Goal: Transaction & Acquisition: Purchase product/service

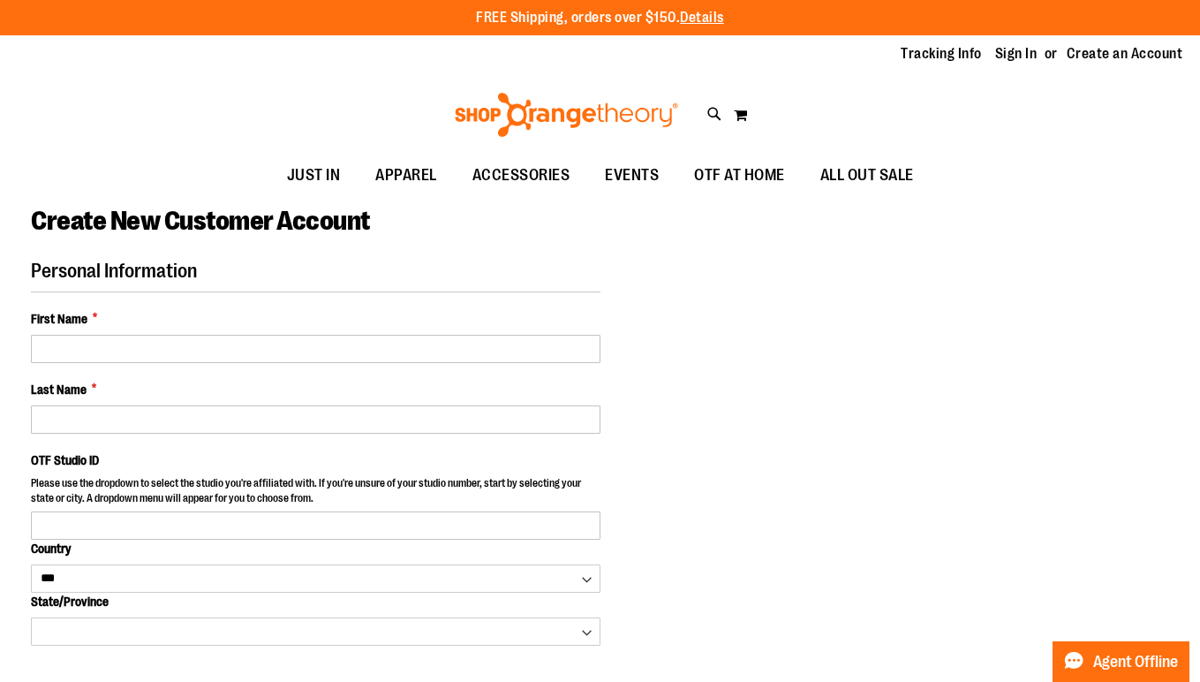
select select "***"
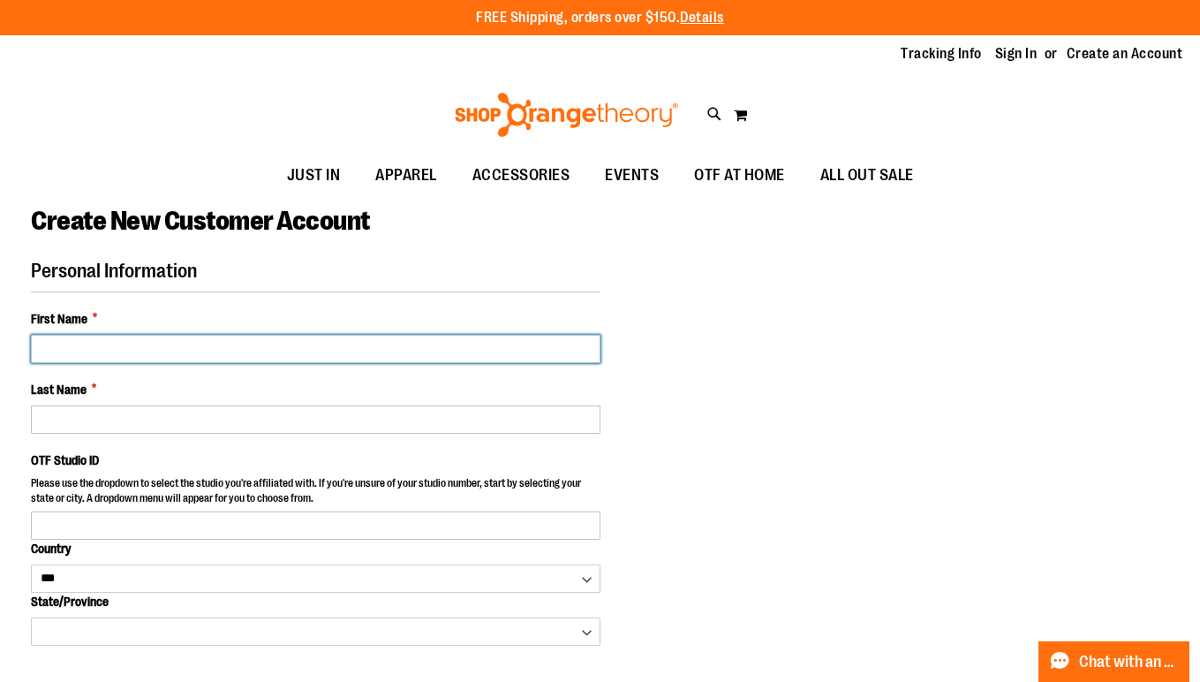
click at [233, 335] on input "First Name *" at bounding box center [315, 349] width 569 height 28
type input "*****"
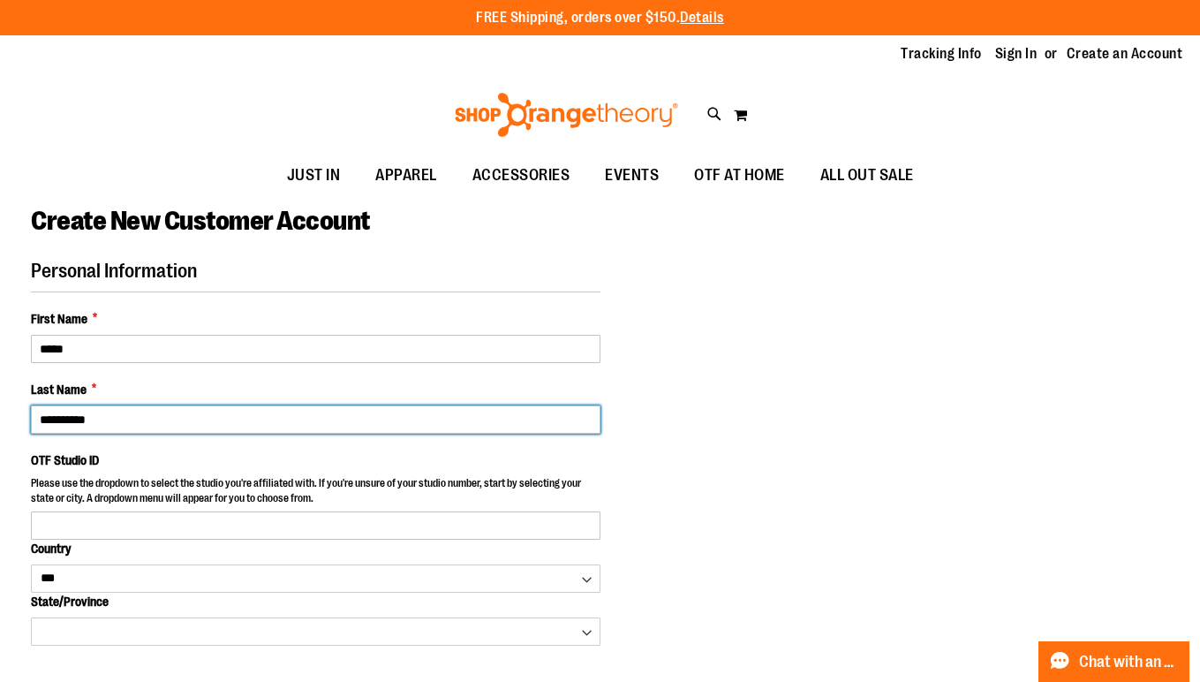
type input "**********"
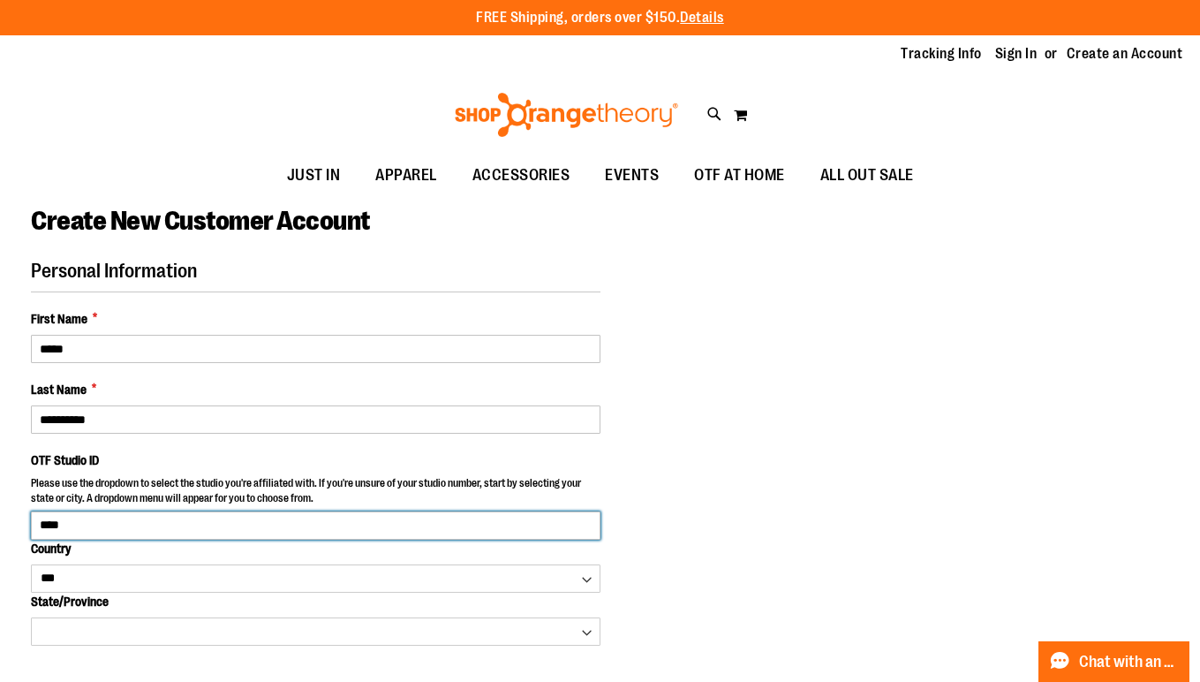
type input "****"
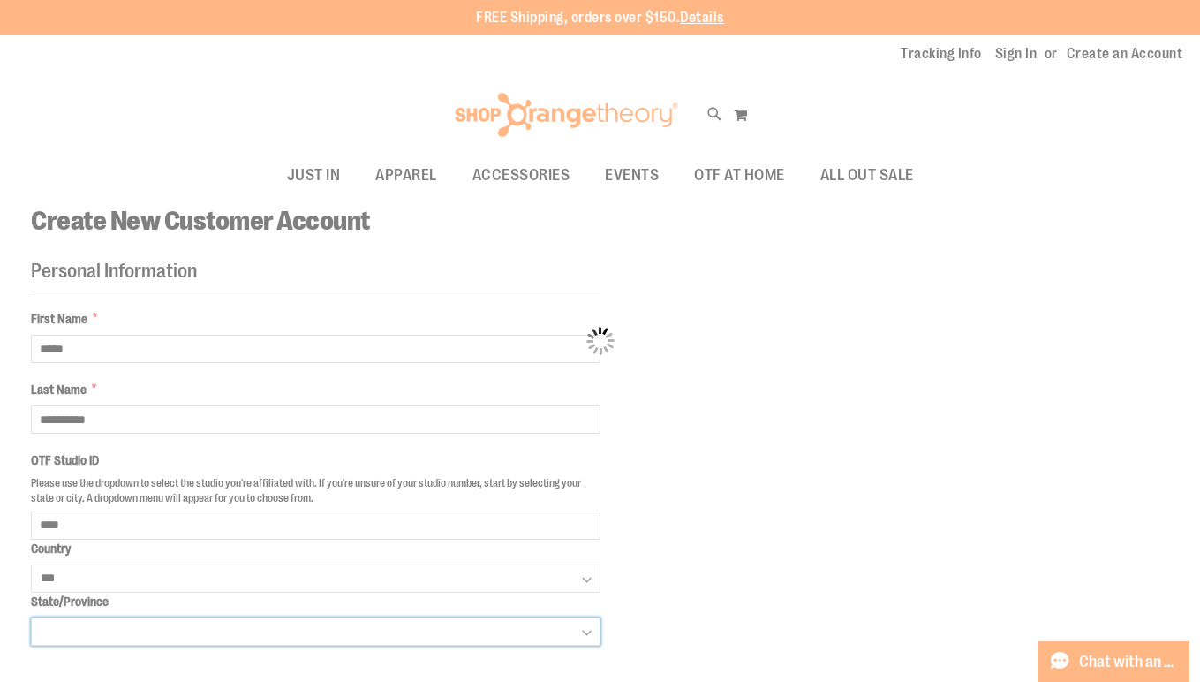
select select "*******"
select select "**********"
select select "****"
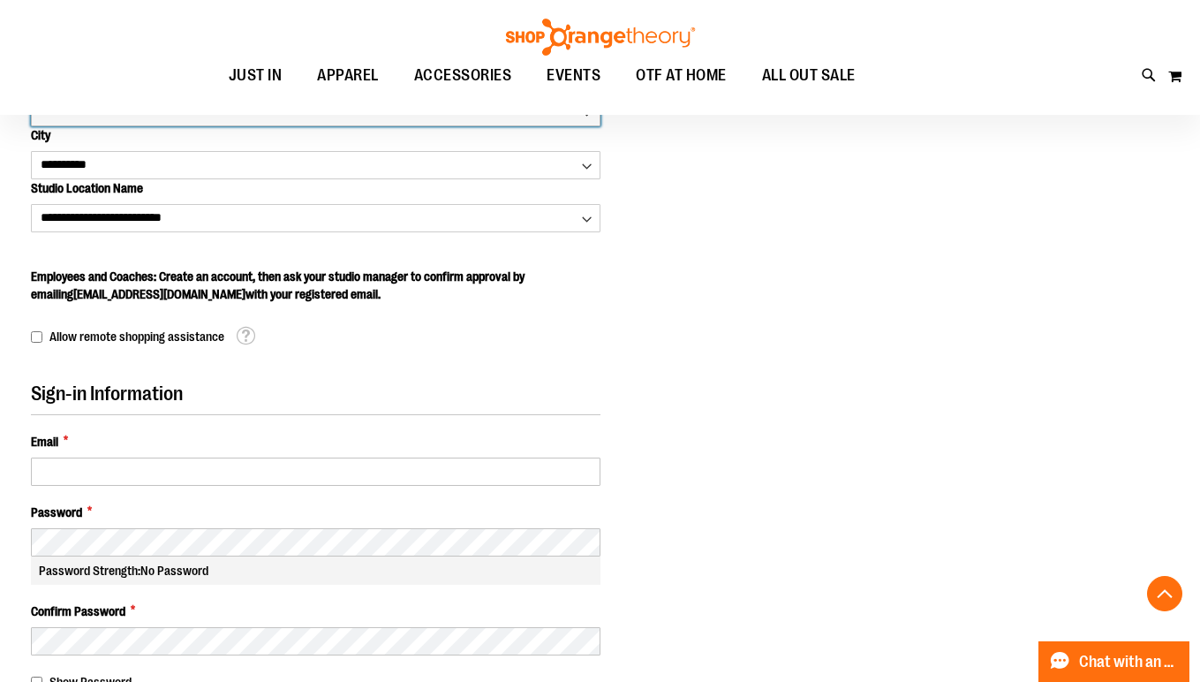
scroll to position [541, 0]
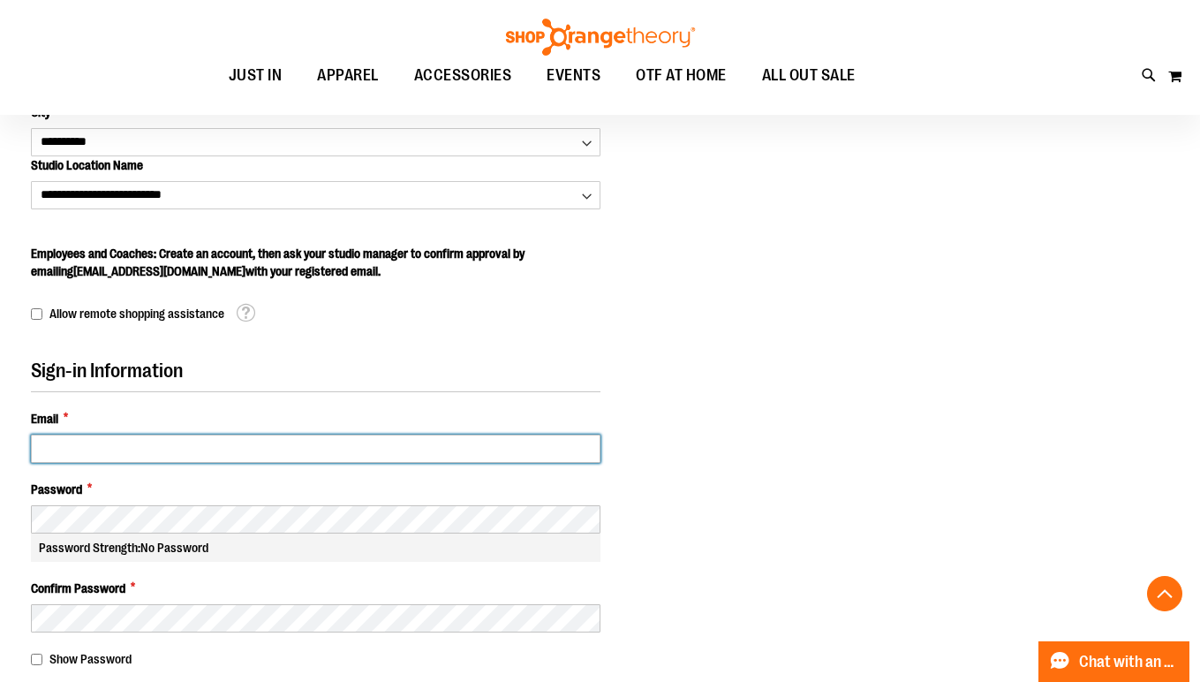
click at [213, 441] on input "Email *" at bounding box center [315, 448] width 569 height 28
type input "**********"
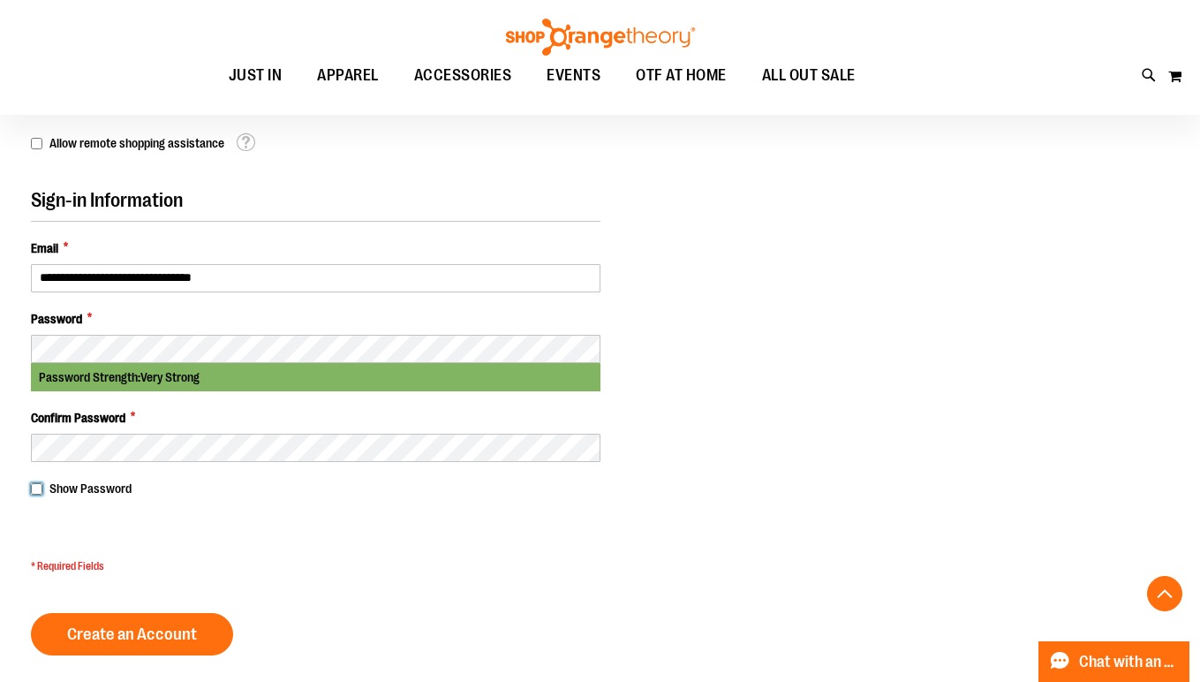
scroll to position [713, 0]
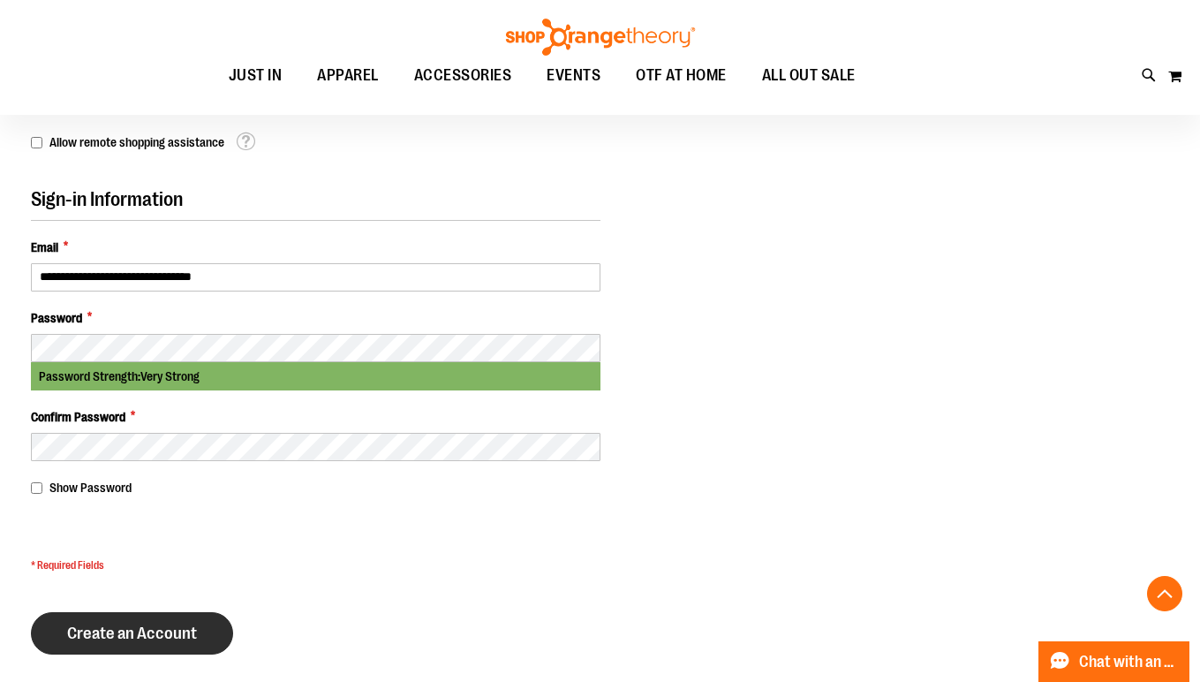
click at [159, 645] on button "Create an Account" at bounding box center [132, 633] width 202 height 42
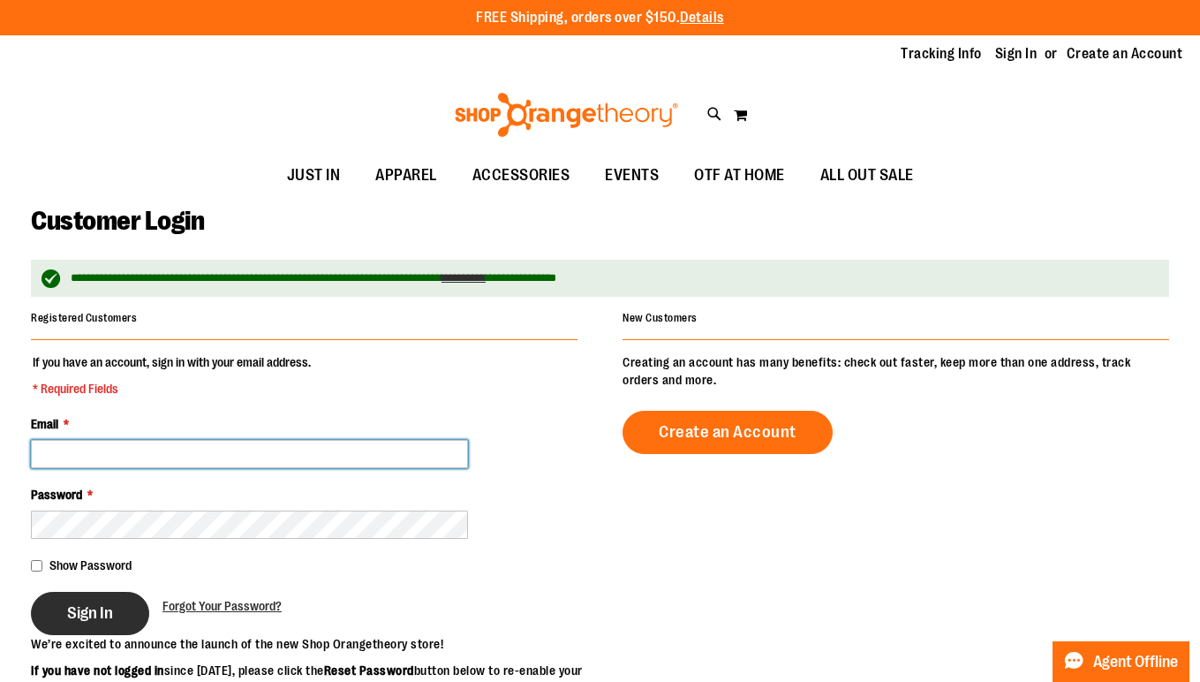
type input "**********"
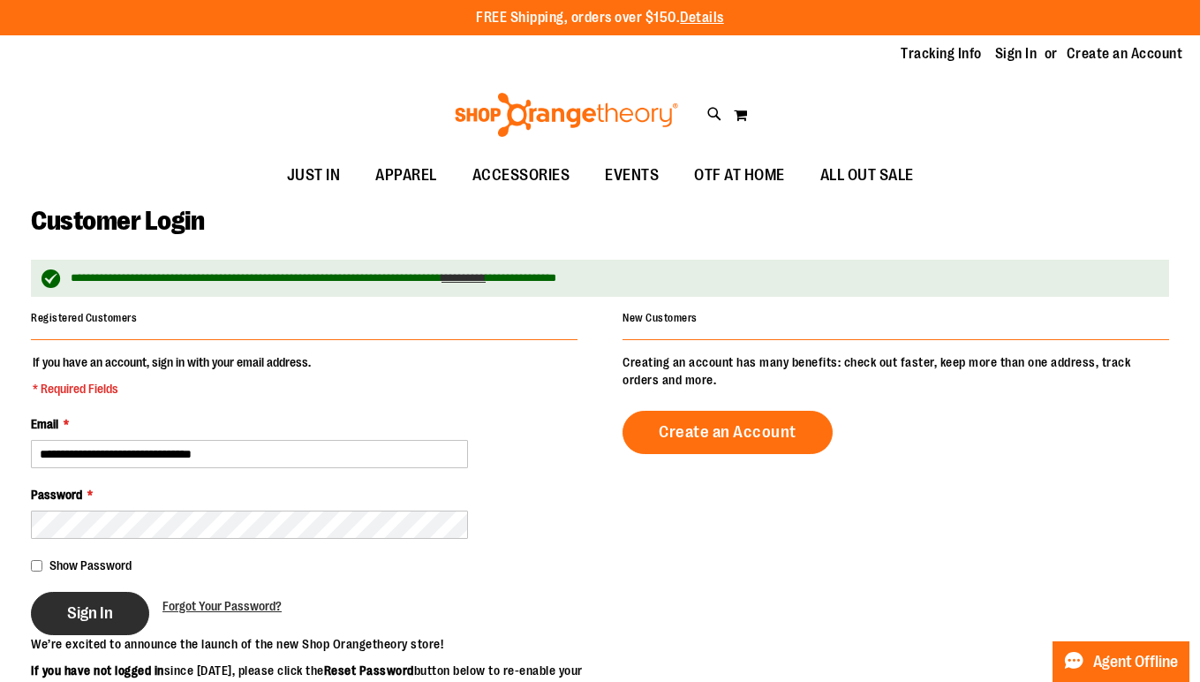
type input "**********"
click at [79, 607] on span "Sign In" at bounding box center [90, 612] width 46 height 19
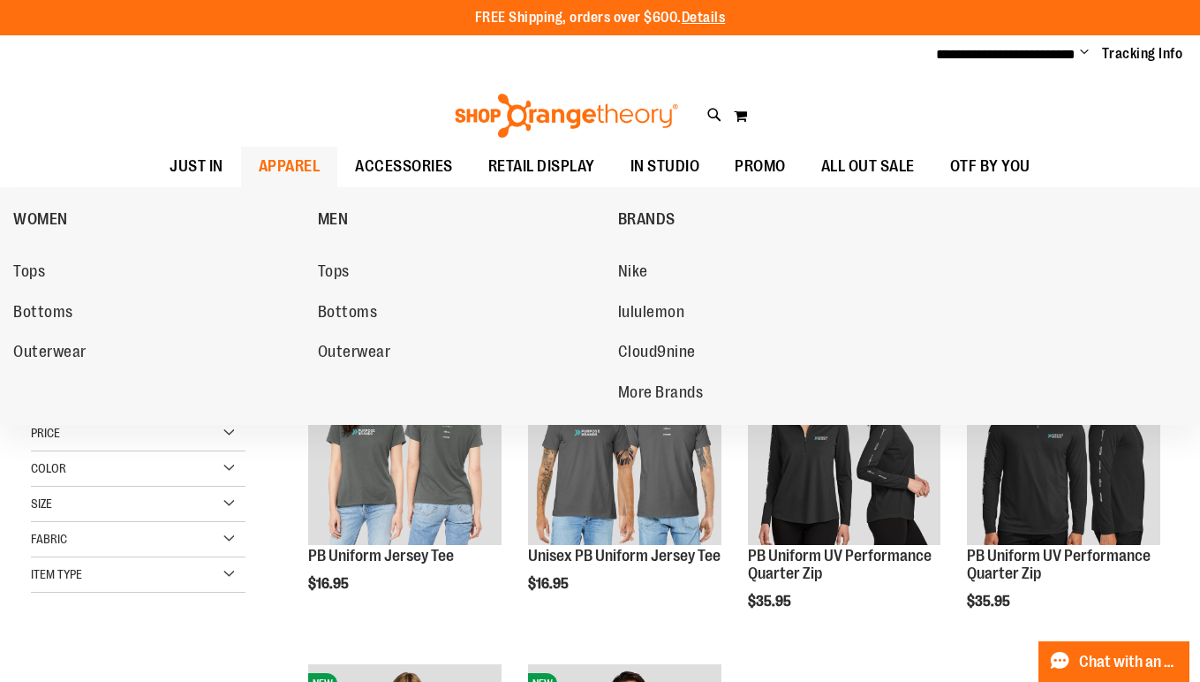
type input "**********"
click at [259, 162] on span "APPAREL" at bounding box center [290, 167] width 62 height 40
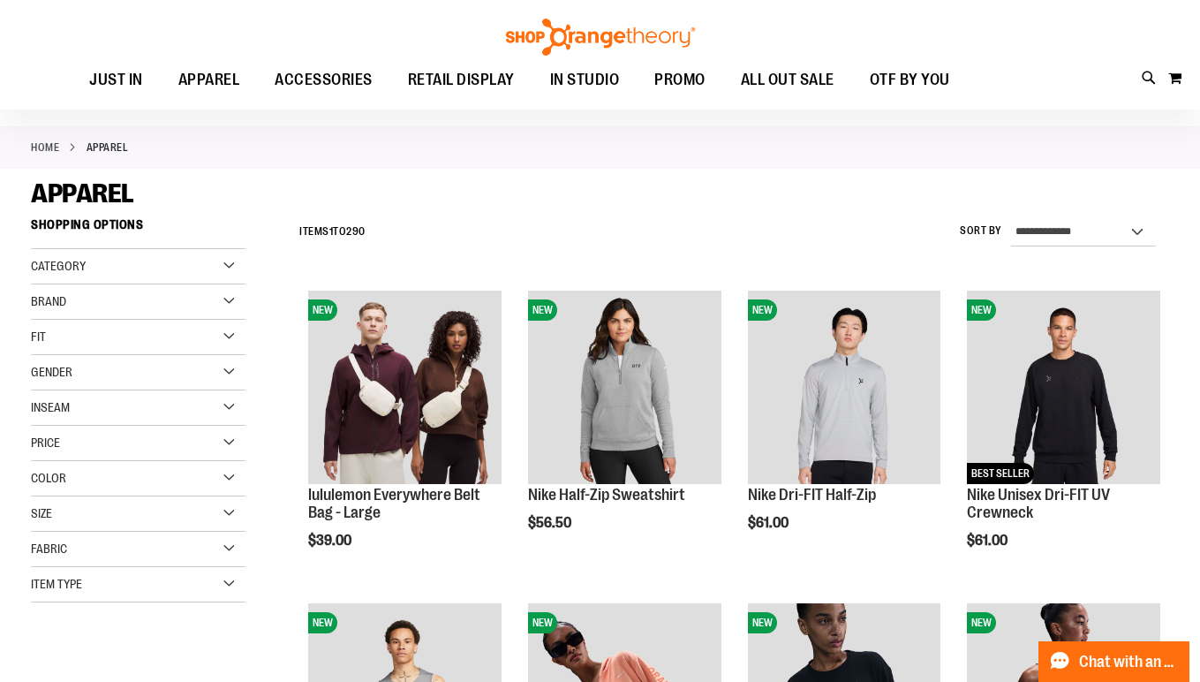
scroll to position [61, 0]
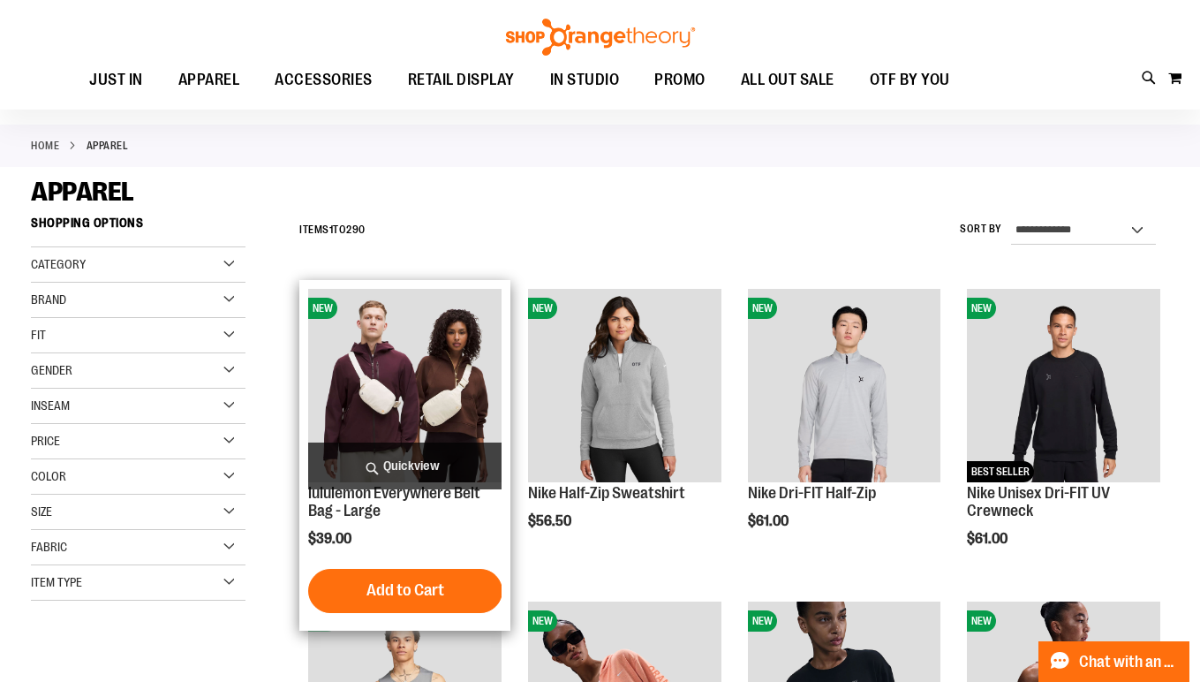
type input "**********"
click at [416, 470] on span "Quickview" at bounding box center [404, 465] width 193 height 47
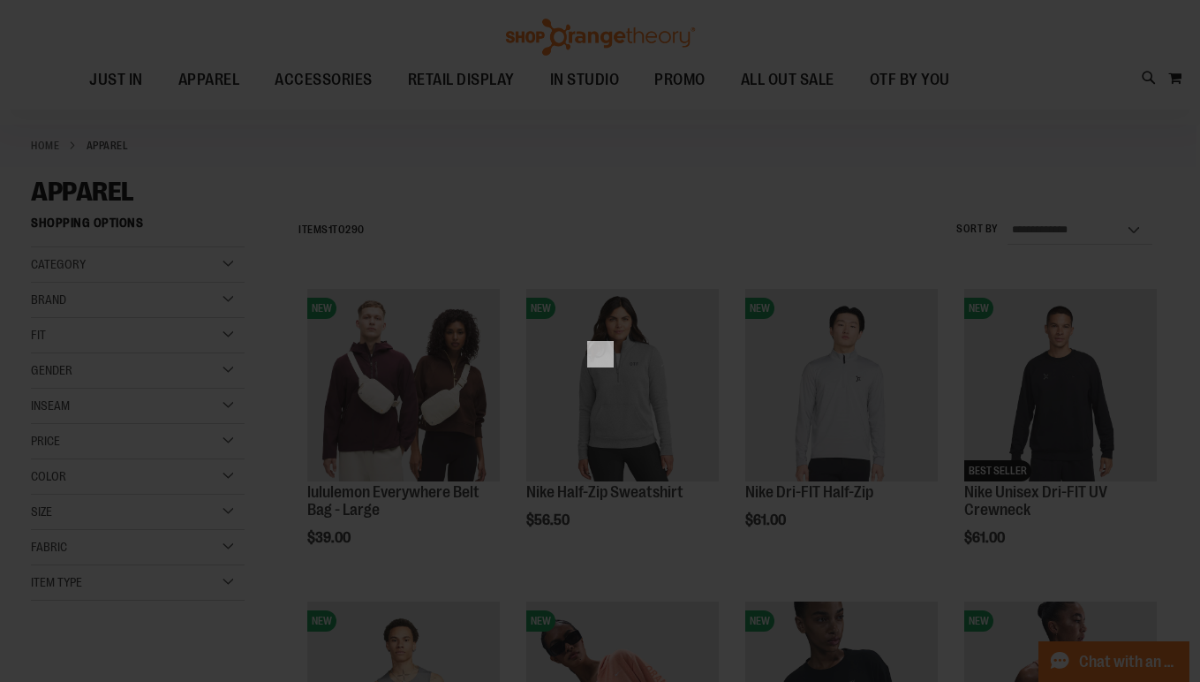
scroll to position [0, 0]
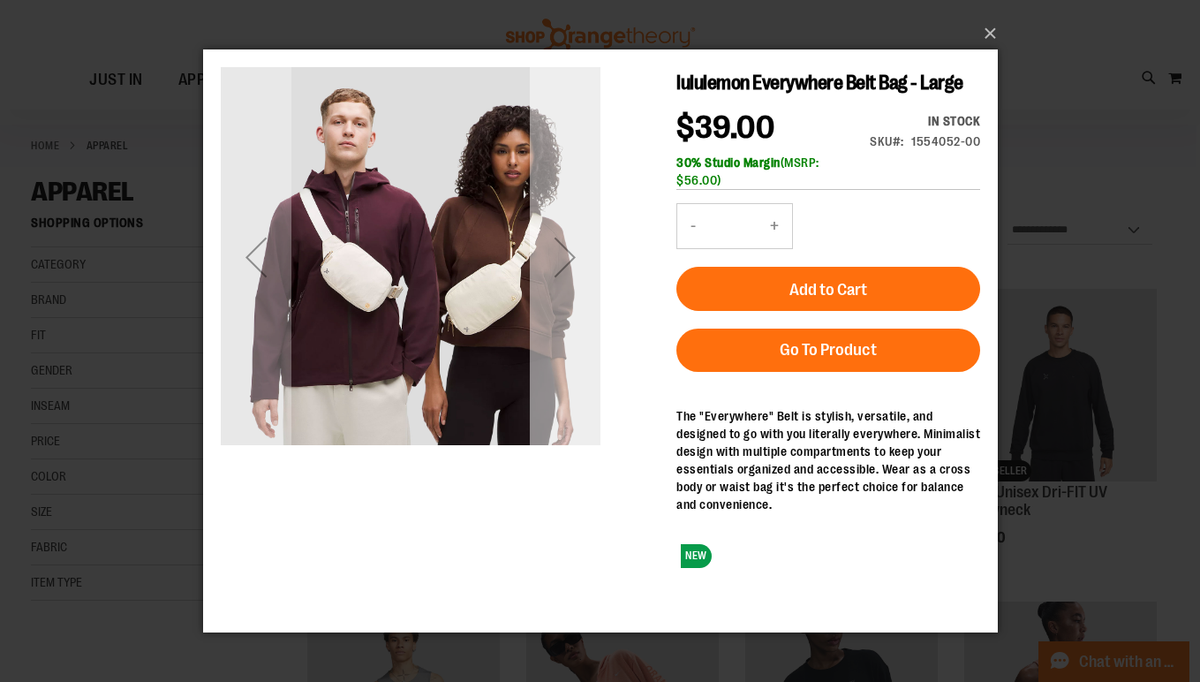
click at [563, 260] on div "Next" at bounding box center [564, 256] width 71 height 71
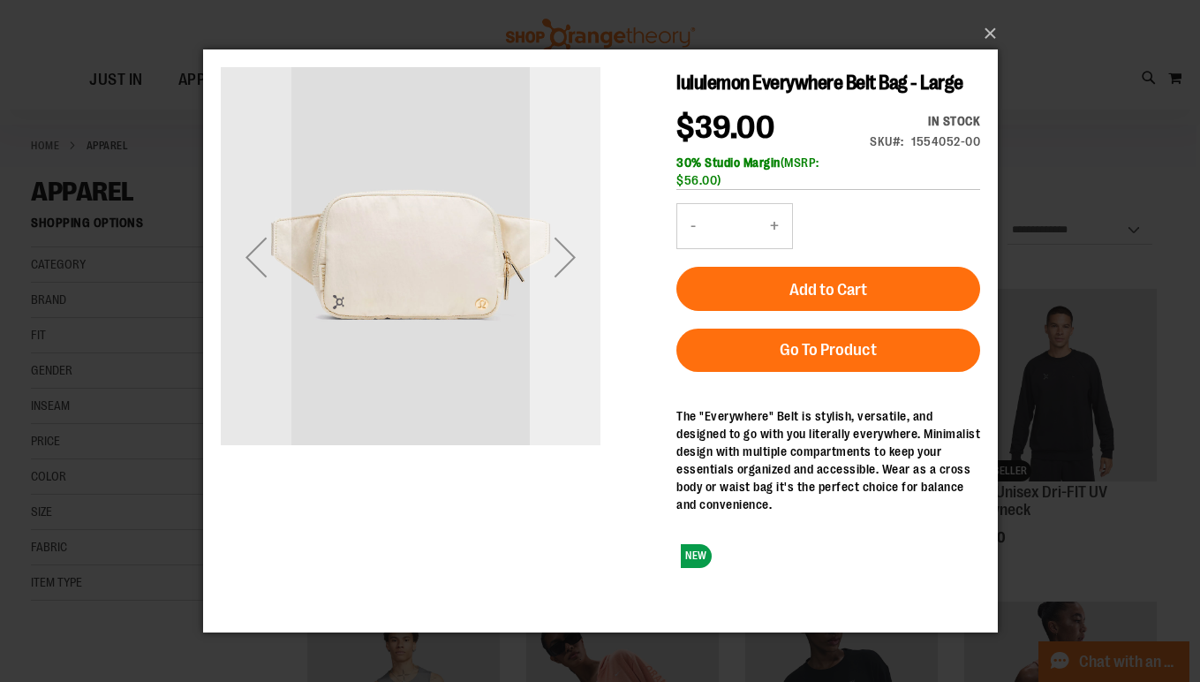
click at [563, 260] on div "Next" at bounding box center [564, 256] width 71 height 71
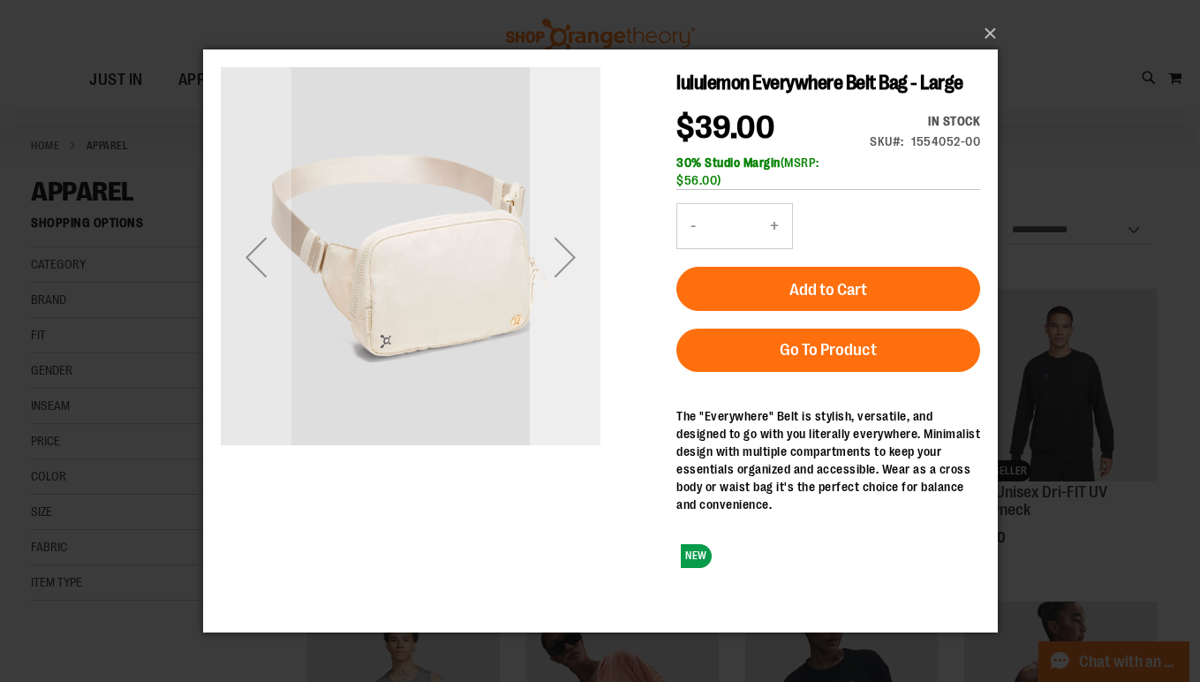
click at [563, 260] on div "Next" at bounding box center [564, 256] width 71 height 71
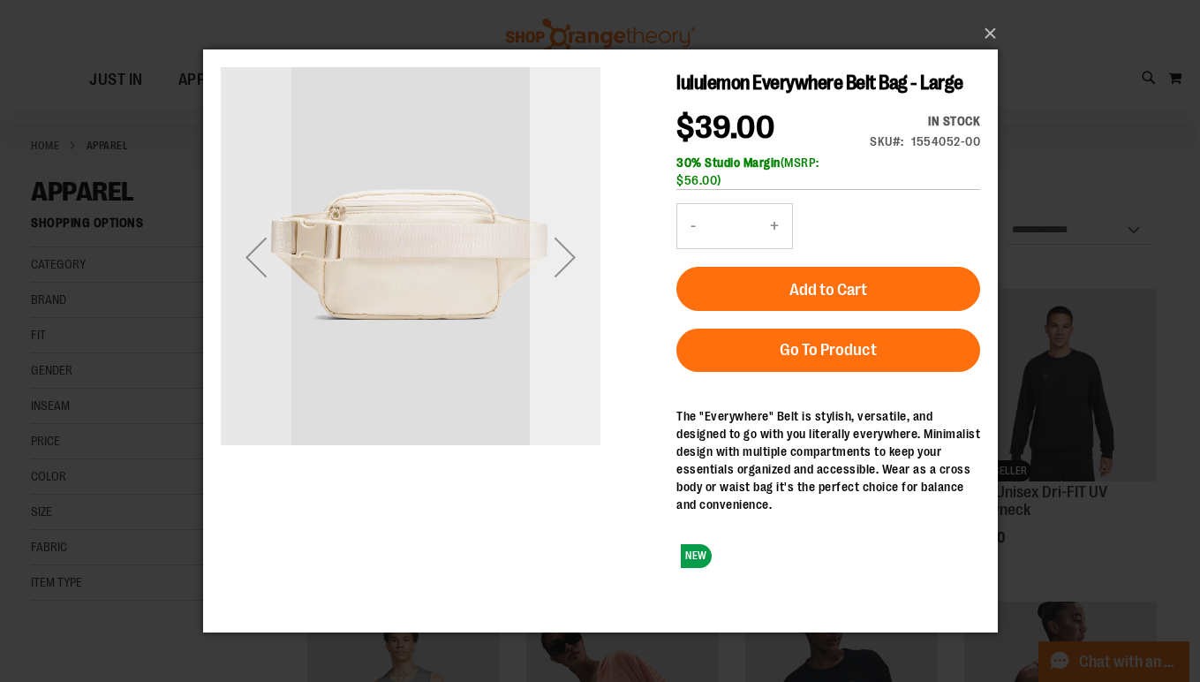
click at [563, 260] on div "Next" at bounding box center [564, 256] width 71 height 71
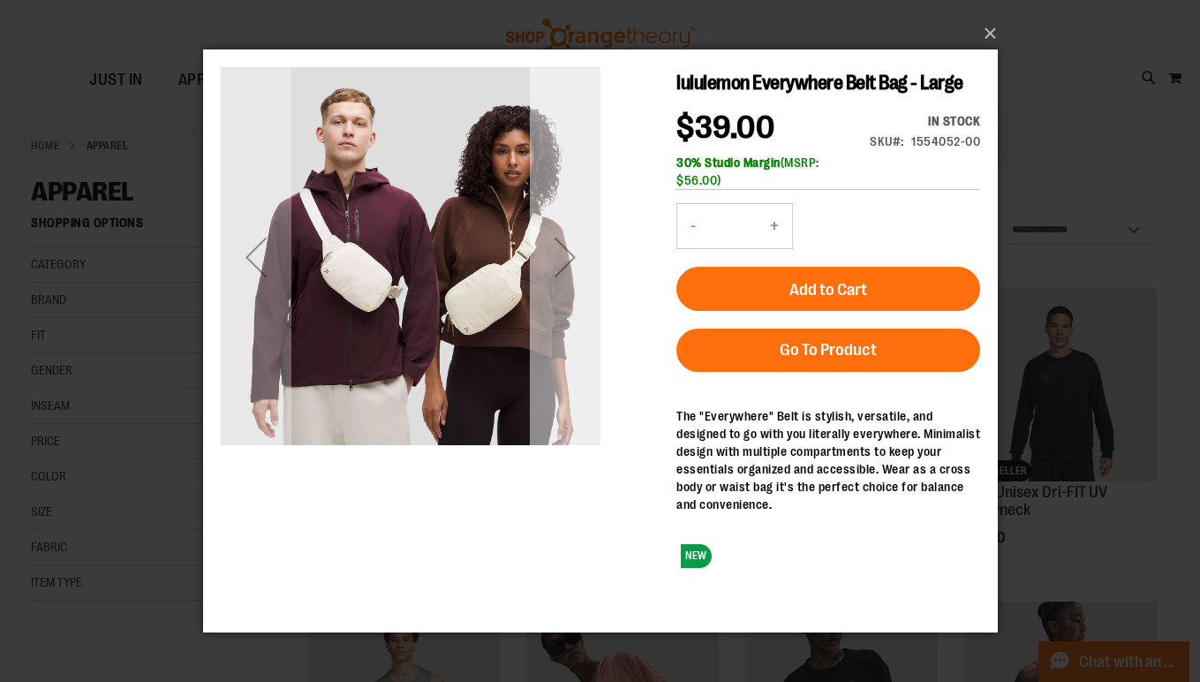
click at [563, 260] on div "Next" at bounding box center [564, 256] width 71 height 71
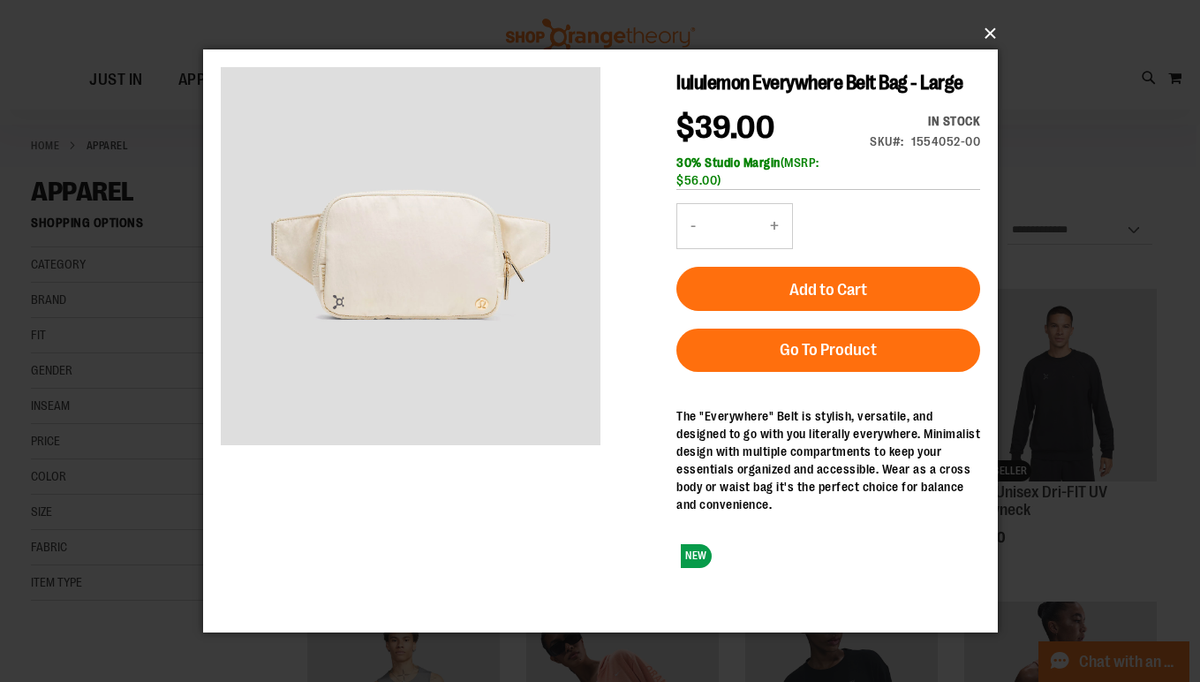
click at [984, 35] on button "×" at bounding box center [605, 33] width 795 height 39
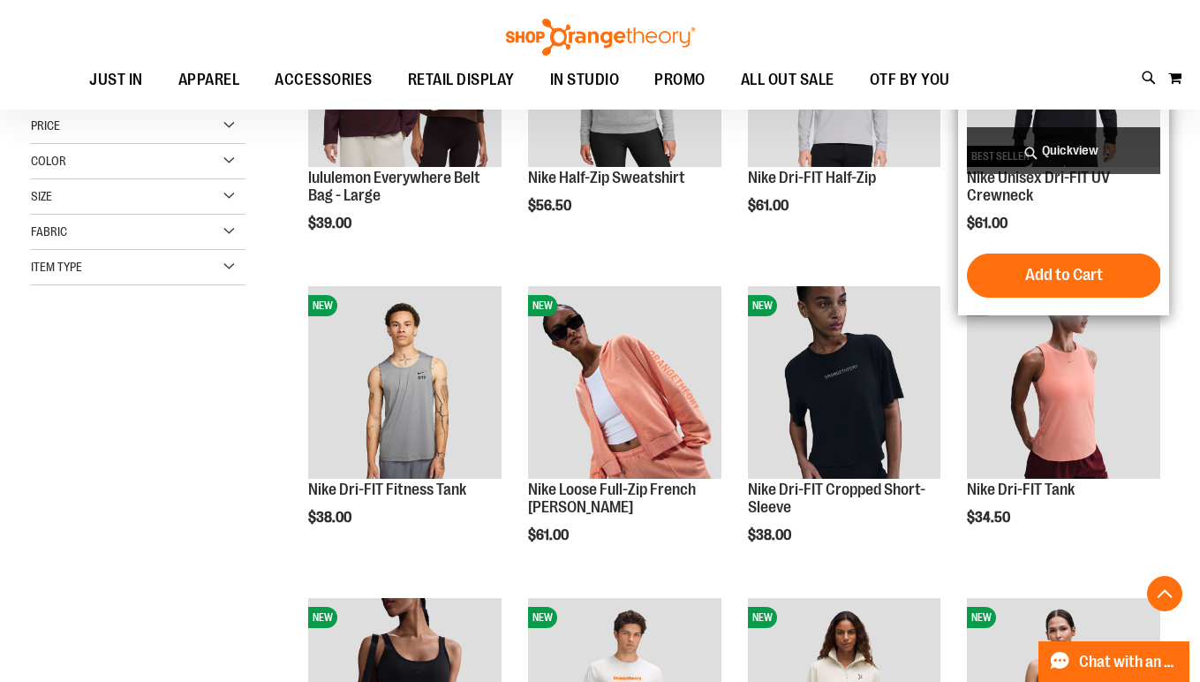
scroll to position [387, 0]
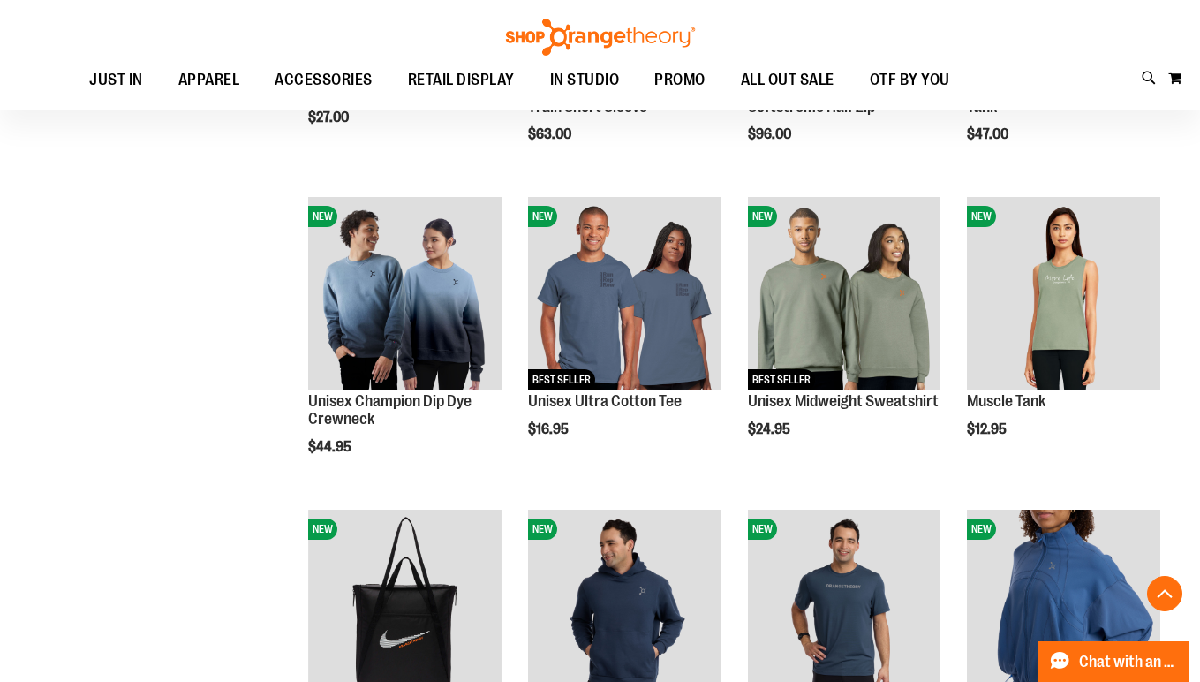
scroll to position [45, 0]
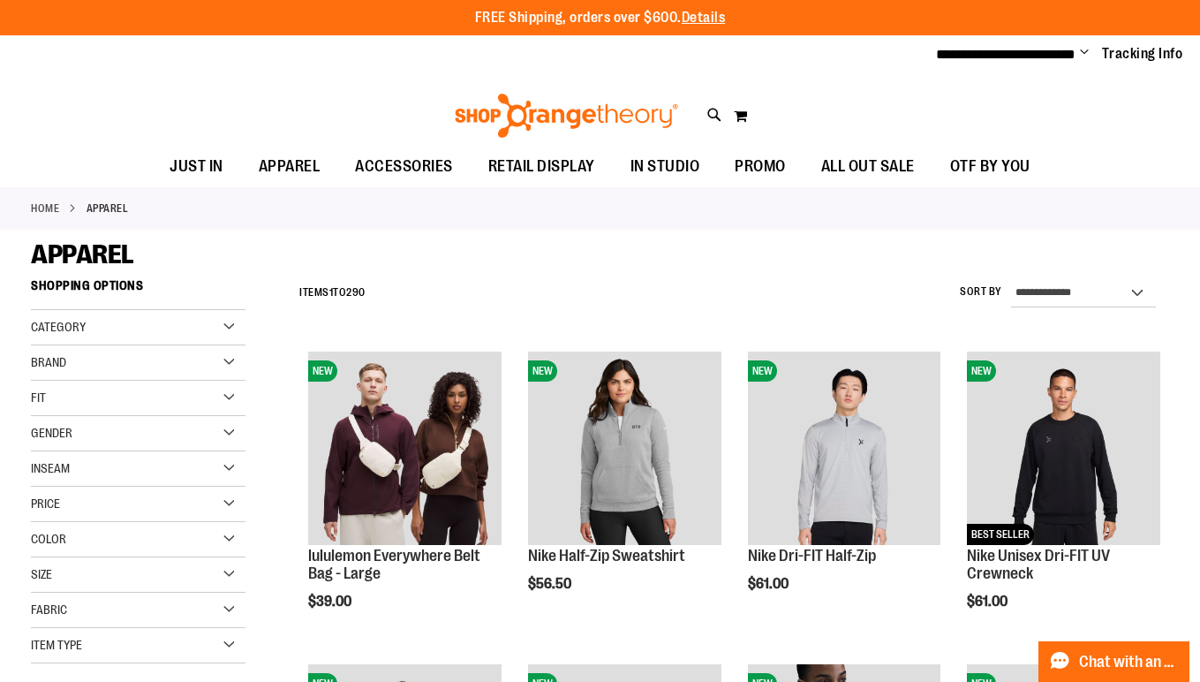
click at [154, 352] on div "Brand" at bounding box center [138, 362] width 215 height 35
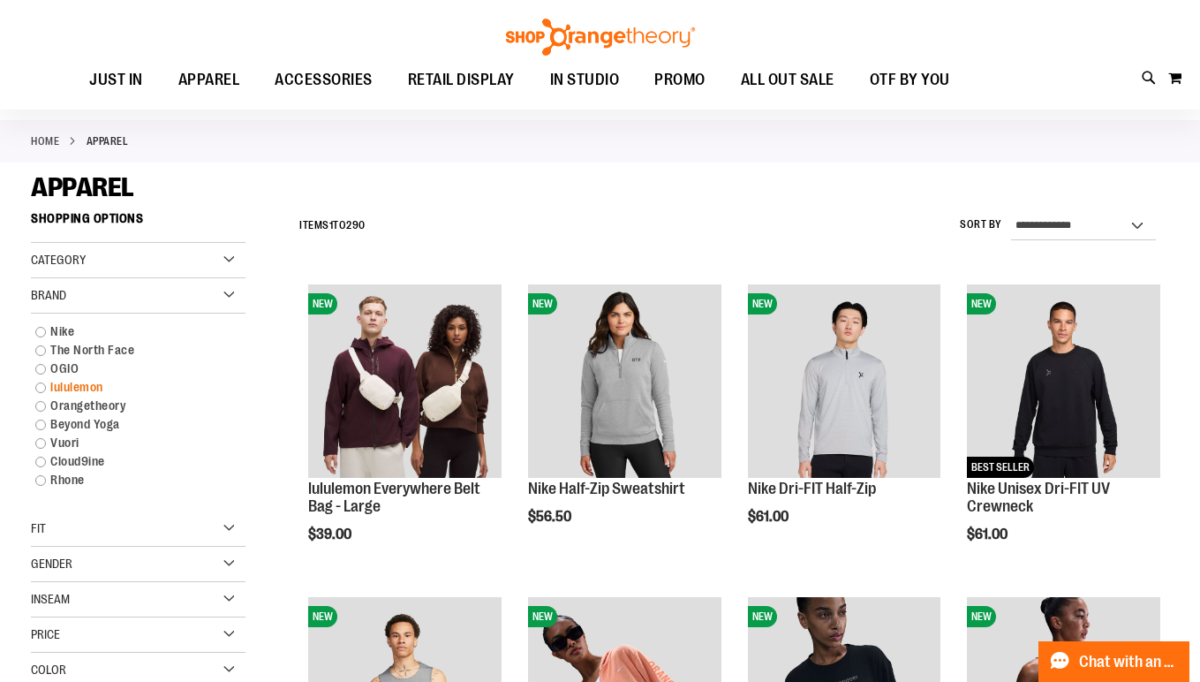
click at [82, 389] on link "lululemon" at bounding box center [129, 387] width 206 height 19
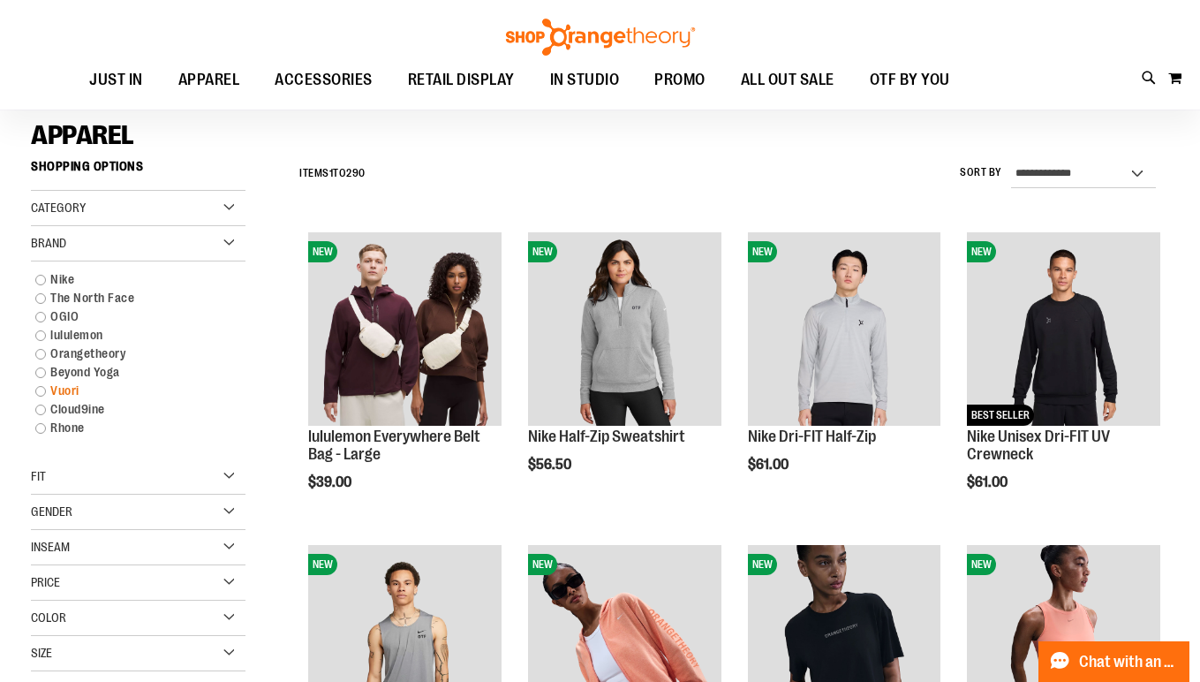
scroll to position [119, 0]
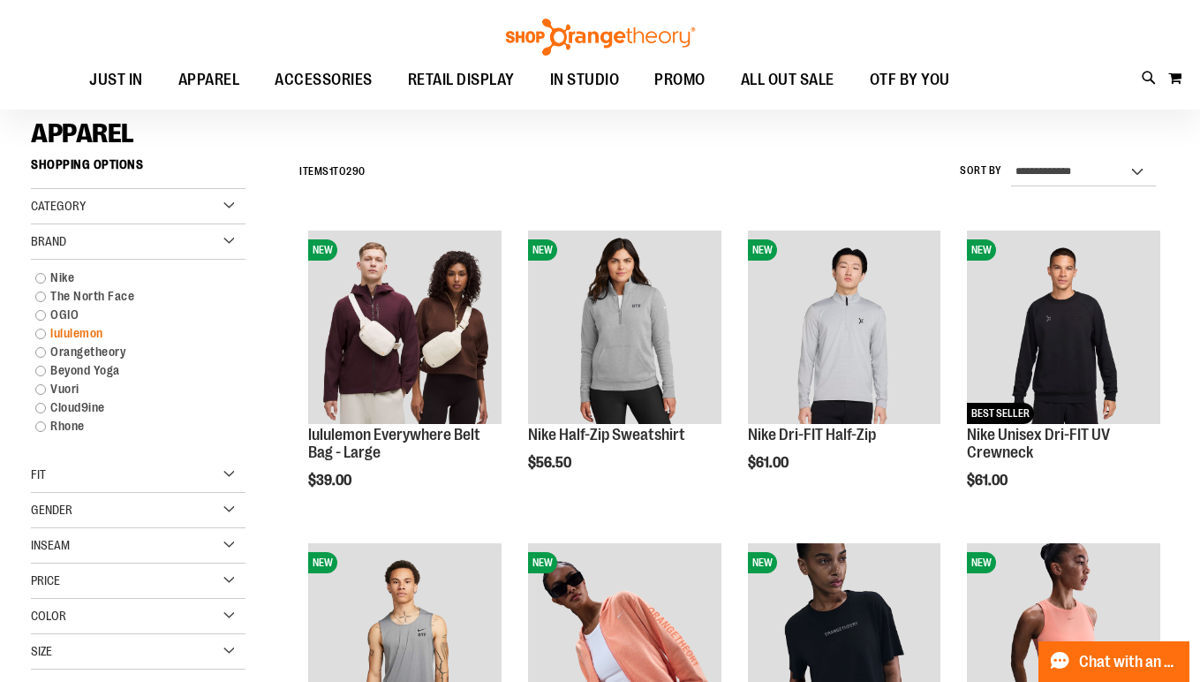
click at [45, 332] on link "lululemon" at bounding box center [129, 333] width 206 height 19
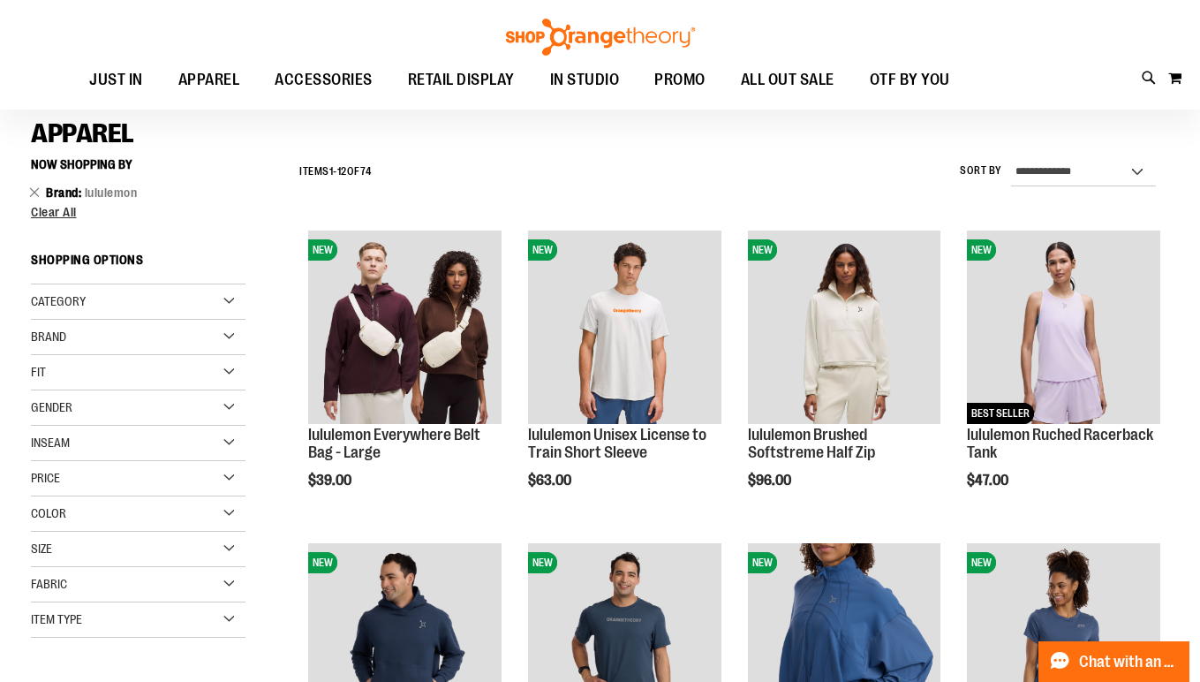
scroll to position [147, 0]
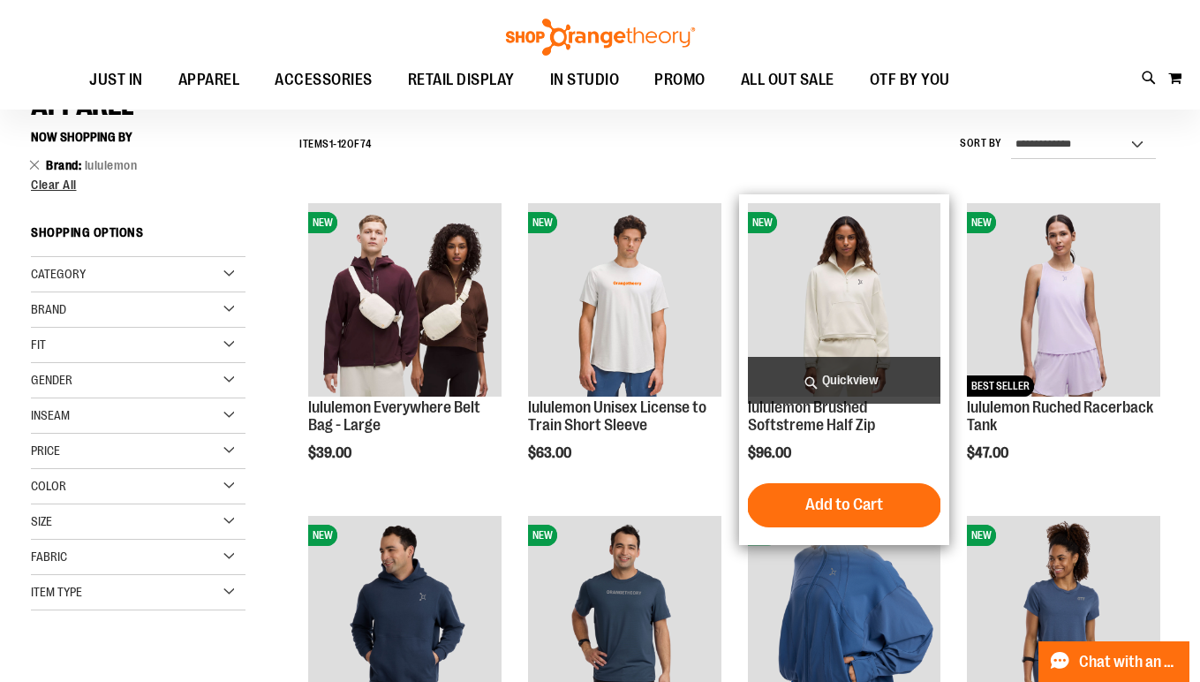
click at [784, 377] on span "Quickview" at bounding box center [844, 380] width 193 height 47
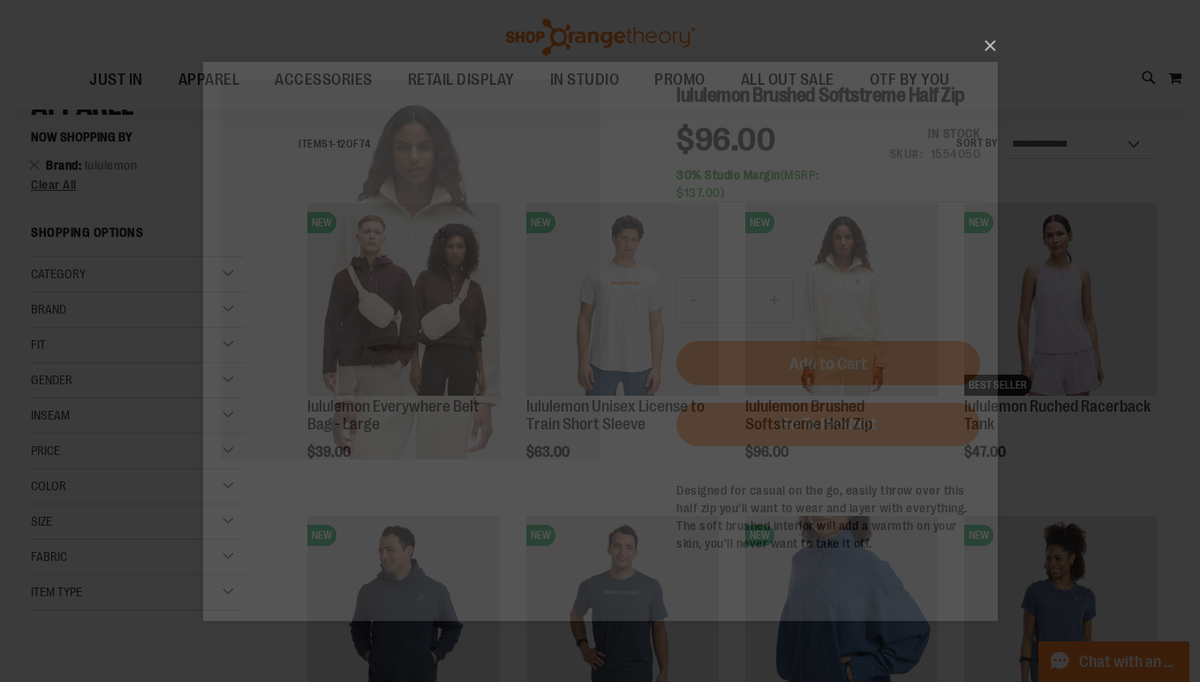
scroll to position [0, 0]
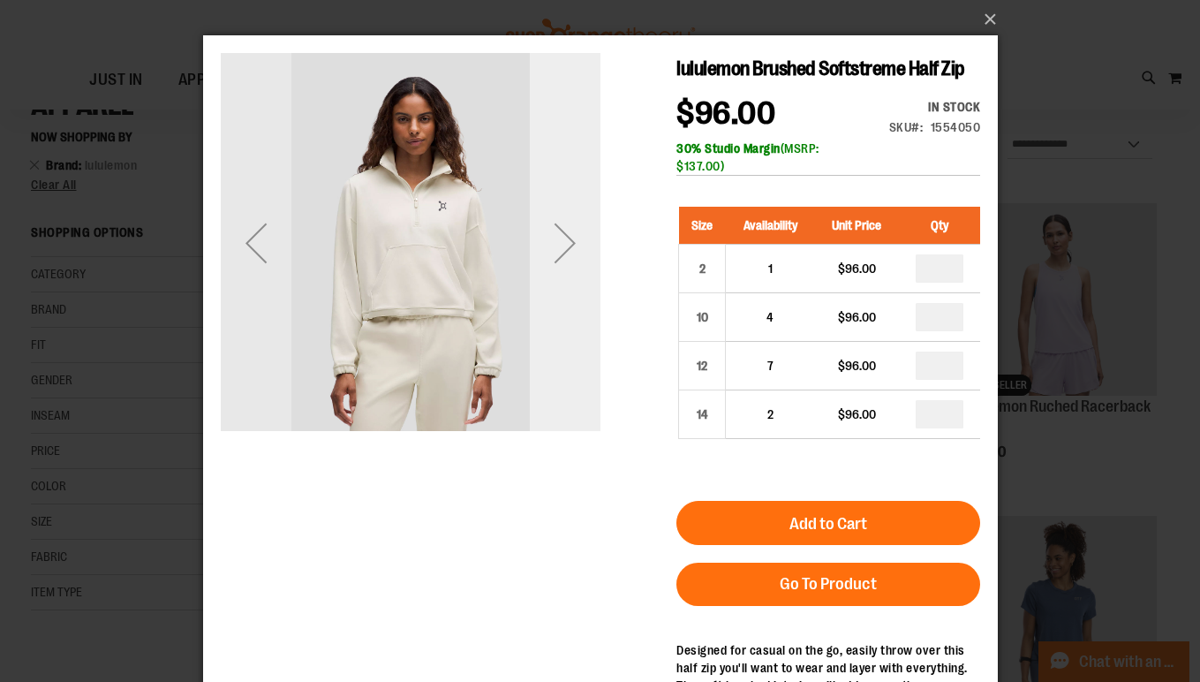
click at [562, 248] on div "Next" at bounding box center [564, 242] width 71 height 71
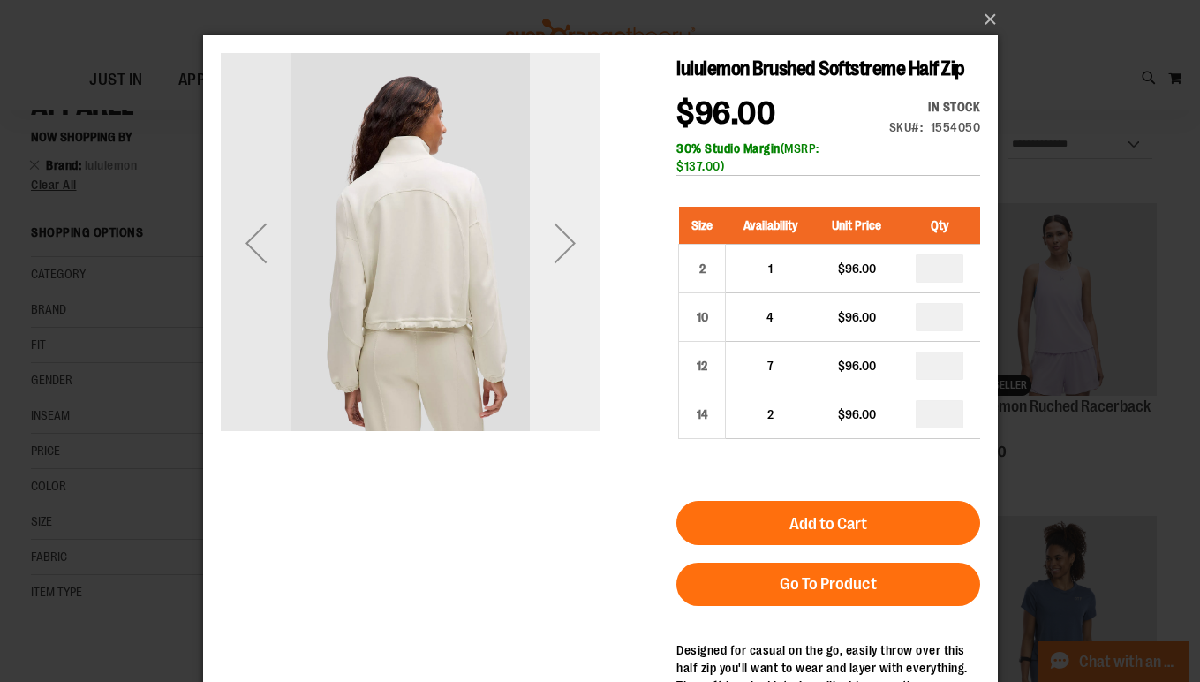
click at [562, 248] on div "Next" at bounding box center [564, 242] width 71 height 71
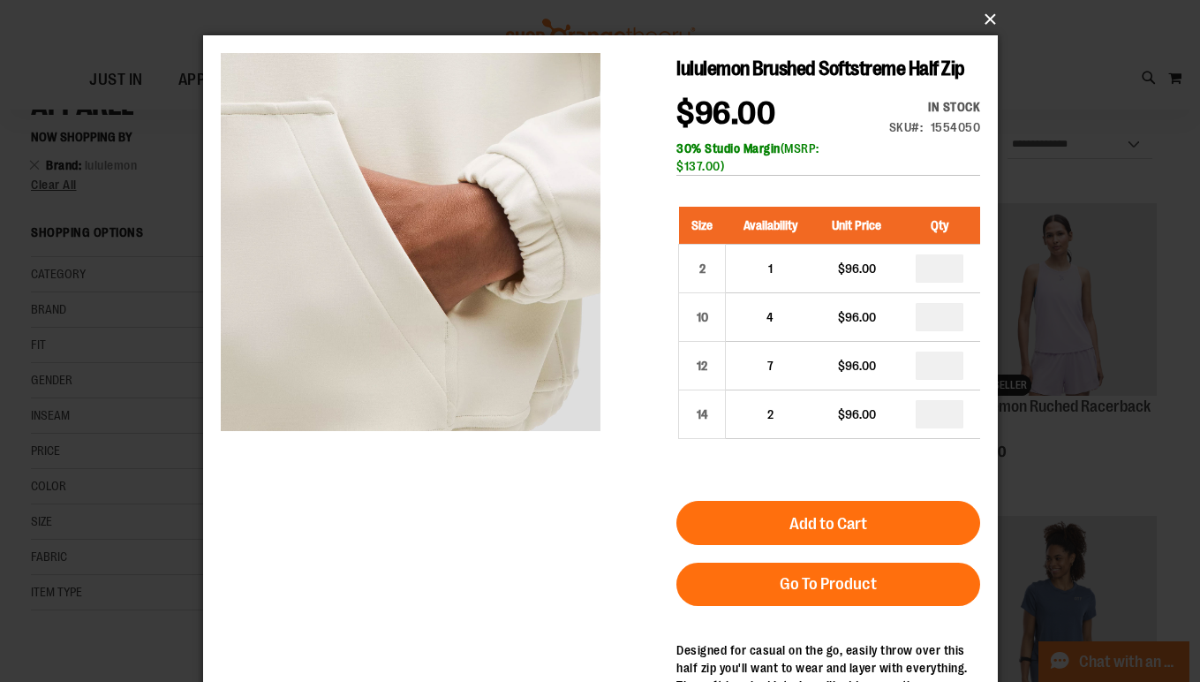
click at [987, 21] on button "×" at bounding box center [605, 19] width 795 height 39
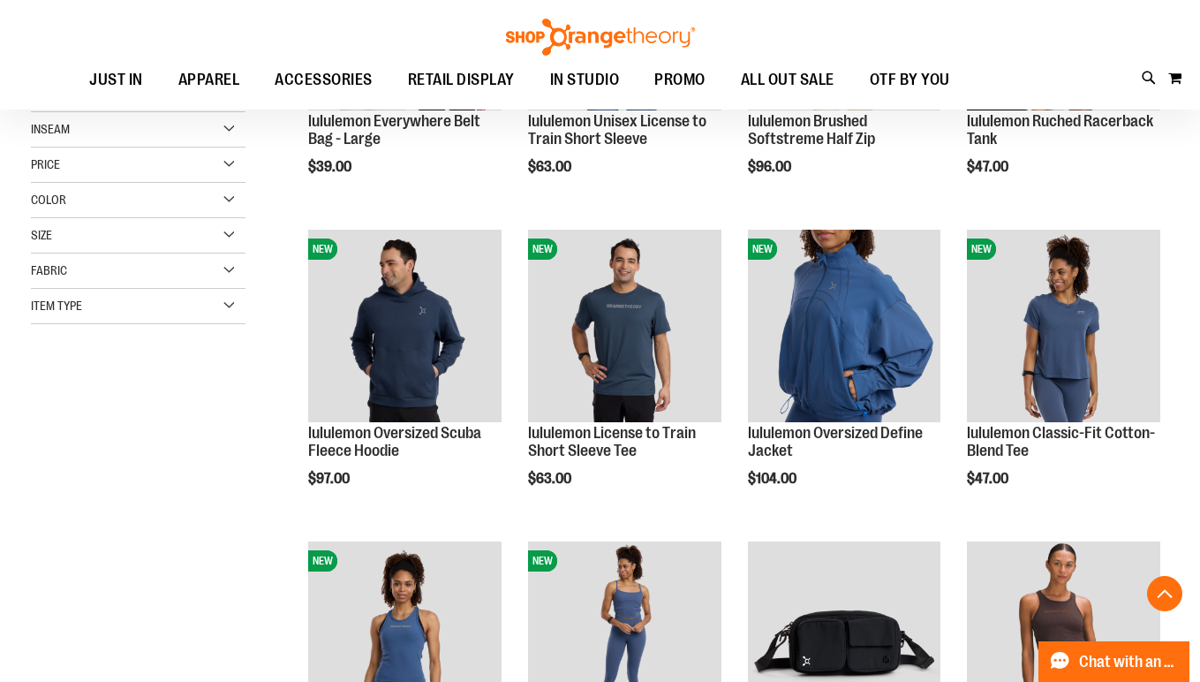
scroll to position [437, 0]
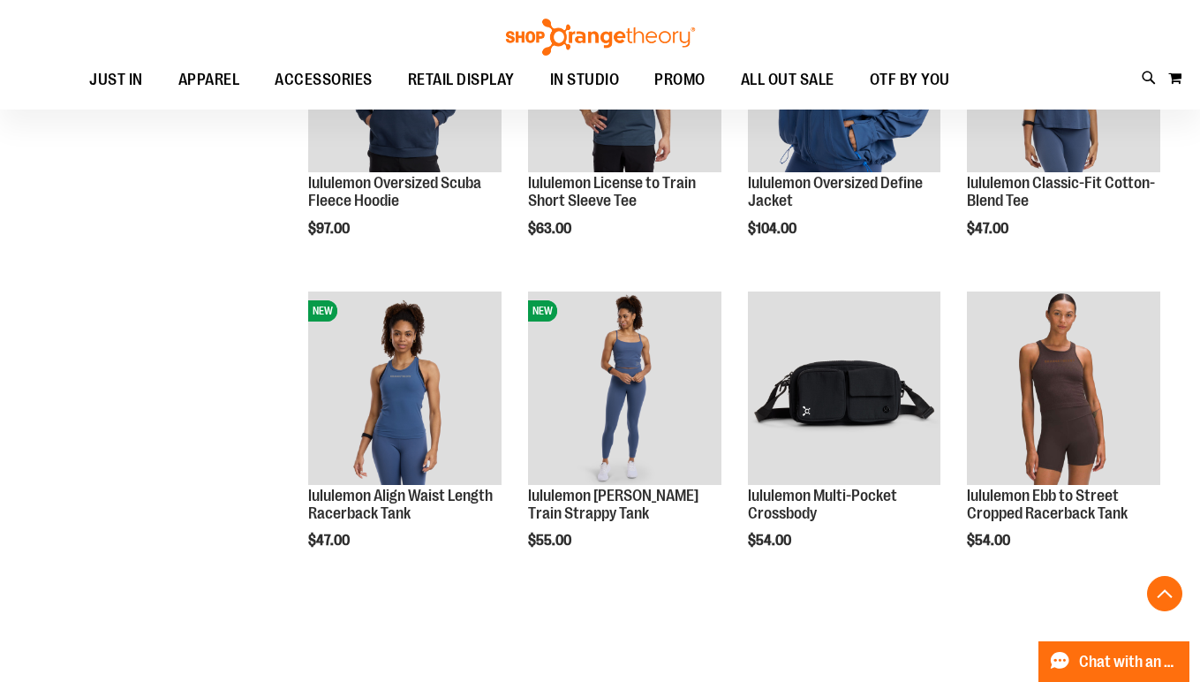
scroll to position [720, 0]
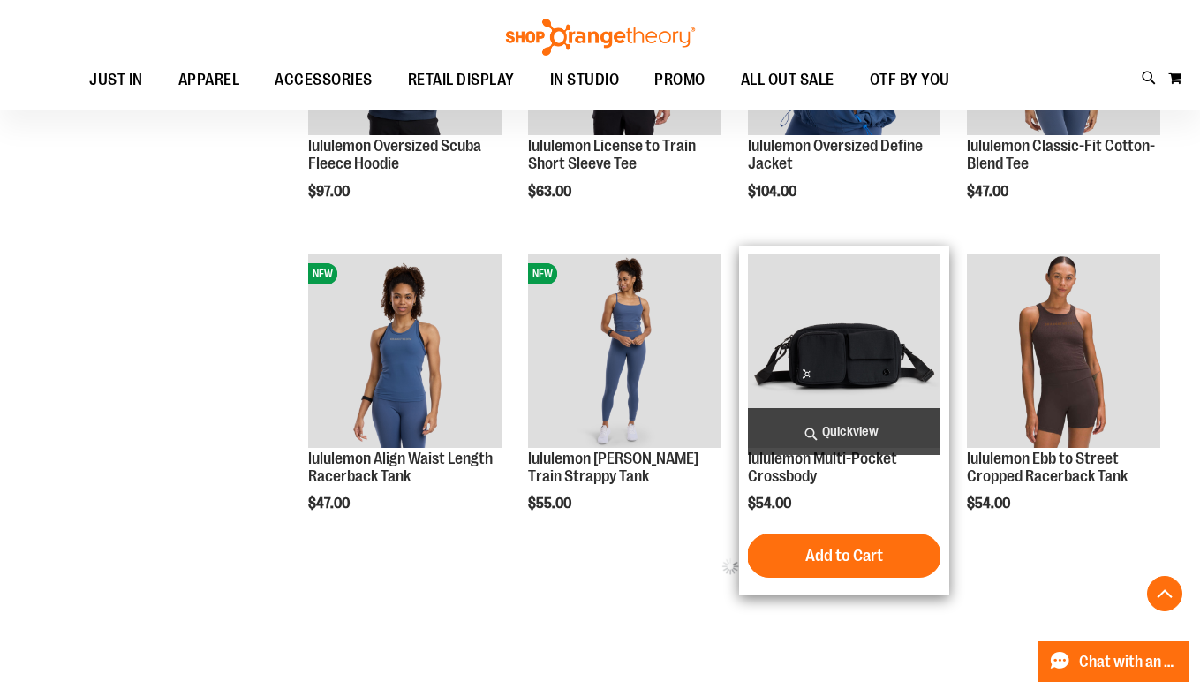
click at [824, 434] on span "Quickview" at bounding box center [844, 431] width 193 height 47
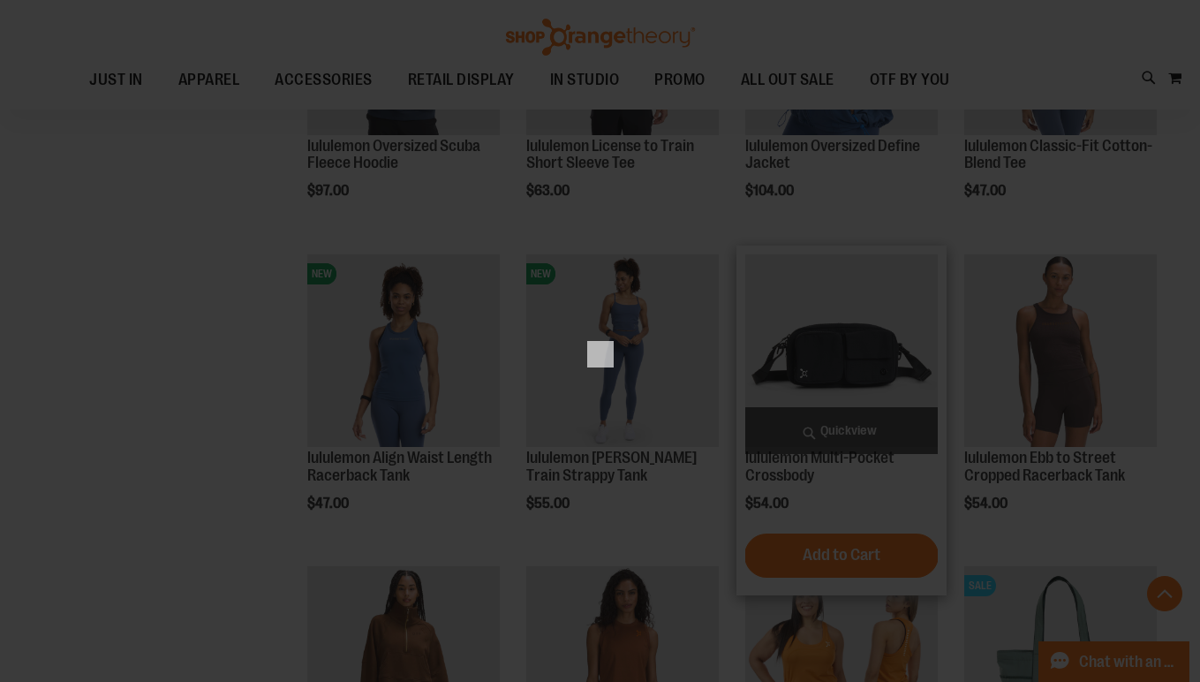
scroll to position [0, 0]
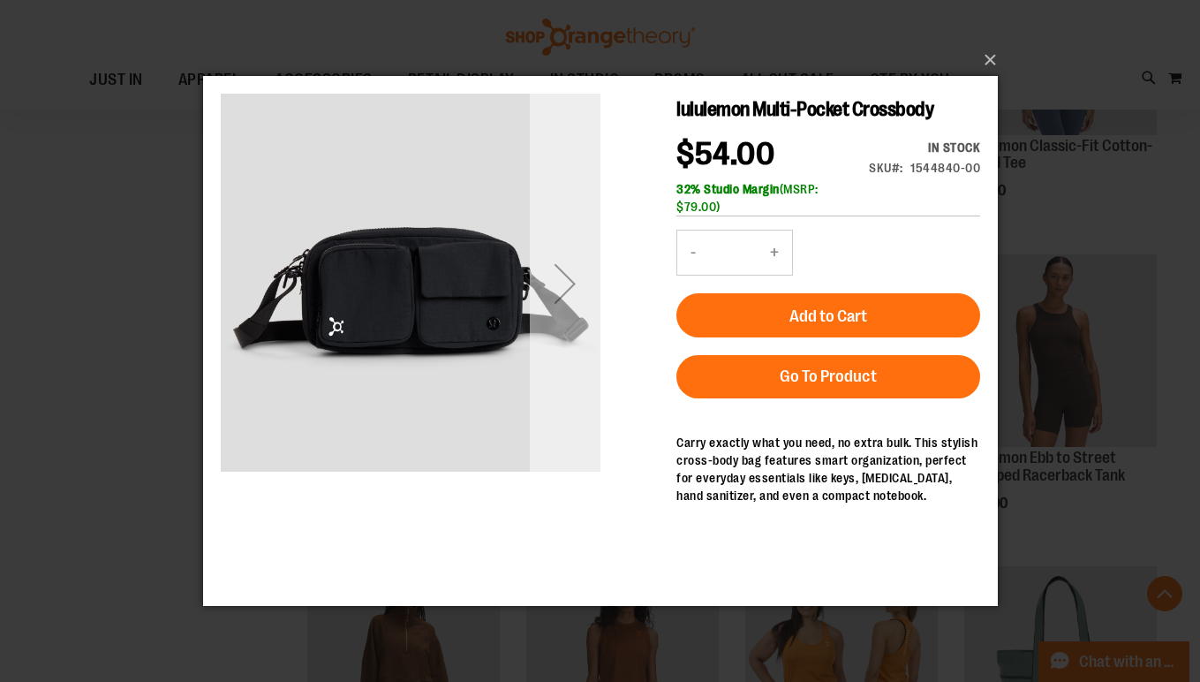
click at [564, 273] on div "Next" at bounding box center [564, 283] width 71 height 71
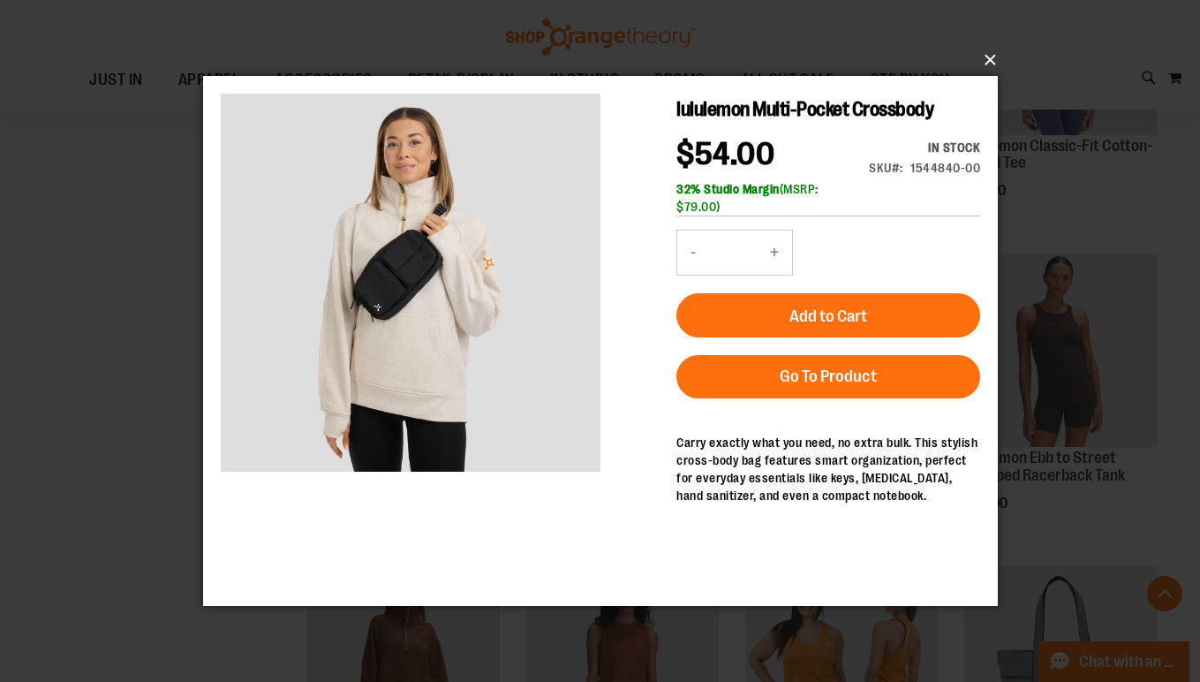
click at [985, 60] on button "×" at bounding box center [605, 60] width 795 height 39
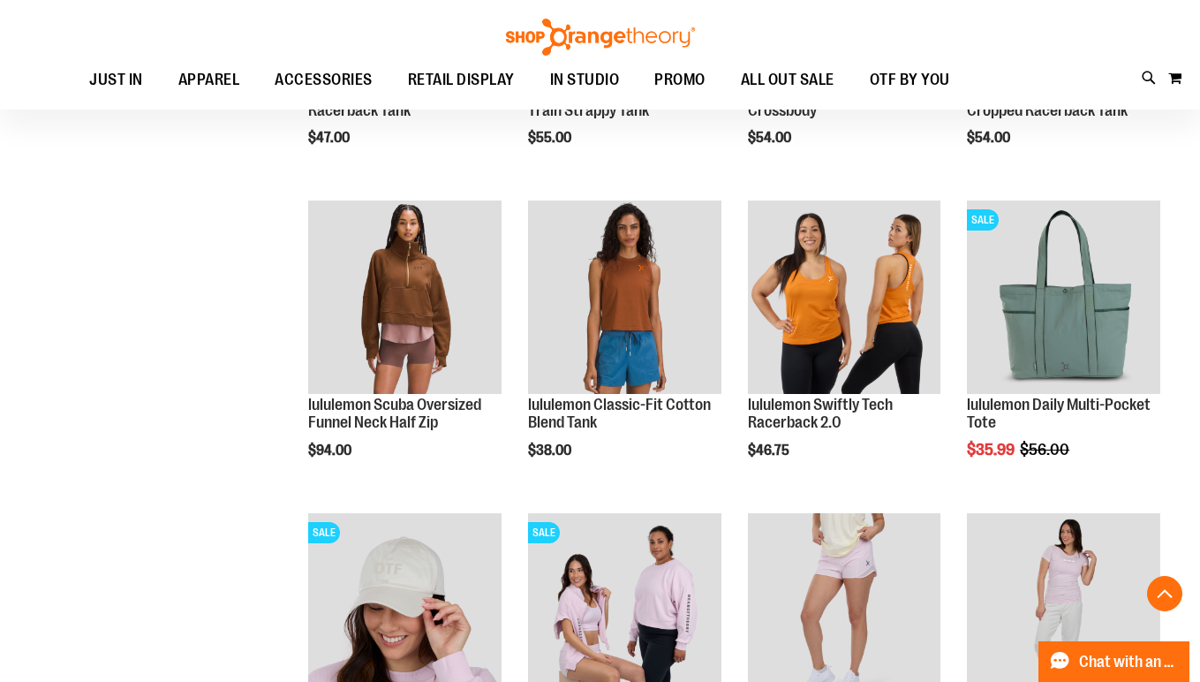
scroll to position [1089, 0]
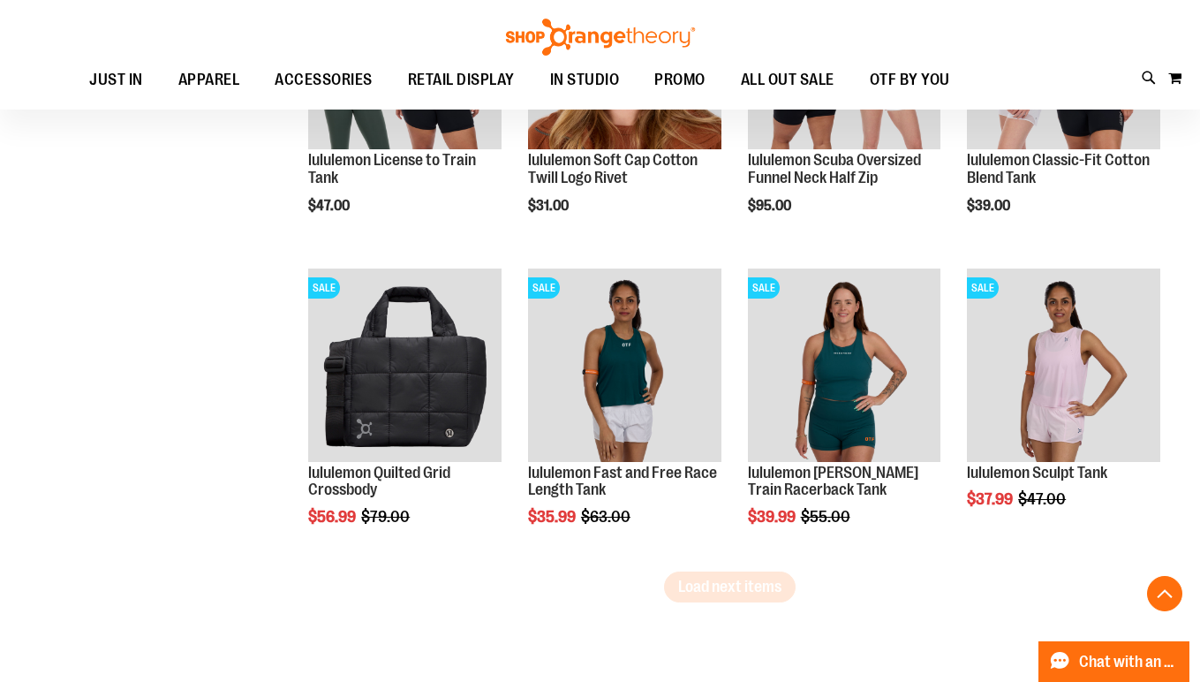
scroll to position [2580, 0]
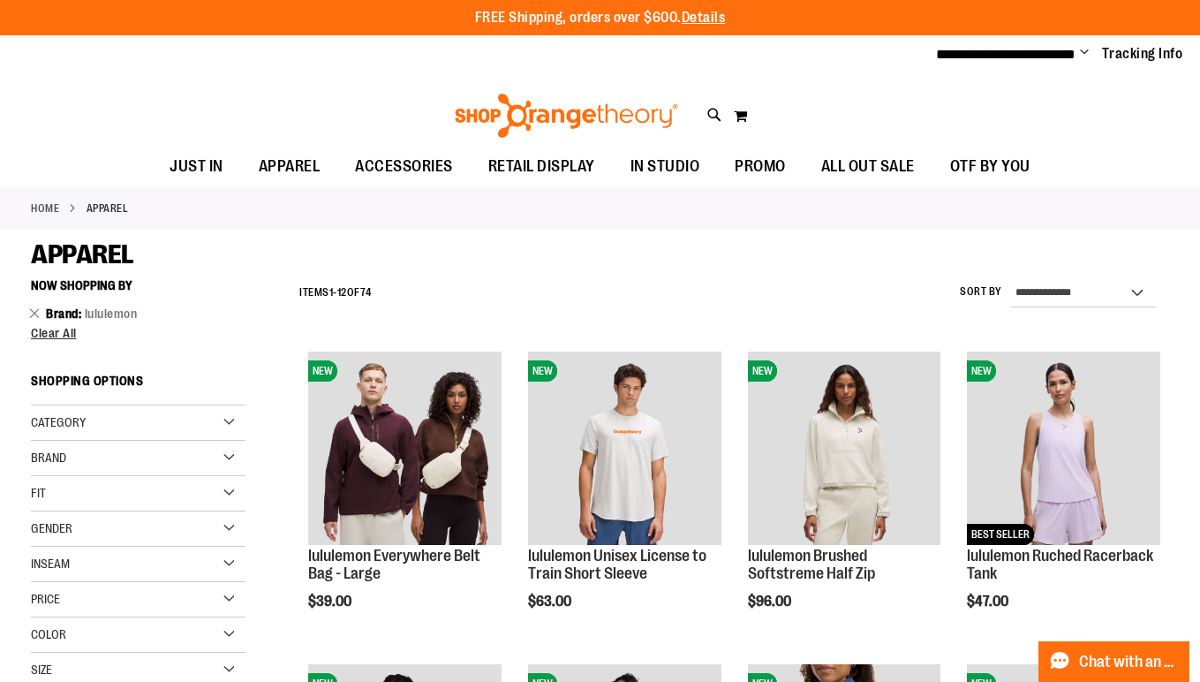
click at [66, 450] on span "Brand" at bounding box center [48, 457] width 35 height 14
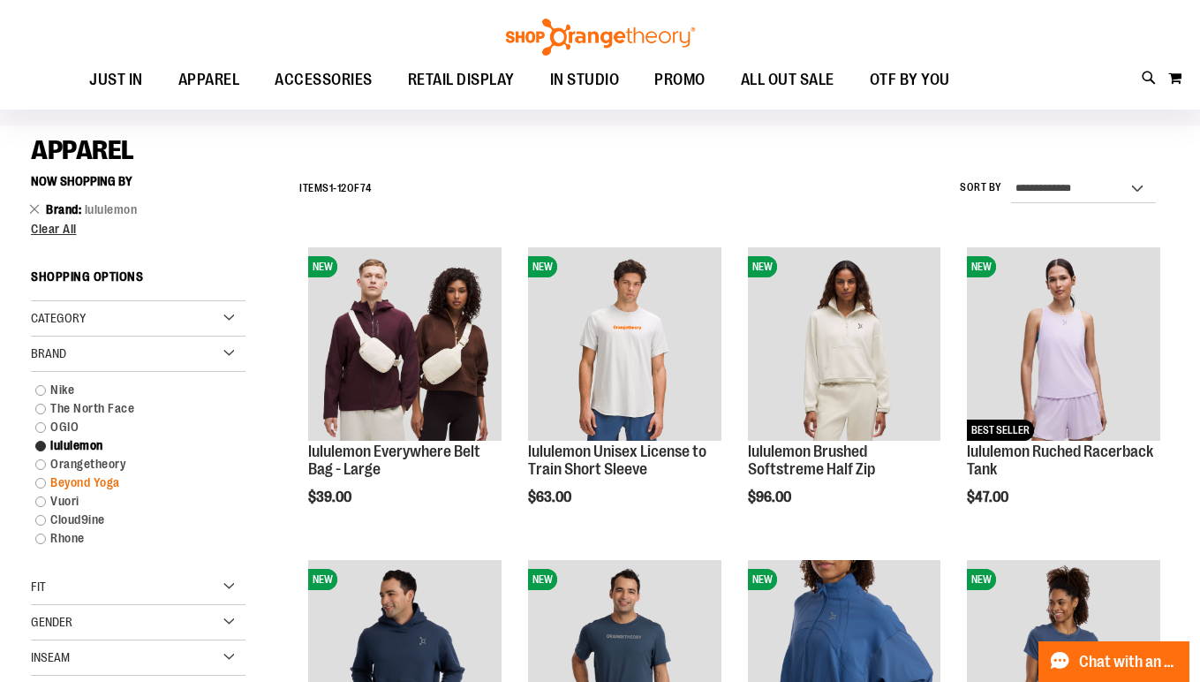
click at [52, 485] on link "Beyond Yoga" at bounding box center [129, 482] width 206 height 19
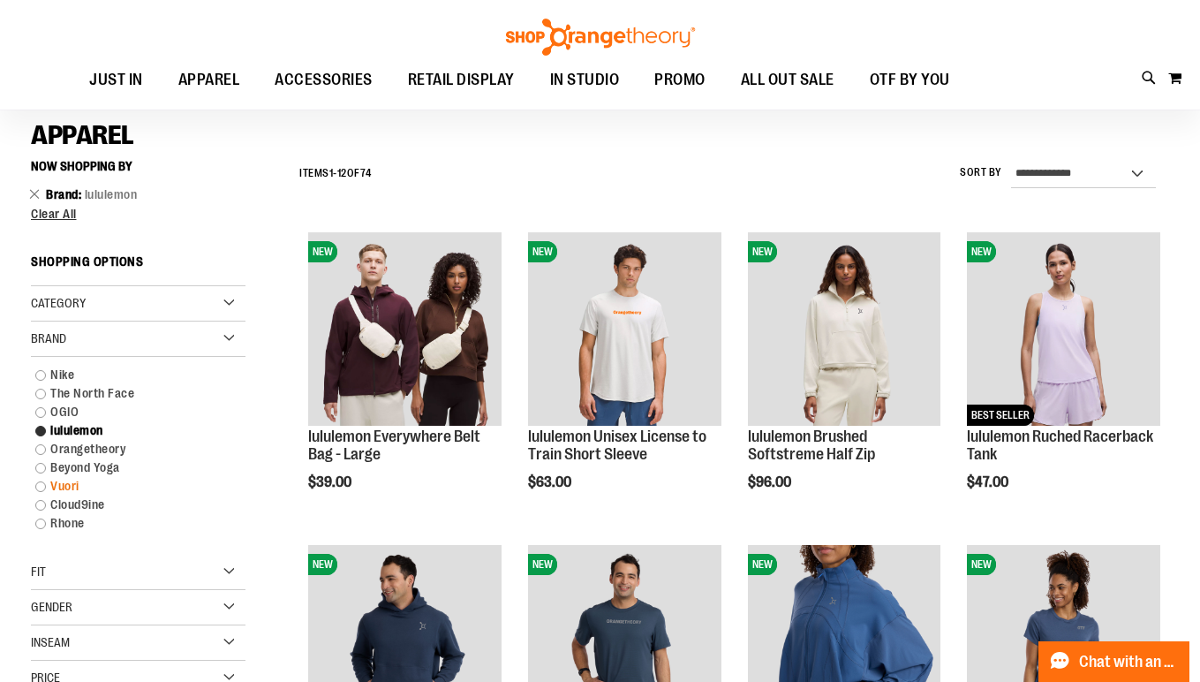
scroll to position [119, 0]
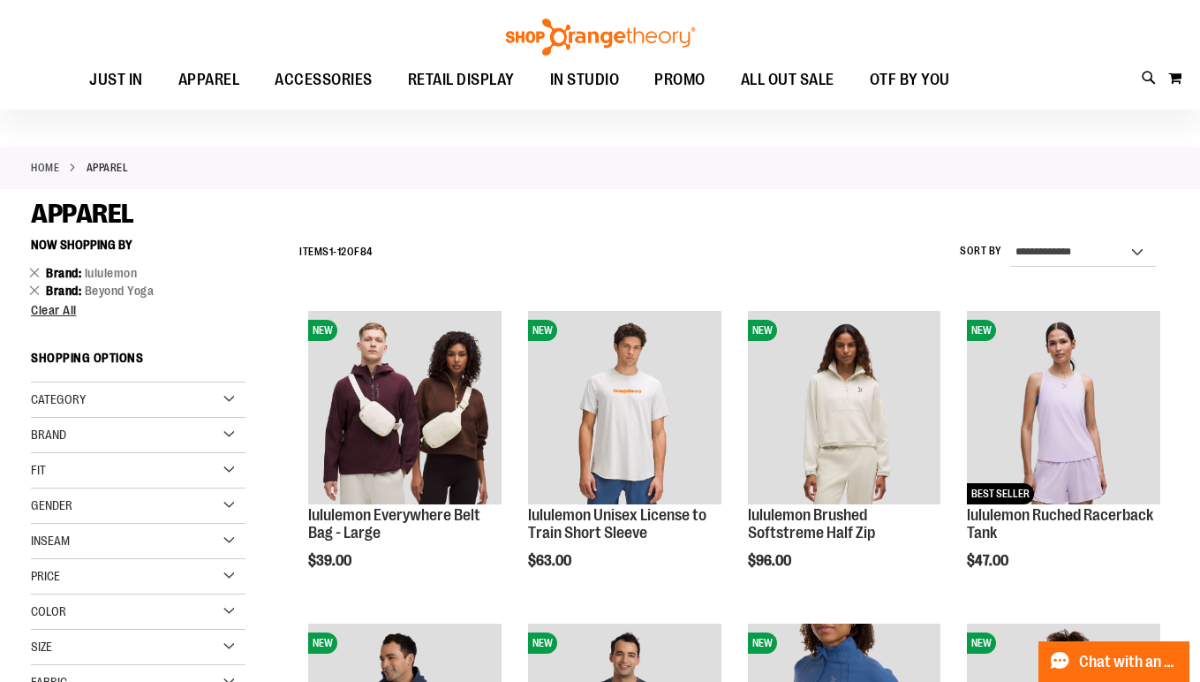
scroll to position [22, 0]
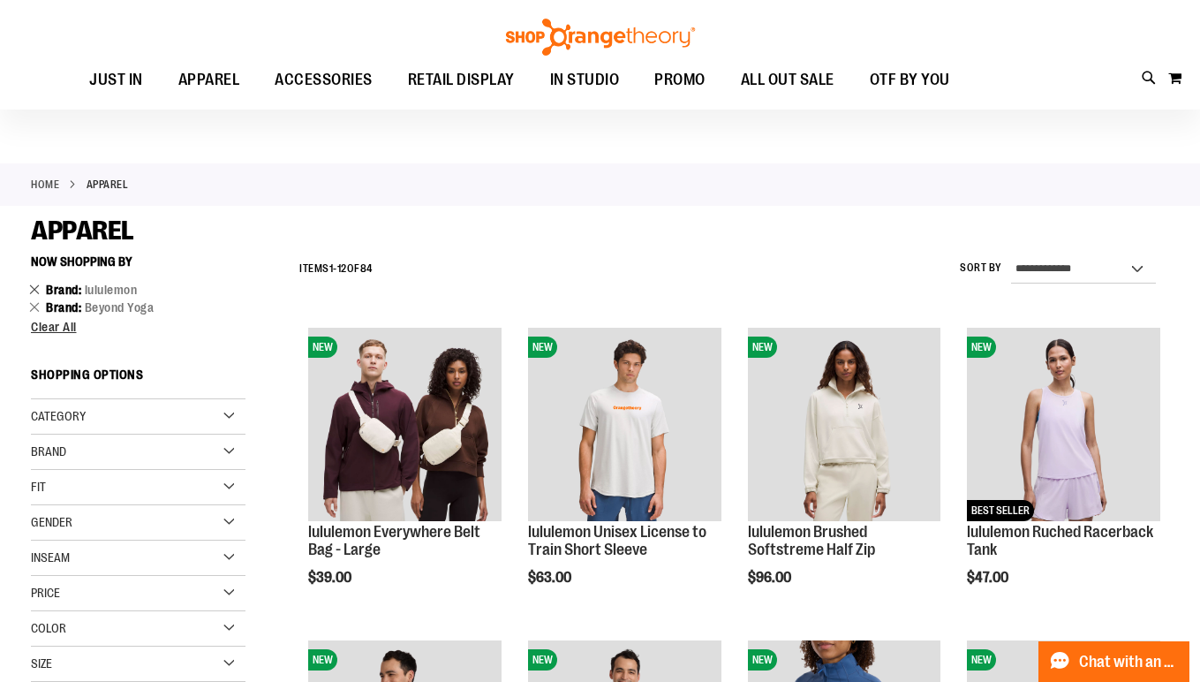
click at [34, 287] on link "Remove This Item" at bounding box center [34, 289] width 11 height 18
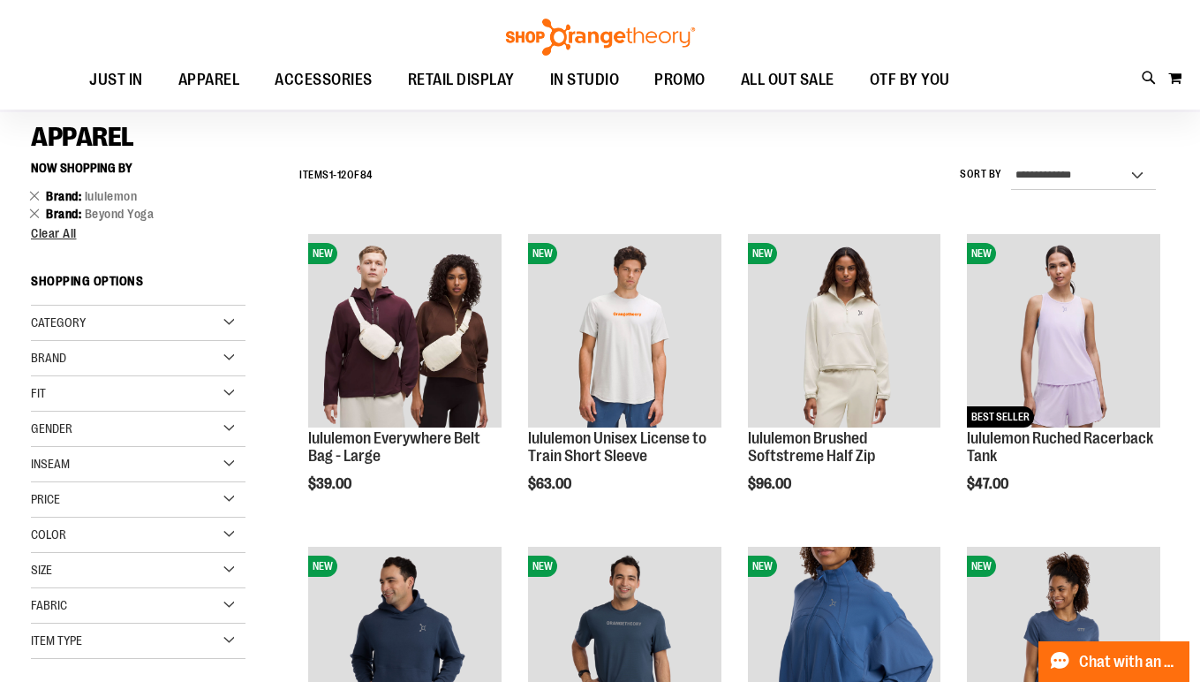
scroll to position [119, 0]
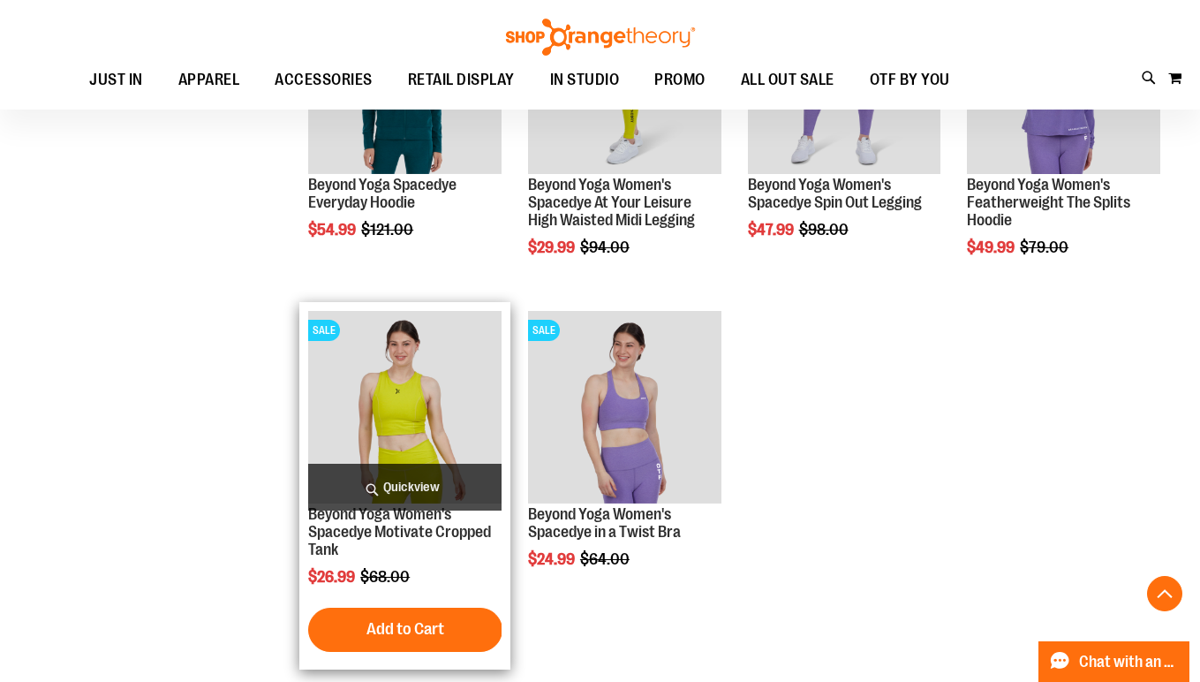
scroll to position [700, 0]
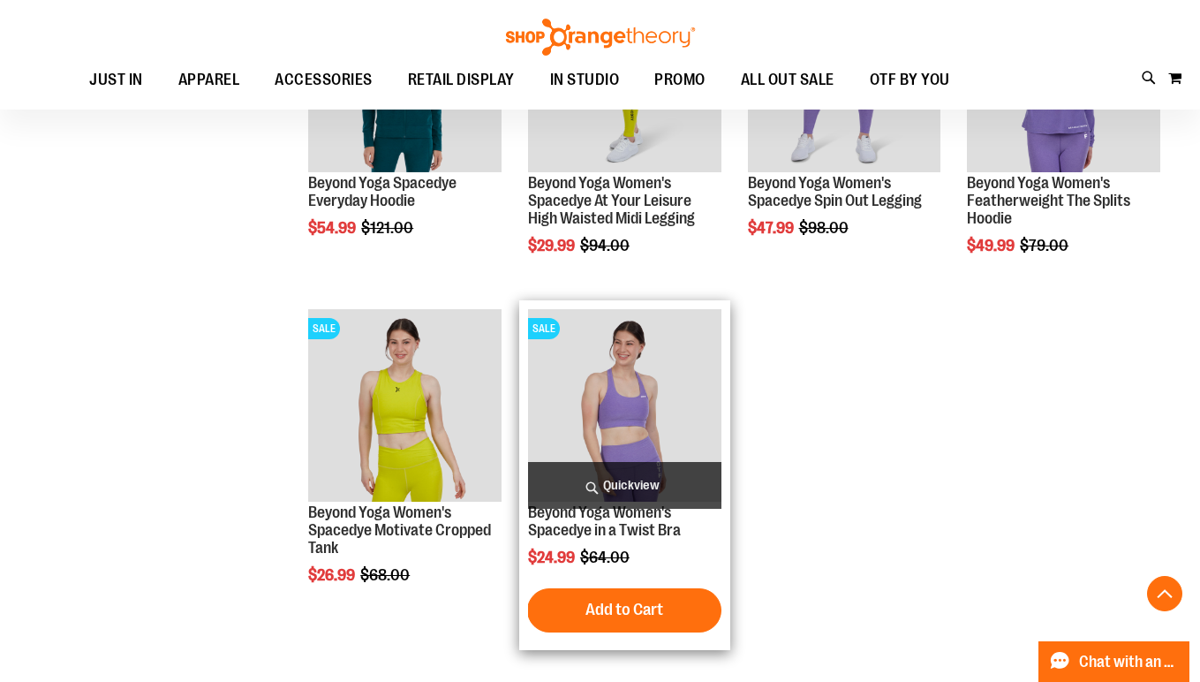
click at [637, 479] on span "Quickview" at bounding box center [624, 485] width 193 height 47
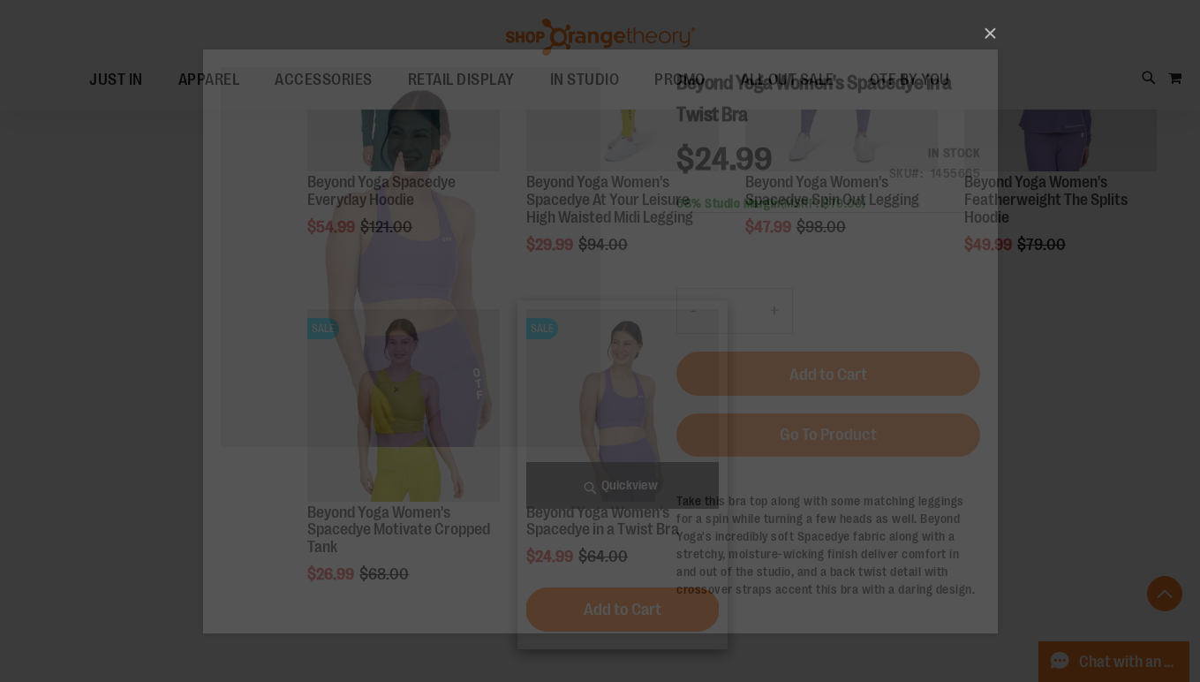
scroll to position [0, 0]
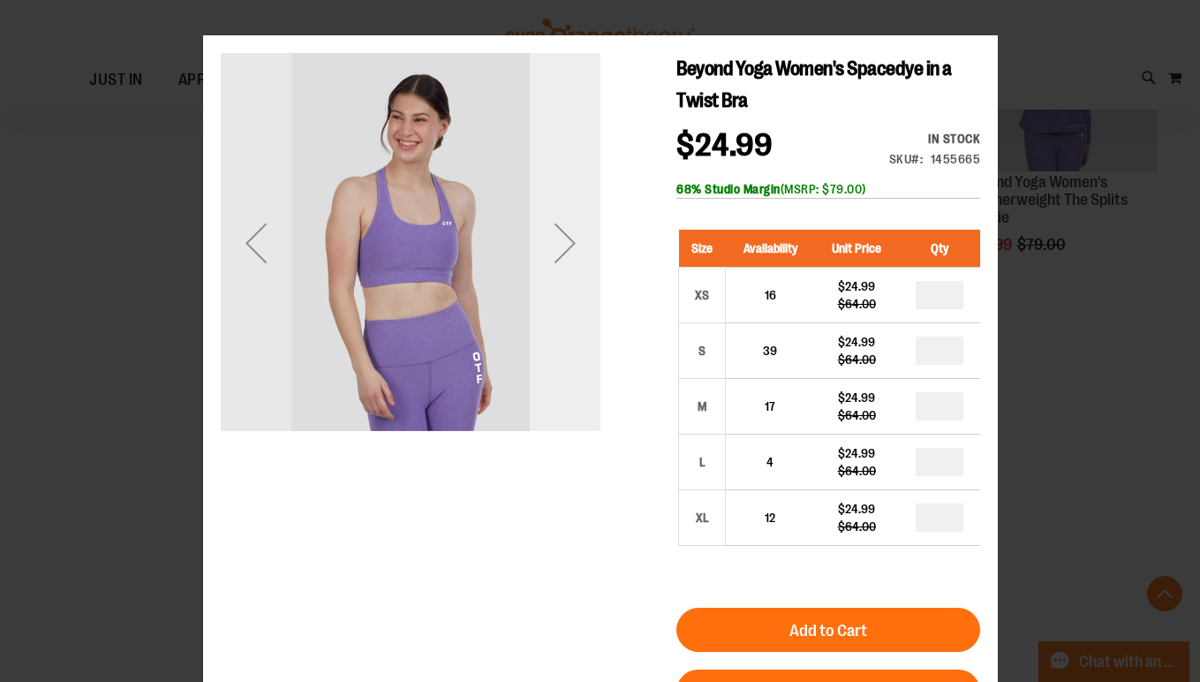
click at [558, 254] on div "Next" at bounding box center [564, 242] width 71 height 71
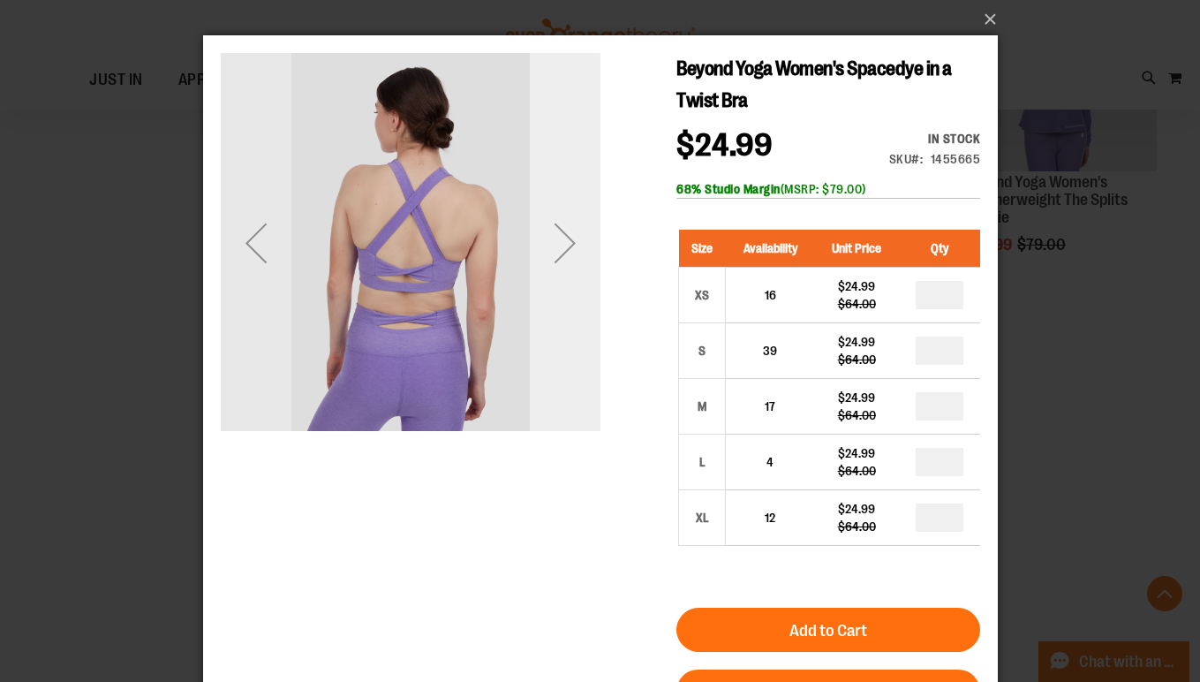
click at [558, 254] on div "Next" at bounding box center [564, 242] width 71 height 71
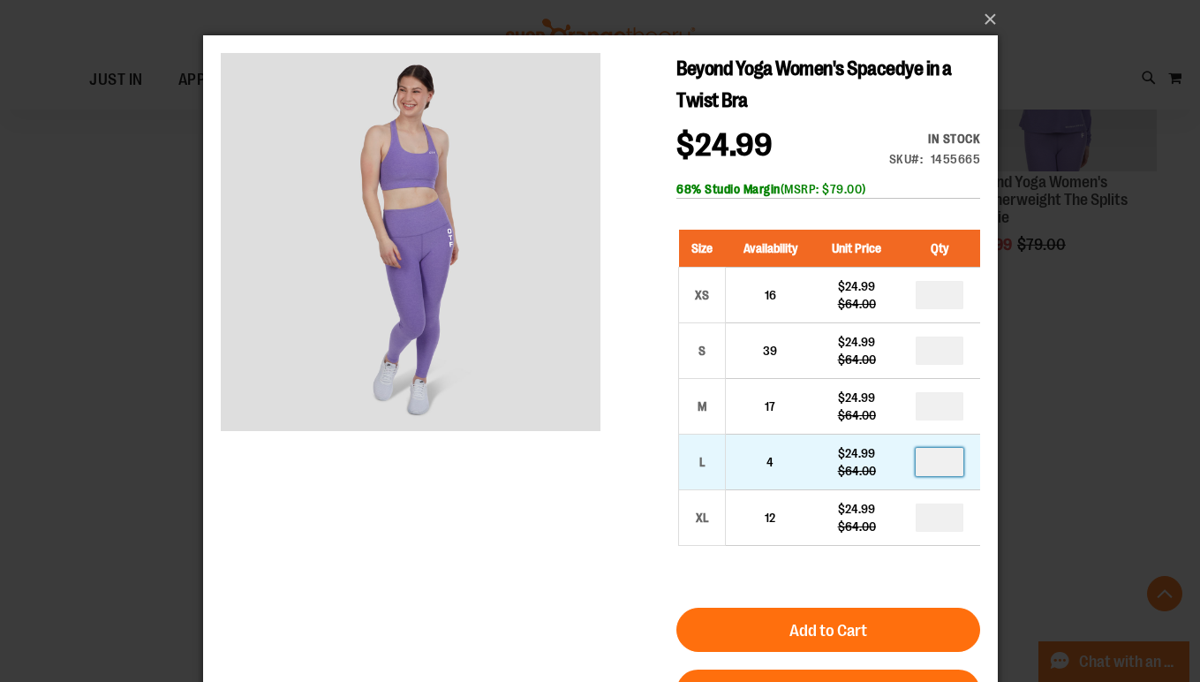
click at [943, 466] on input "number" at bounding box center [939, 462] width 48 height 28
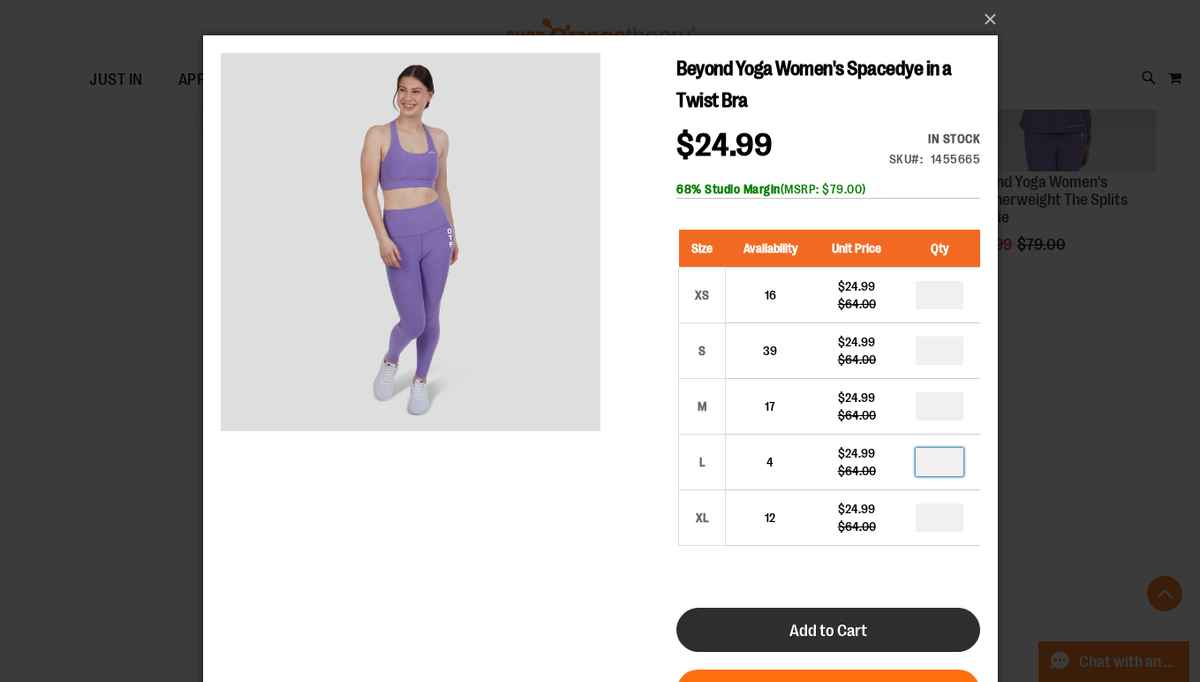
type input "*"
click at [866, 626] on button "Add to Cart" at bounding box center [827, 629] width 304 height 44
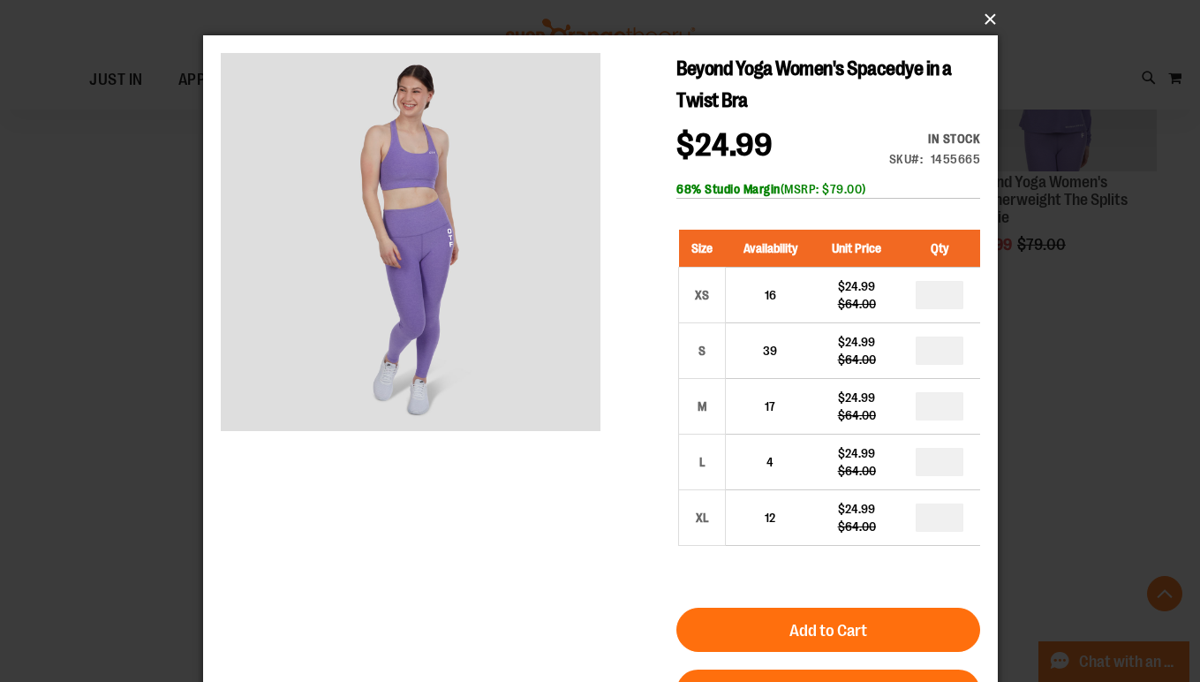
click at [985, 18] on button "×" at bounding box center [605, 19] width 795 height 39
click at [993, 19] on button "×" at bounding box center [605, 19] width 795 height 39
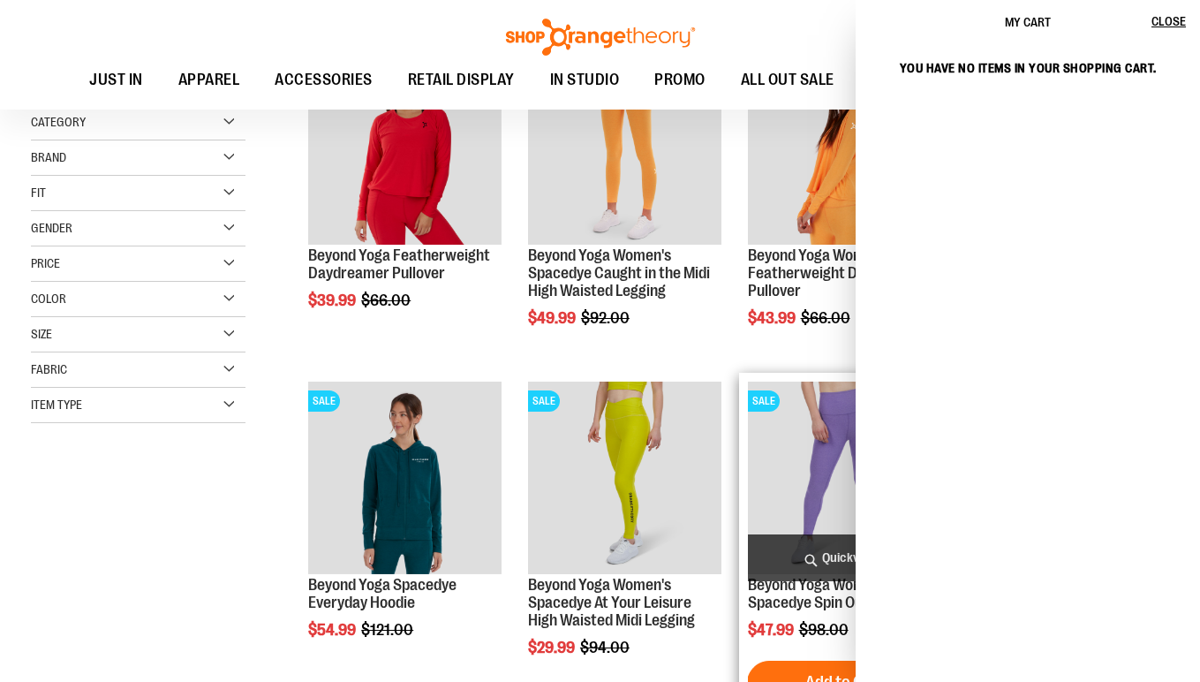
scroll to position [310, 0]
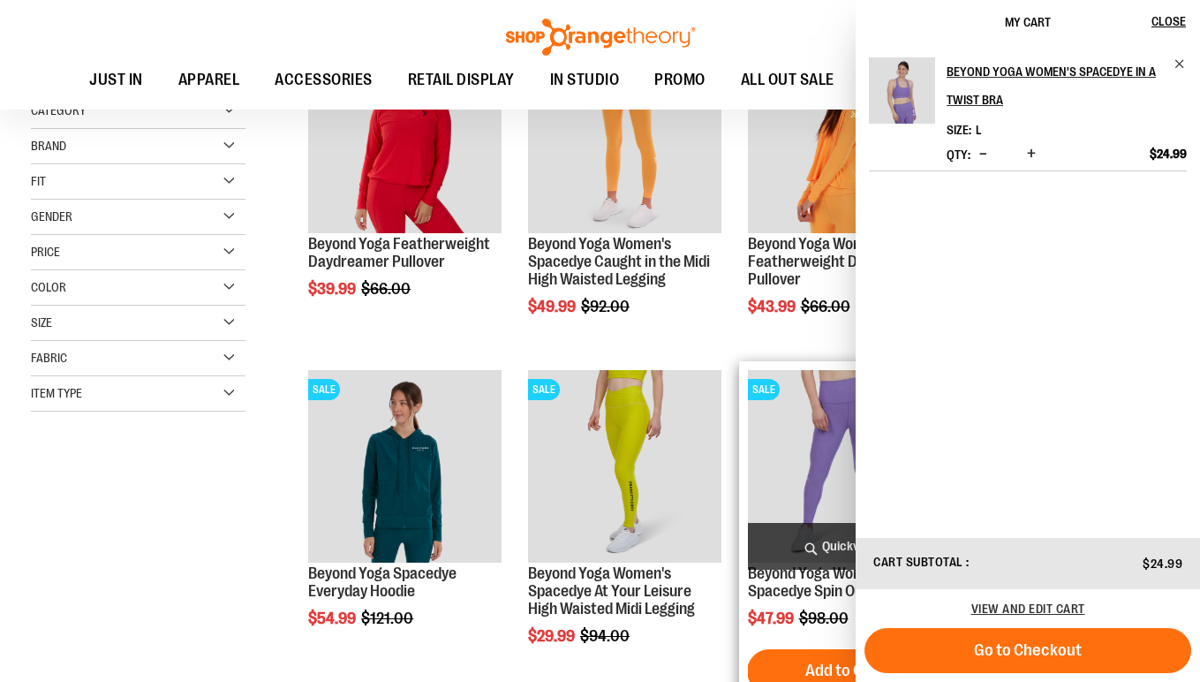
click at [795, 552] on span "Quickview" at bounding box center [844, 546] width 193 height 47
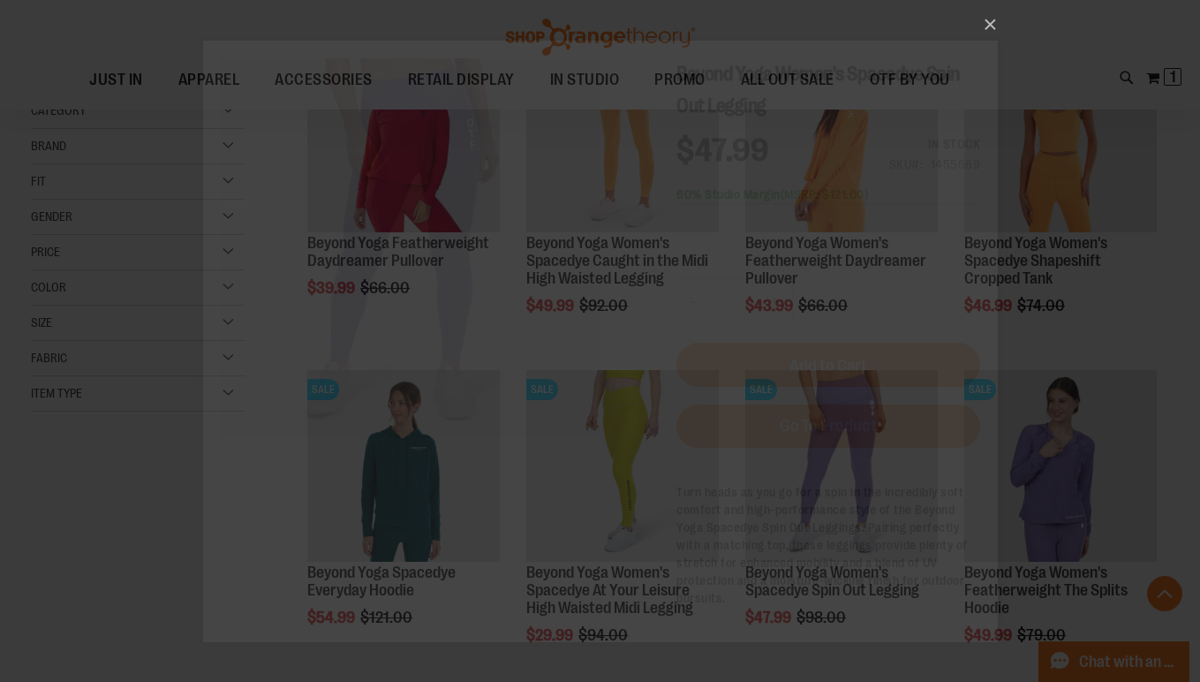
scroll to position [0, 0]
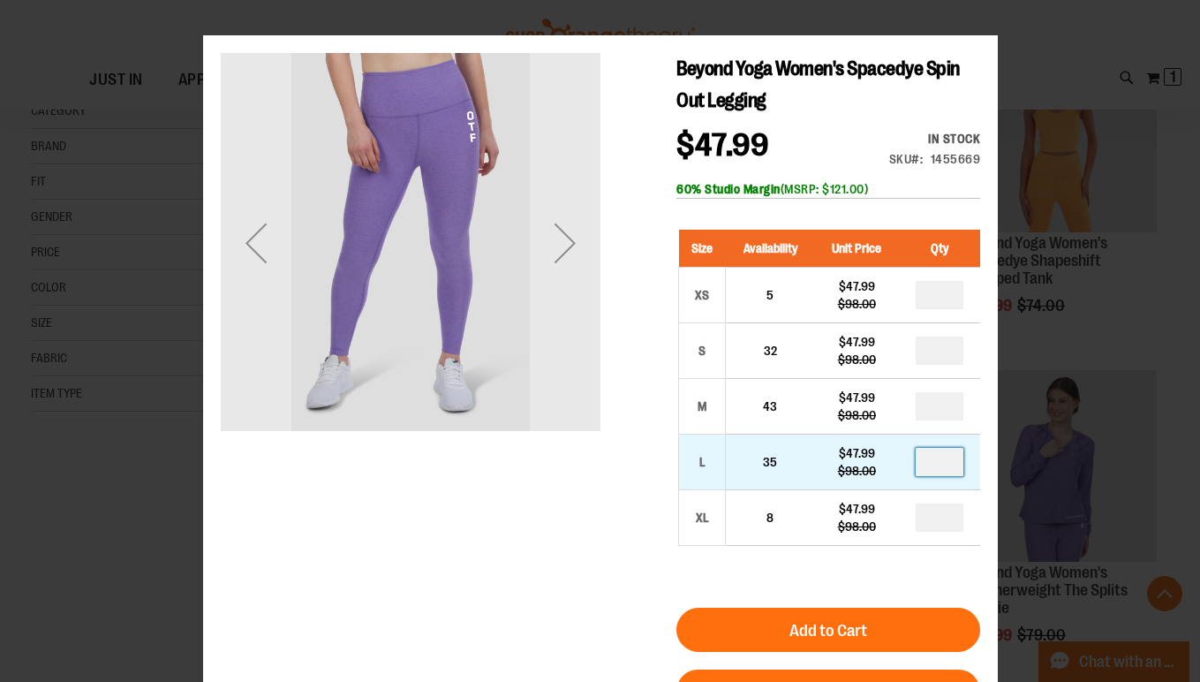
click at [931, 453] on input "number" at bounding box center [939, 462] width 48 height 28
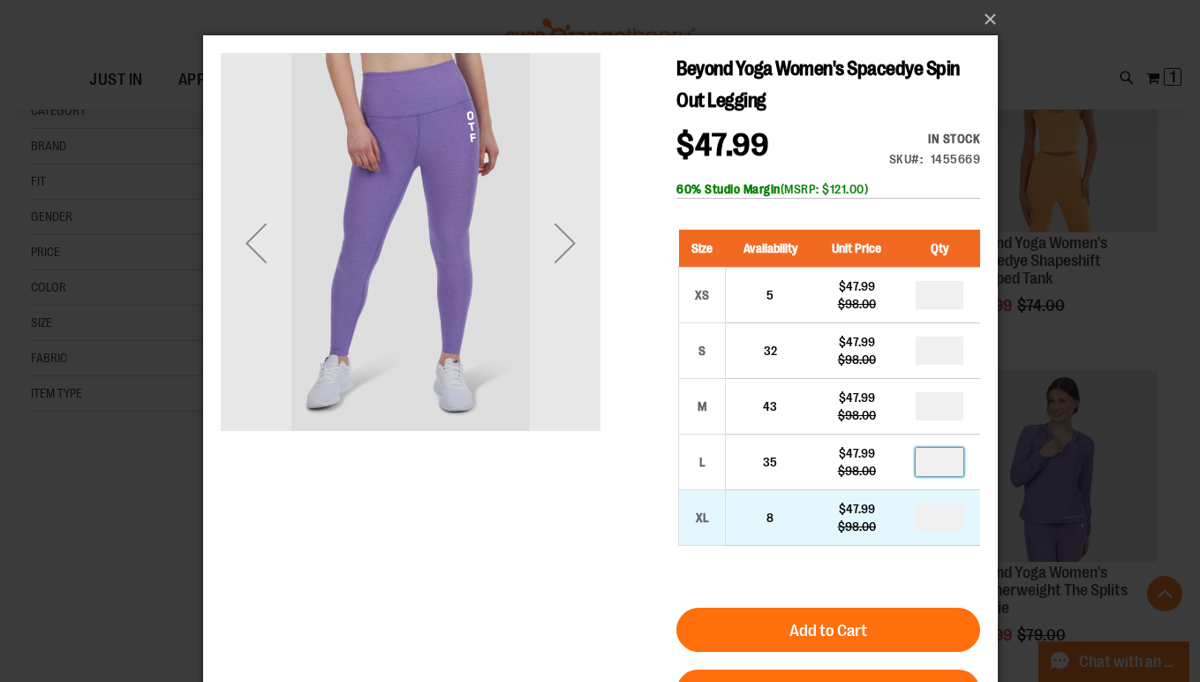
type input "*"
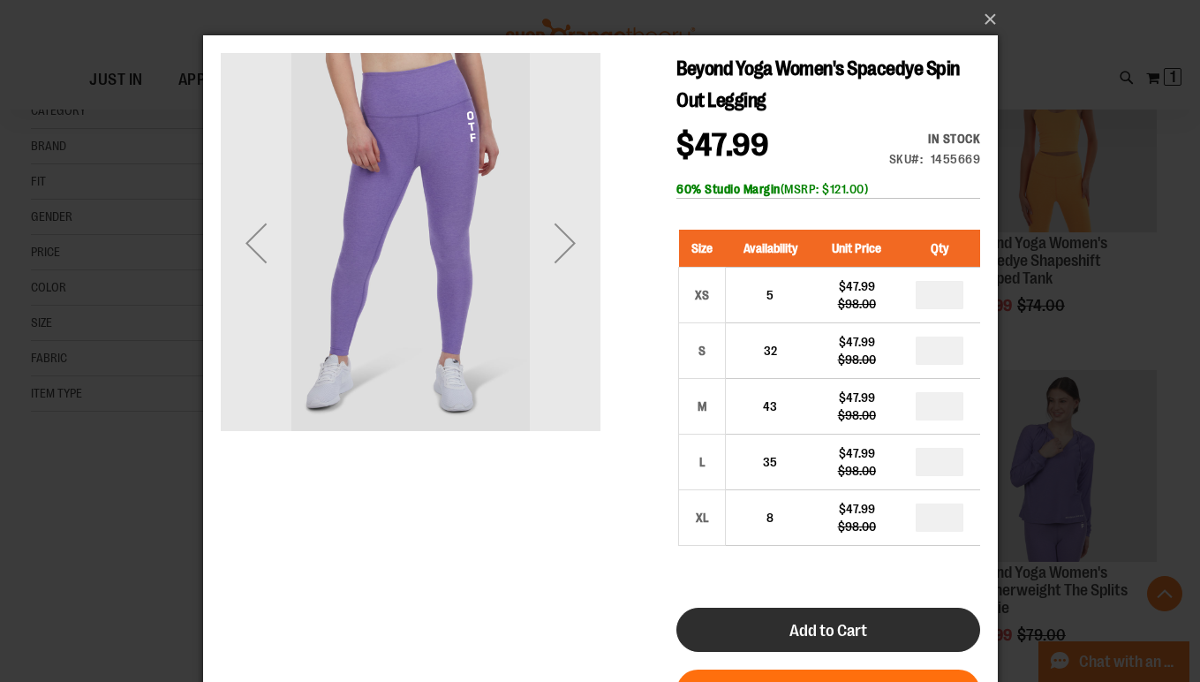
click at [918, 643] on button "Add to Cart" at bounding box center [827, 629] width 304 height 44
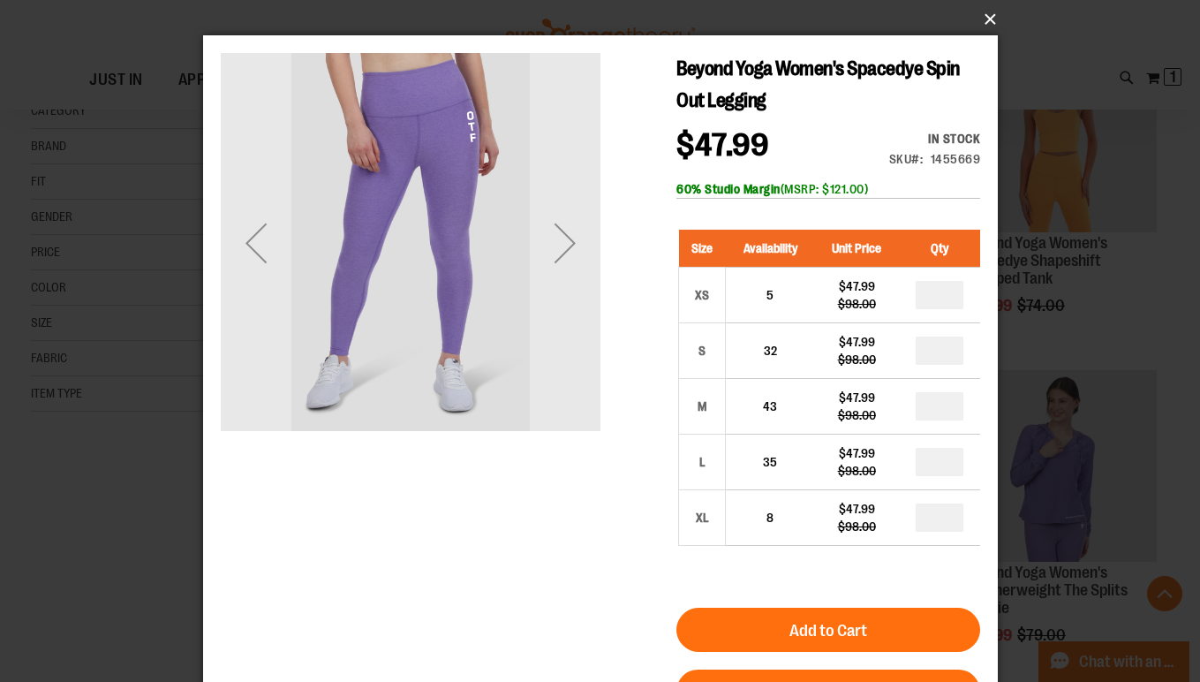
click at [989, 19] on button "×" at bounding box center [605, 19] width 795 height 39
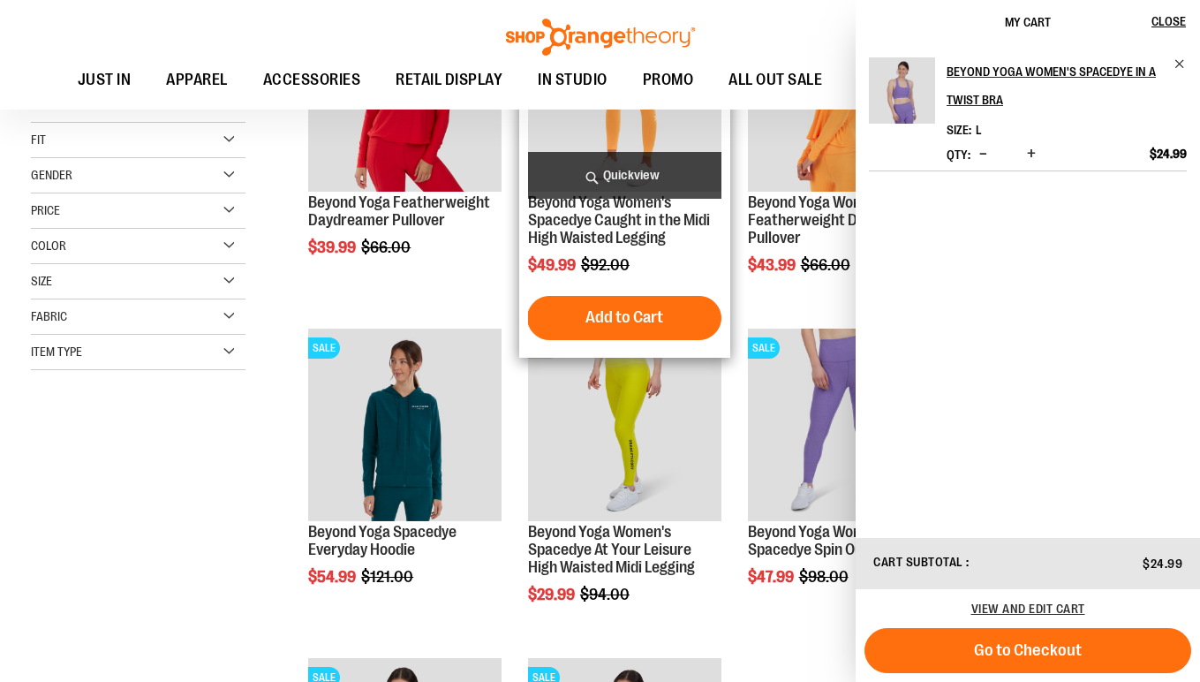
scroll to position [426, 0]
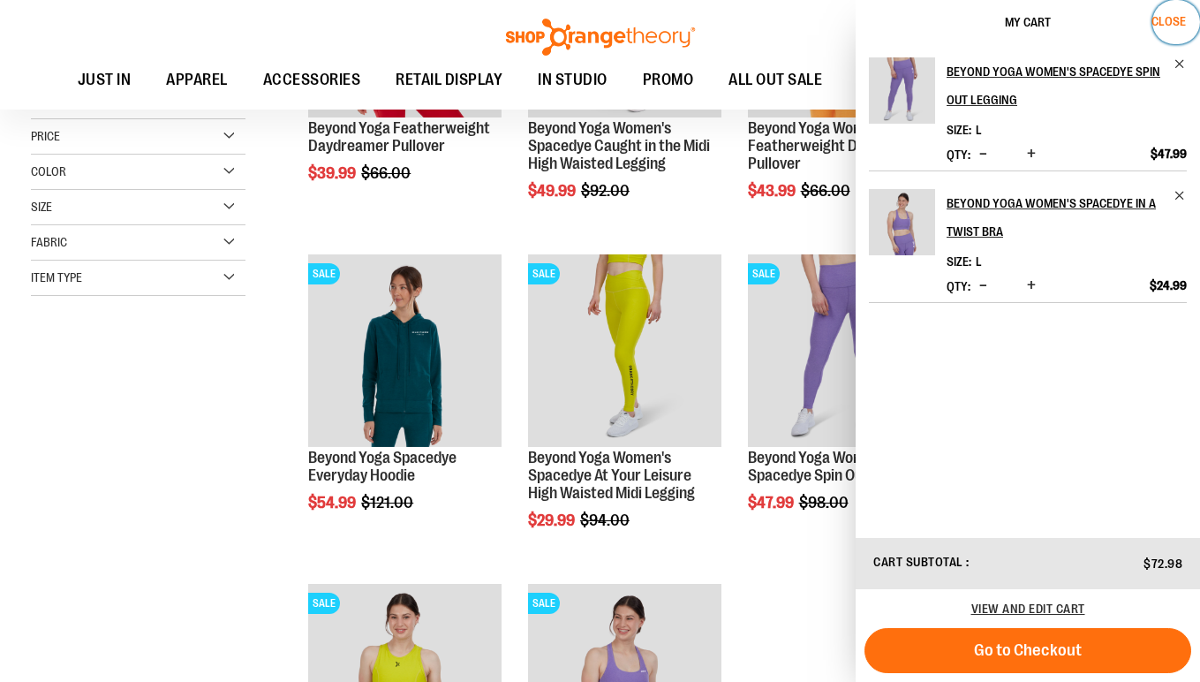
click at [1154, 14] on span "Close" at bounding box center [1168, 21] width 34 height 14
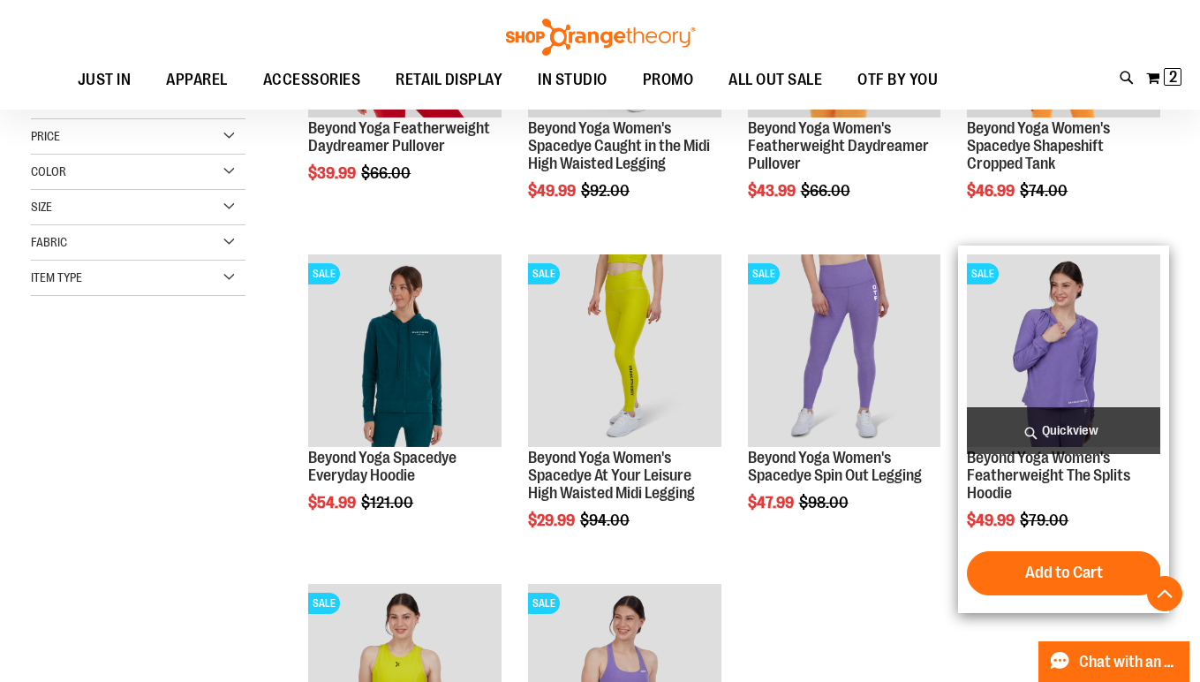
click at [1044, 440] on span "Quickview" at bounding box center [1063, 430] width 193 height 47
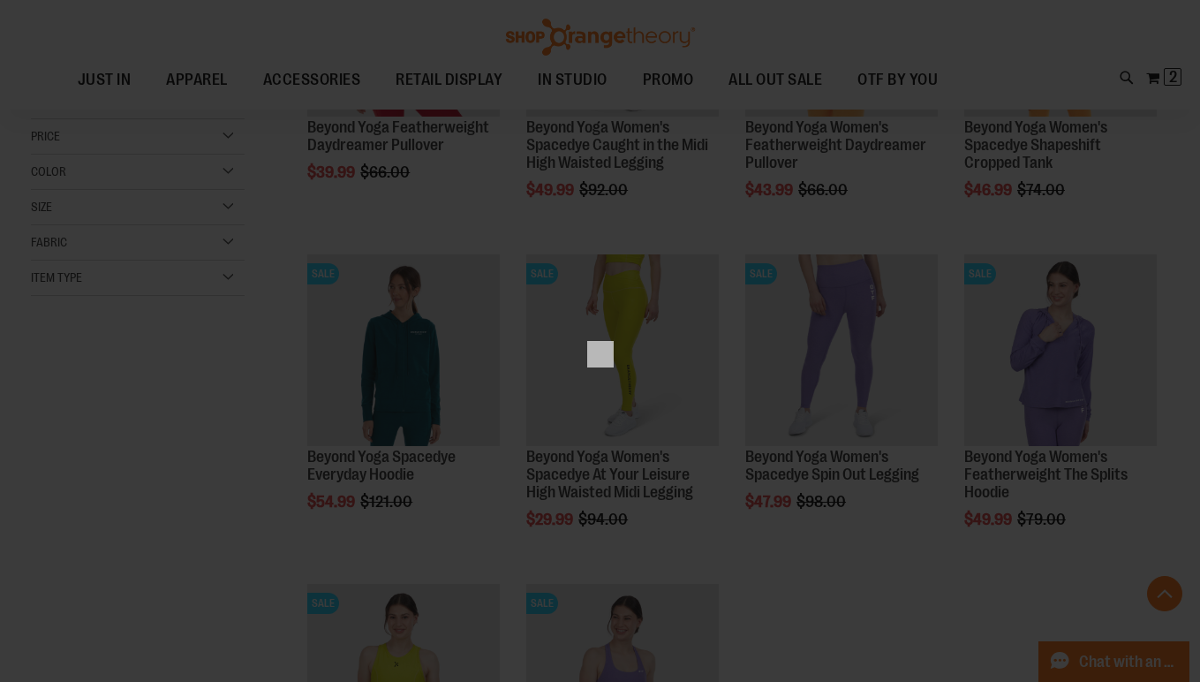
scroll to position [0, 0]
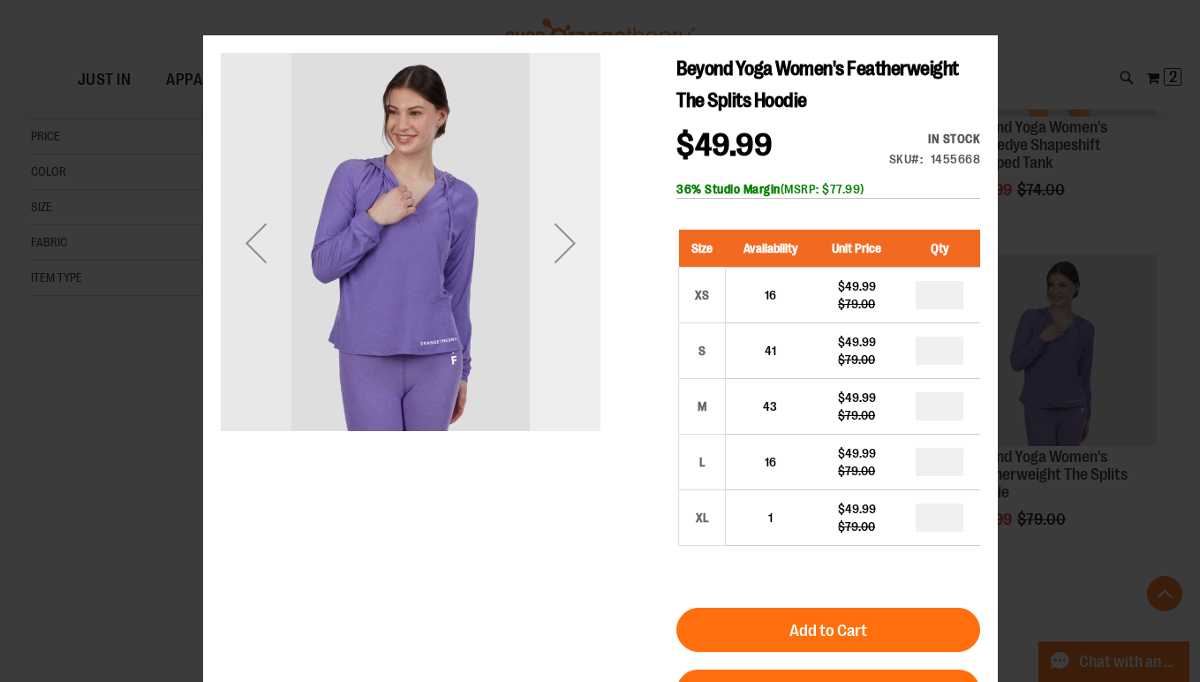
click at [574, 239] on div "Next" at bounding box center [564, 242] width 71 height 71
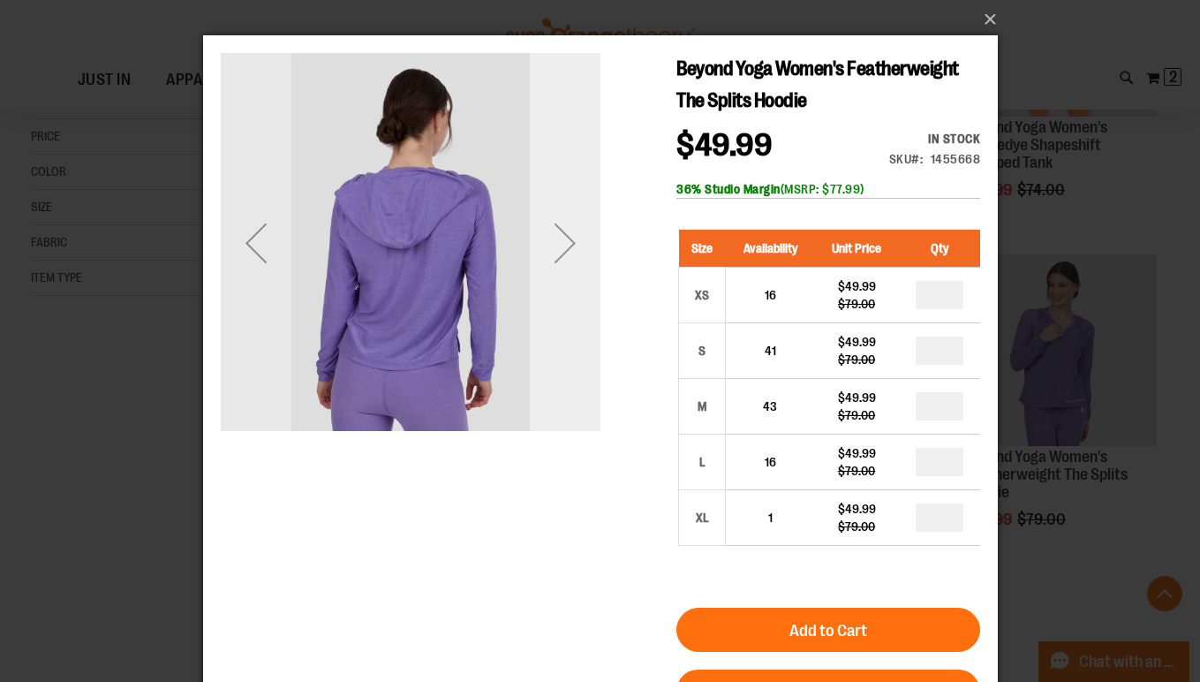
click at [566, 238] on div "Next" at bounding box center [564, 242] width 71 height 71
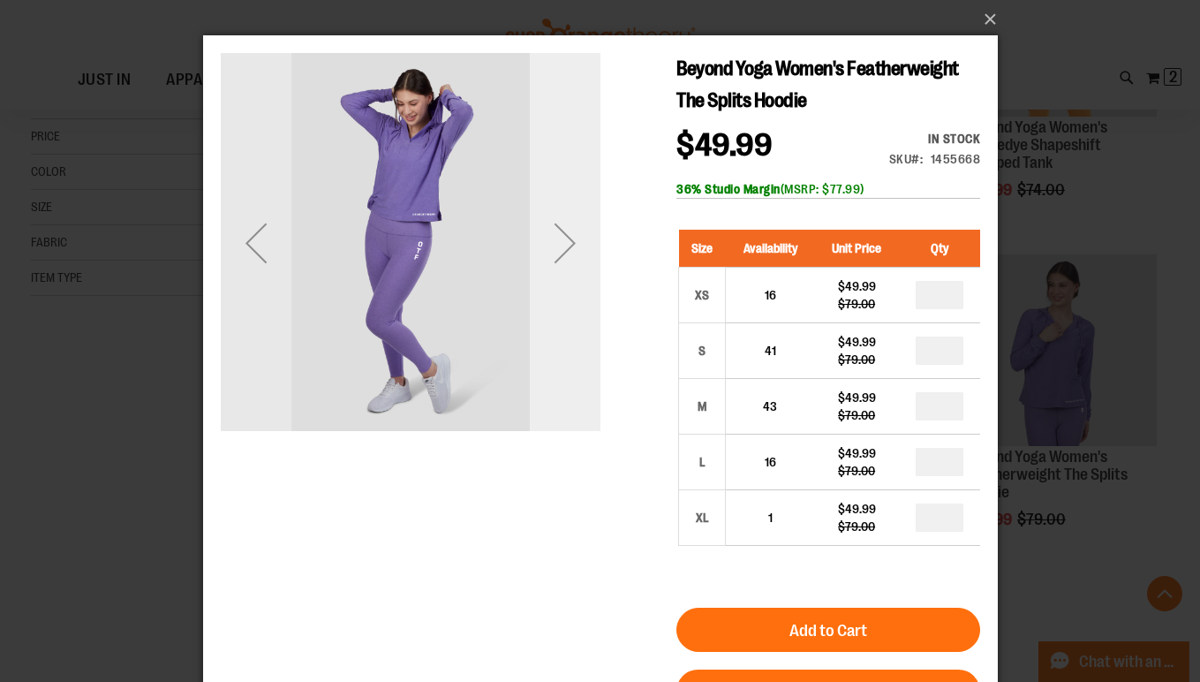
click at [566, 238] on div "Next" at bounding box center [564, 242] width 71 height 71
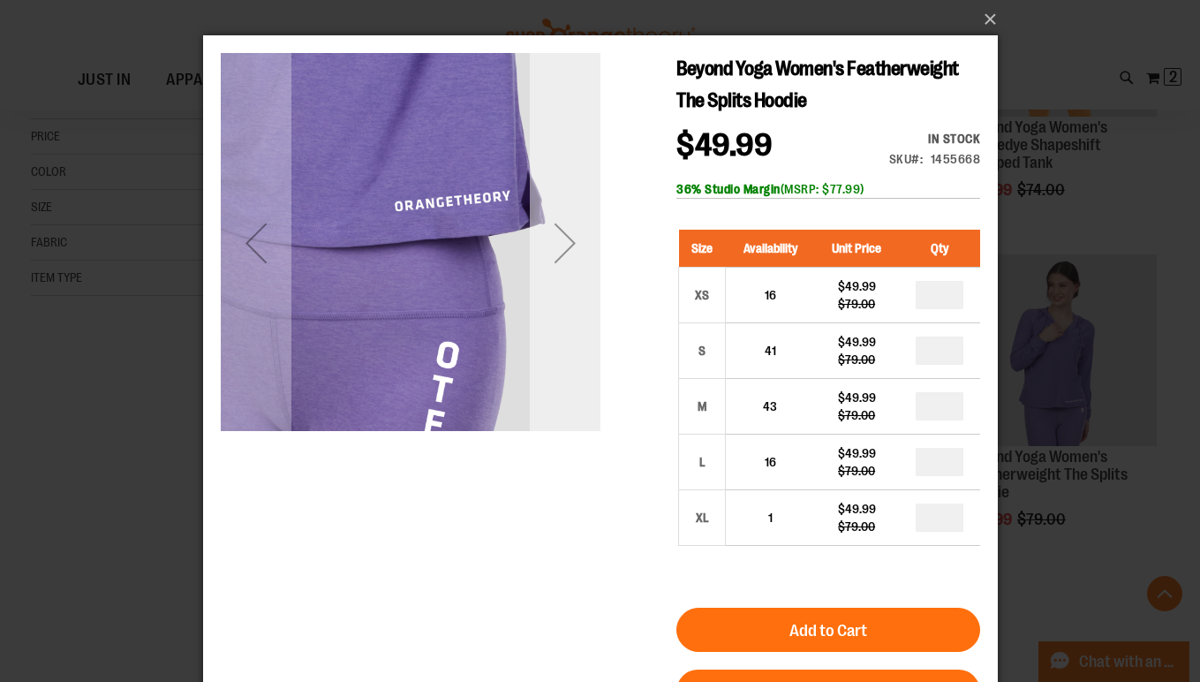
click at [562, 238] on div "Next" at bounding box center [564, 242] width 71 height 71
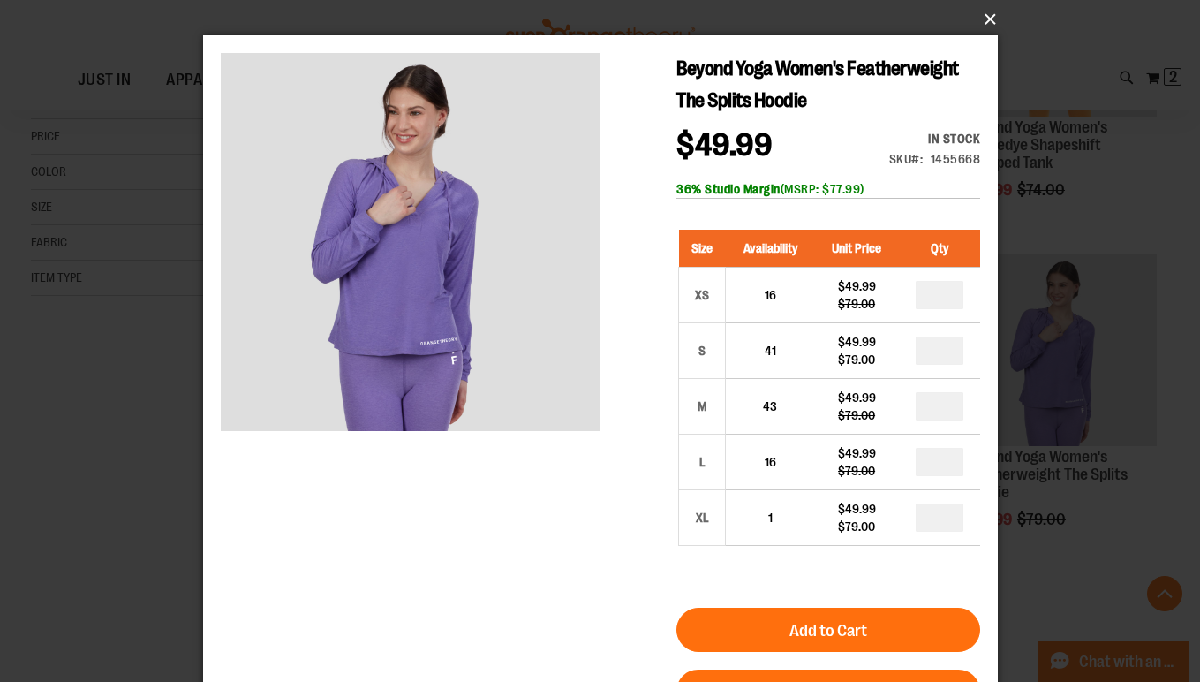
click at [996, 19] on button "×" at bounding box center [605, 19] width 795 height 39
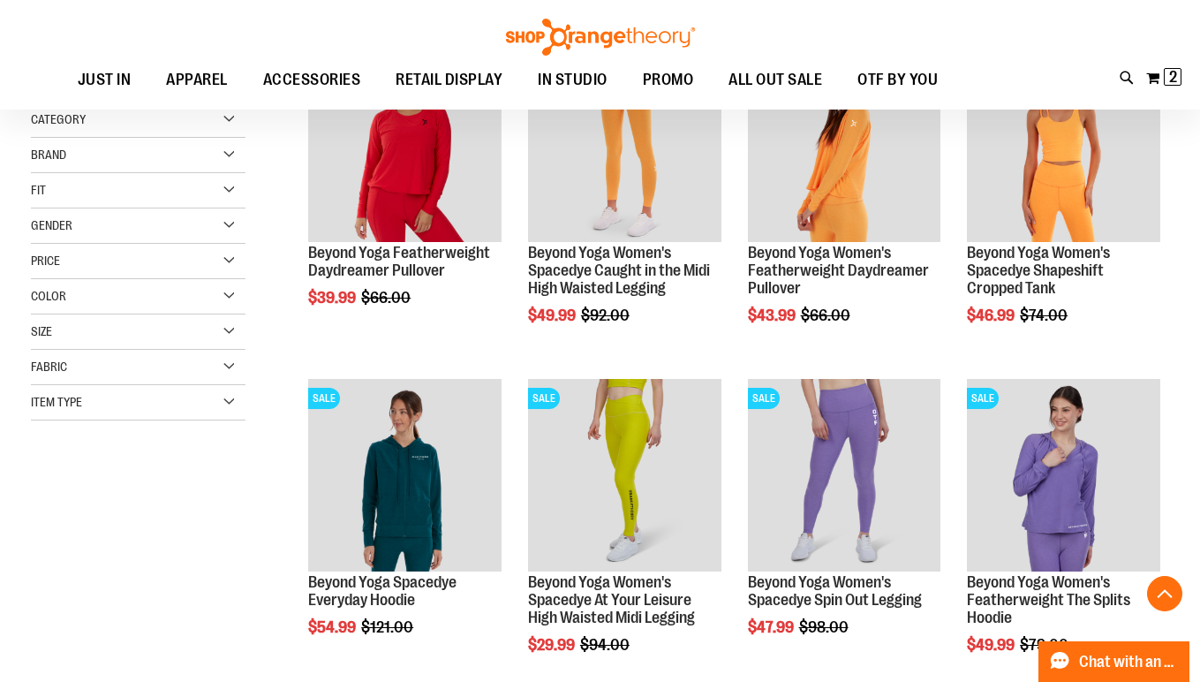
scroll to position [305, 0]
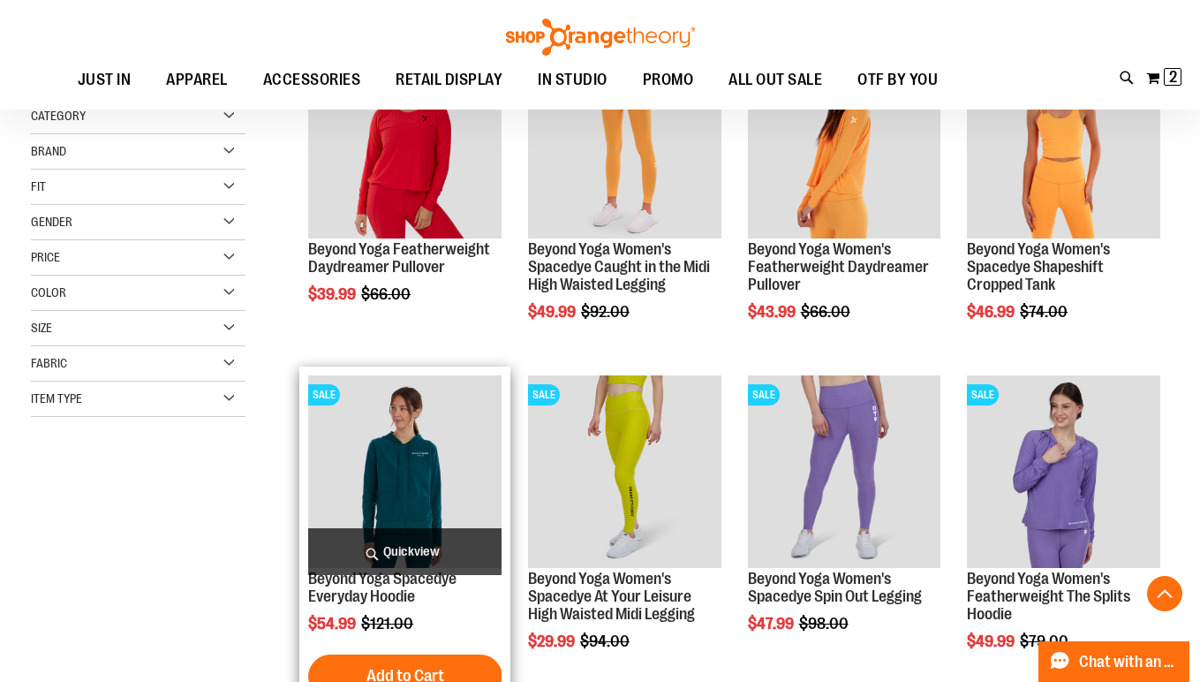
click at [402, 550] on span "Quickview" at bounding box center [404, 551] width 193 height 47
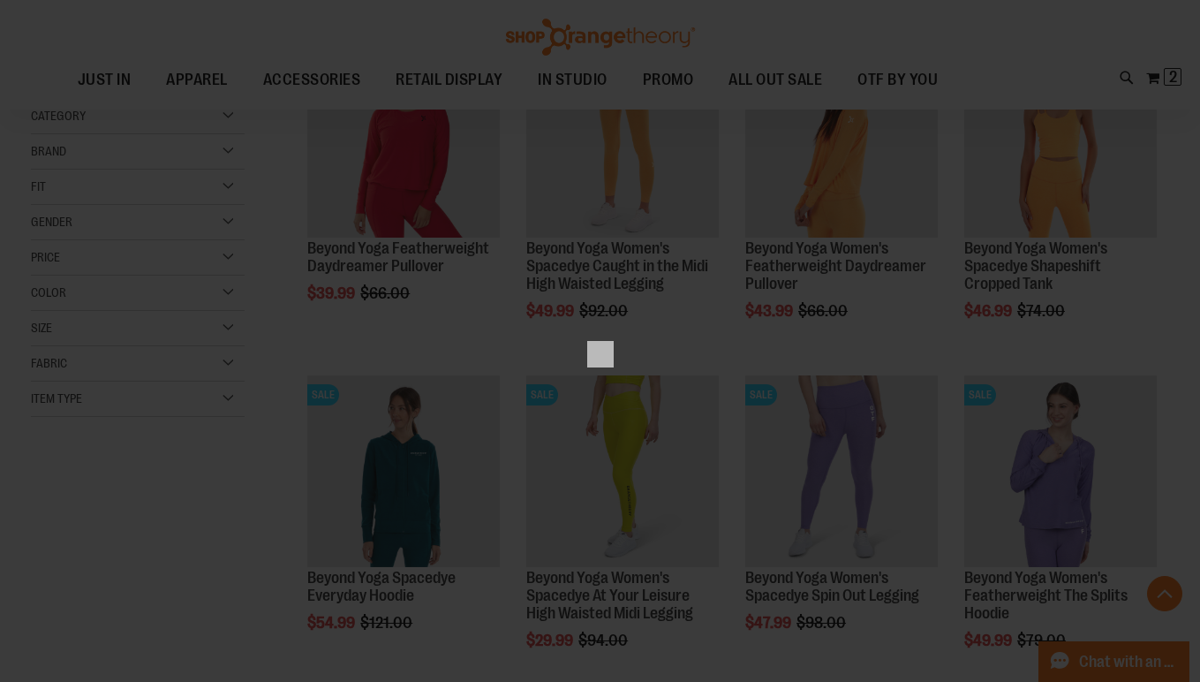
scroll to position [0, 0]
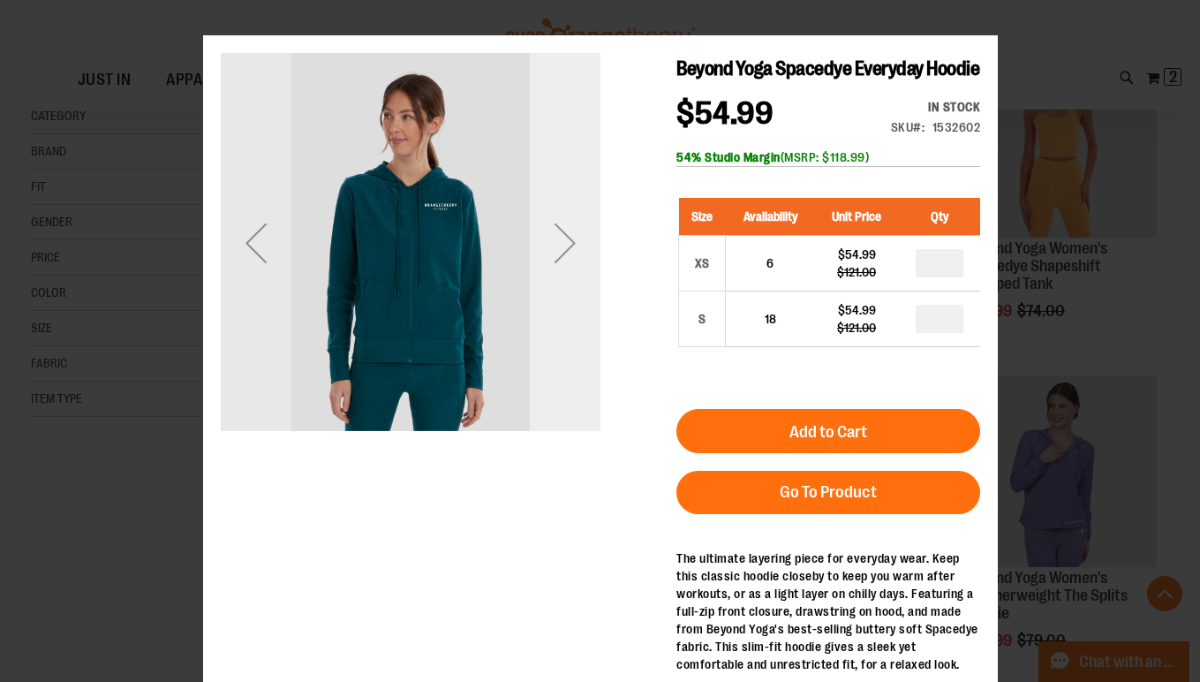
click at [559, 256] on div "Next" at bounding box center [564, 242] width 71 height 71
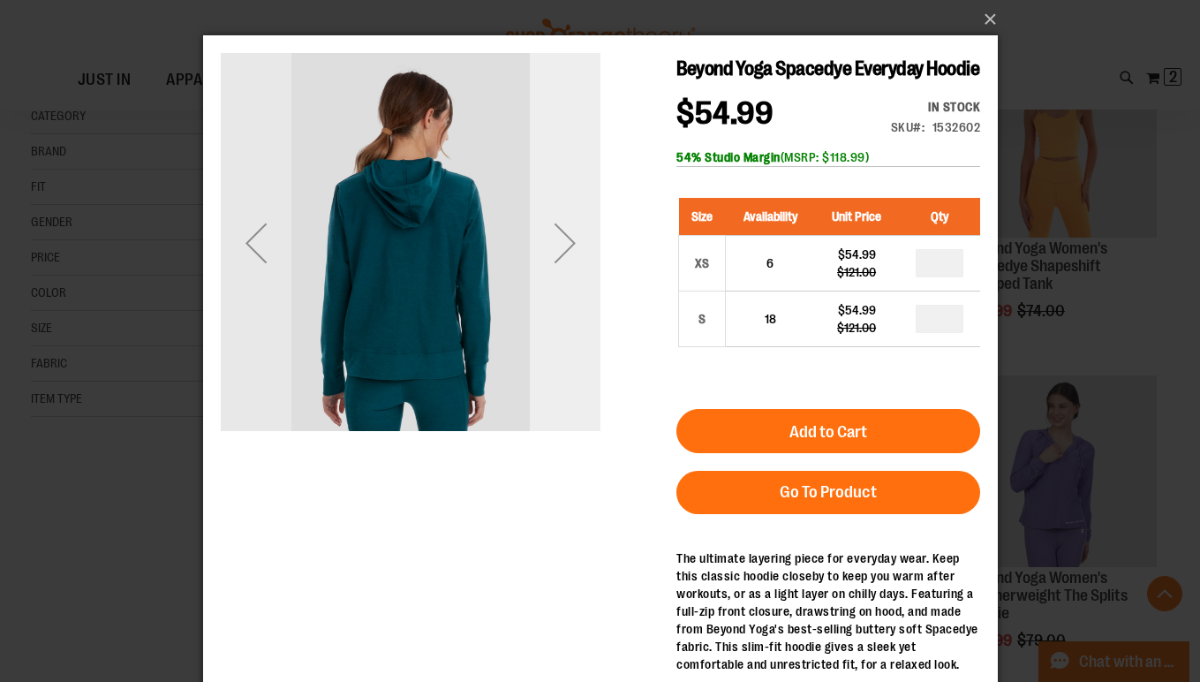
click at [559, 256] on div "Next" at bounding box center [564, 242] width 71 height 71
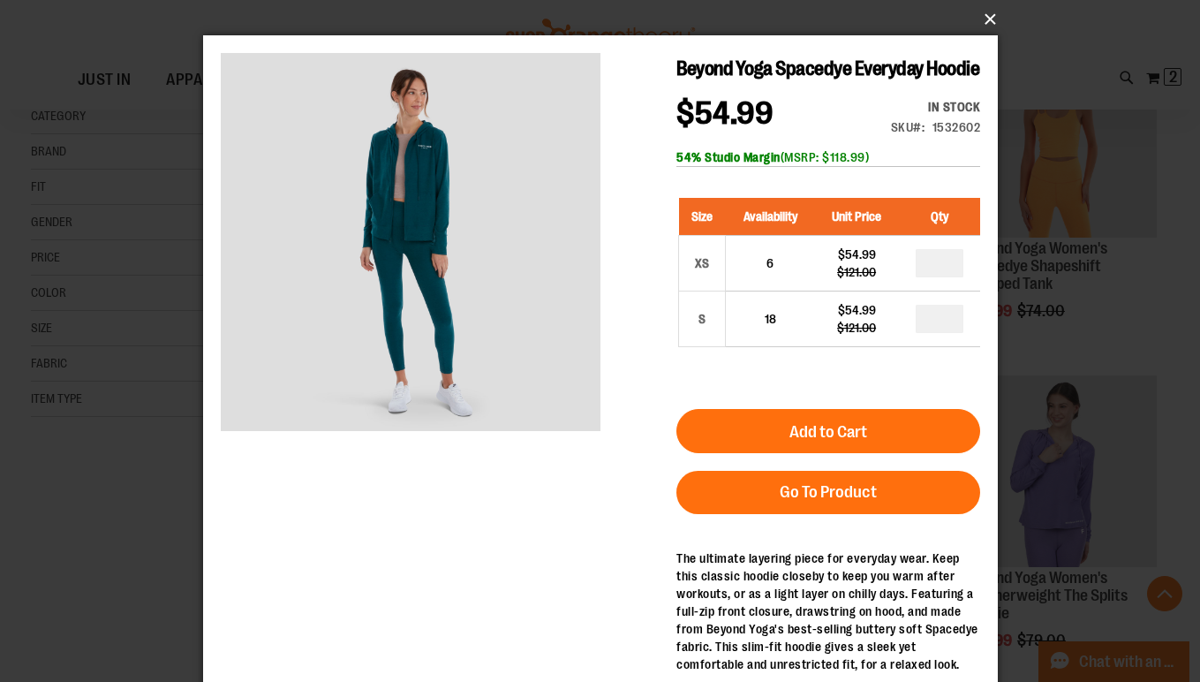
click at [993, 19] on button "×" at bounding box center [605, 19] width 795 height 39
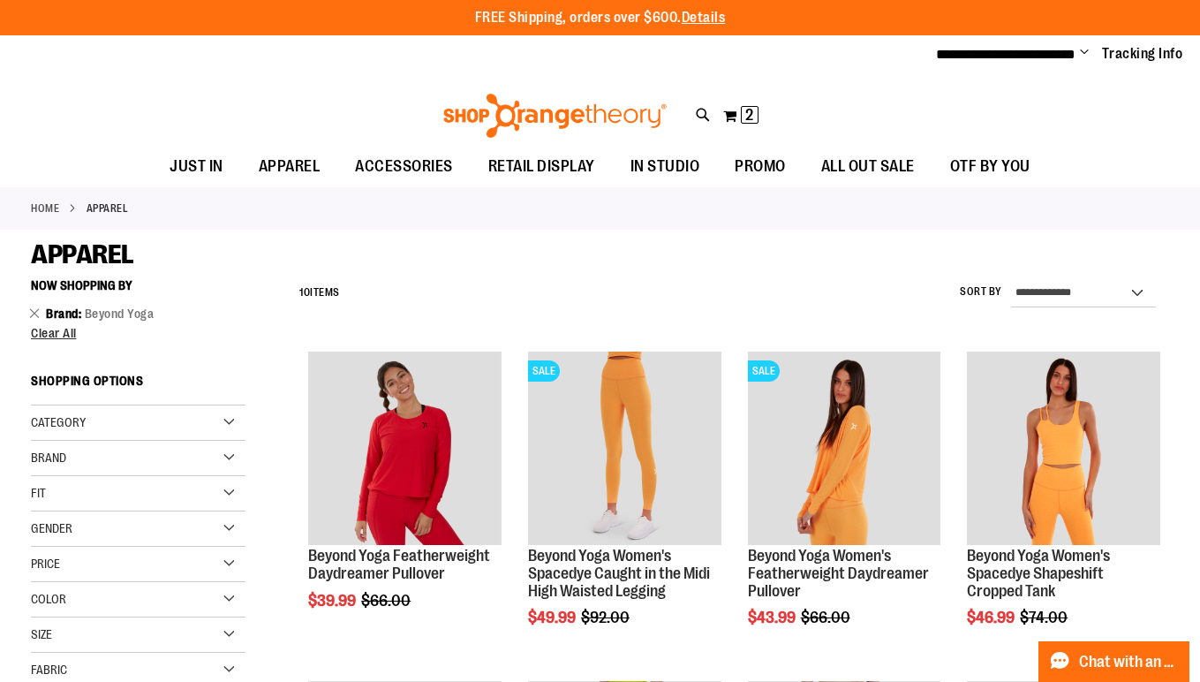
scroll to position [1, 0]
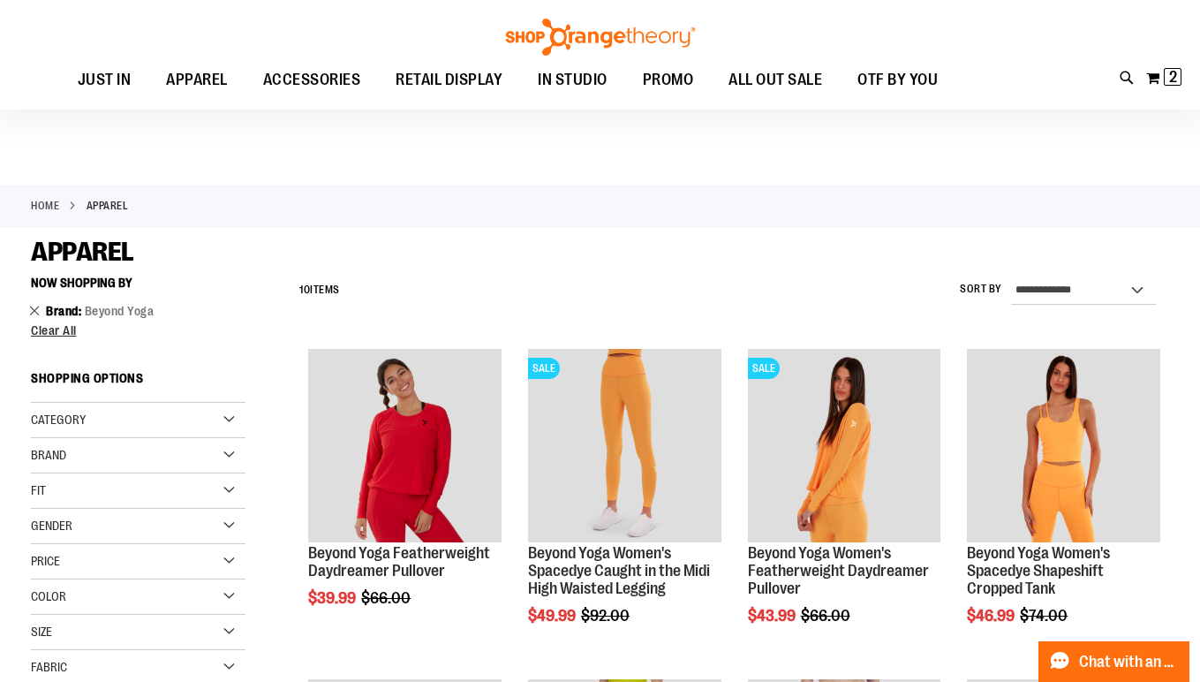
click at [36, 307] on link "Remove This Item" at bounding box center [34, 310] width 11 height 18
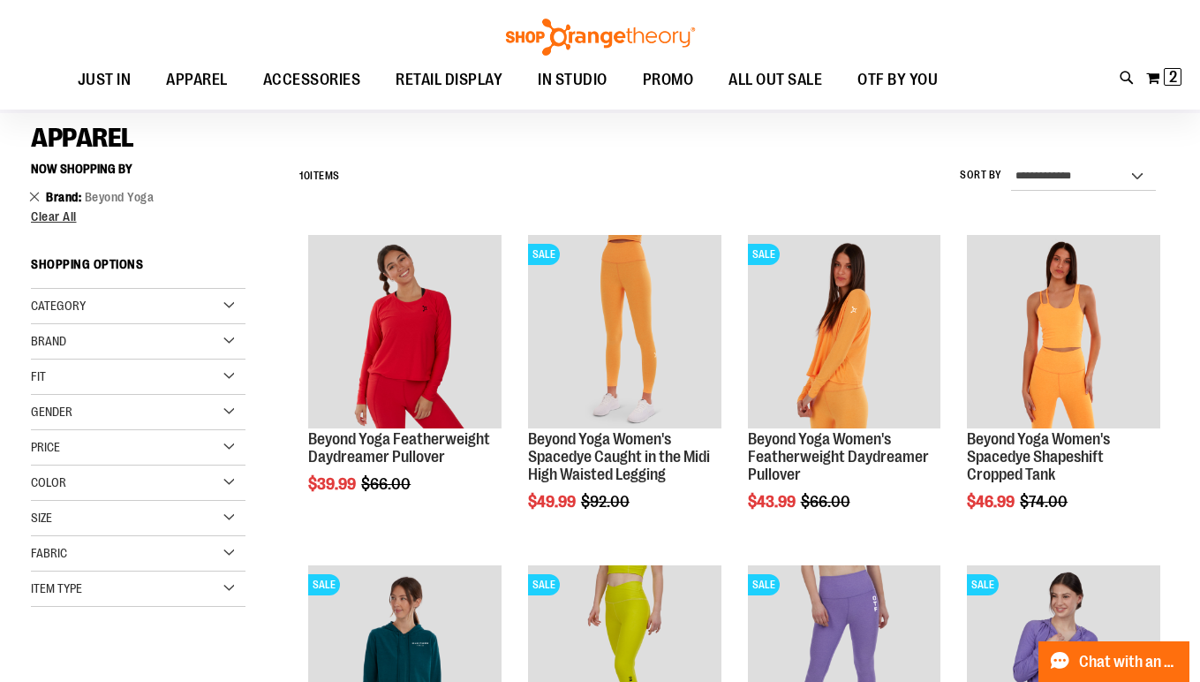
scroll to position [119, 0]
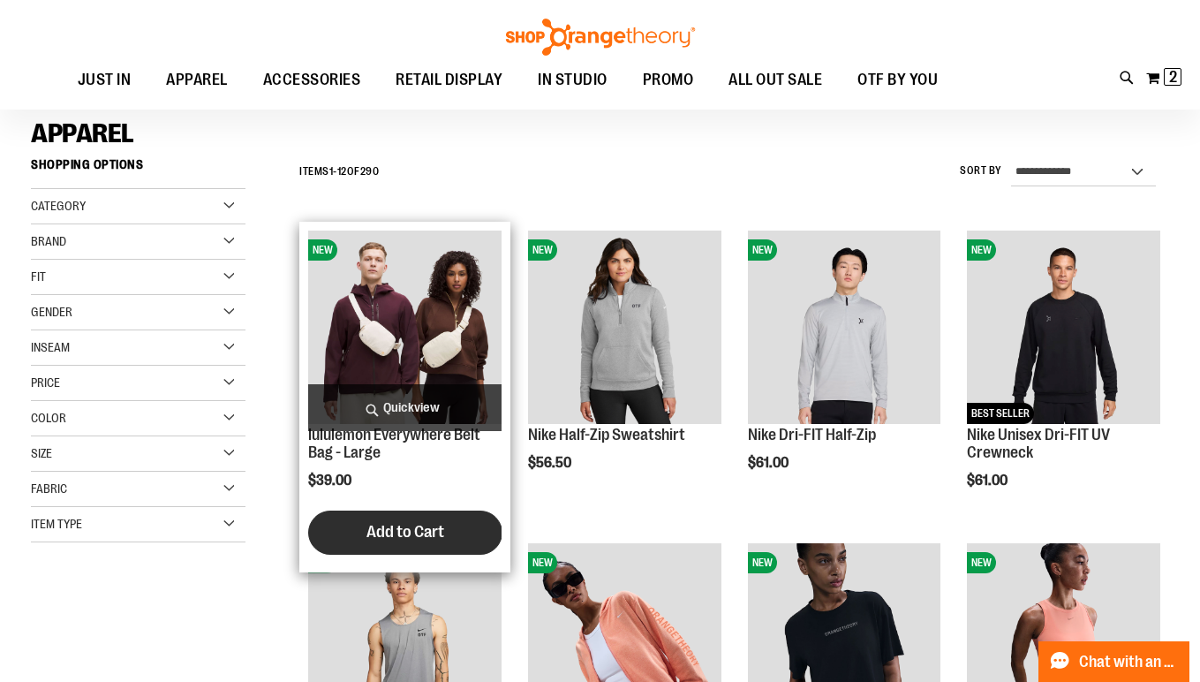
click at [405, 539] on span "Add to Cart" at bounding box center [405, 531] width 78 height 19
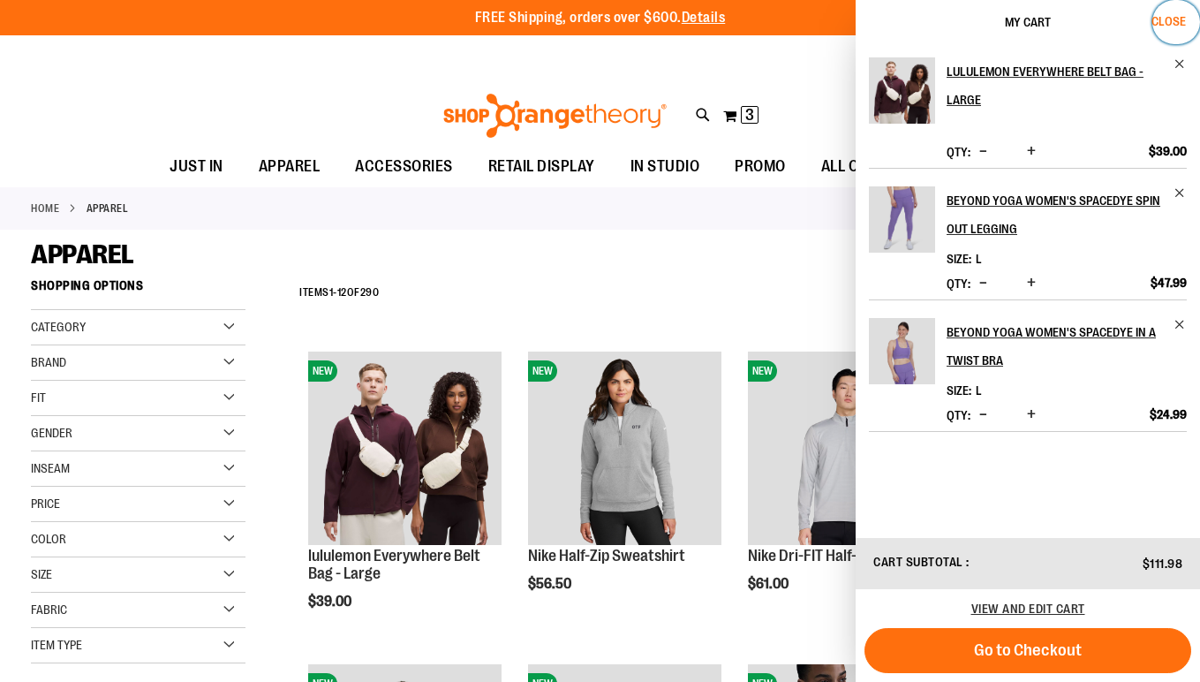
click at [1186, 18] on span "Close" at bounding box center [1168, 21] width 34 height 14
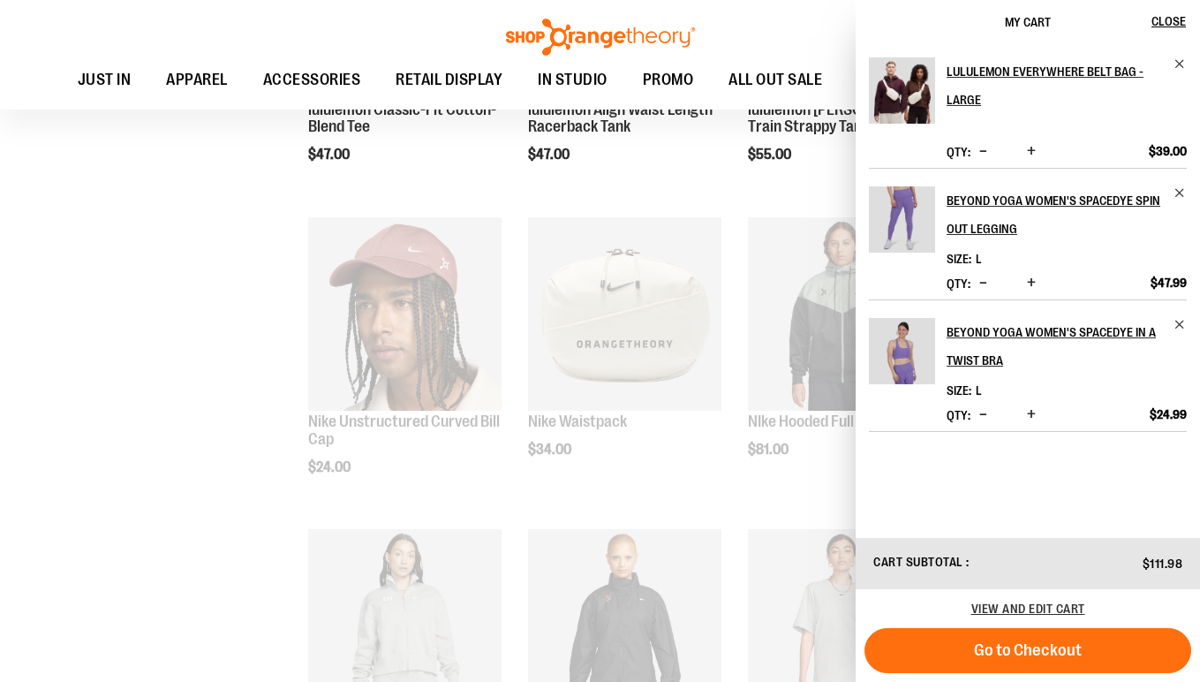
scroll to position [2014, 0]
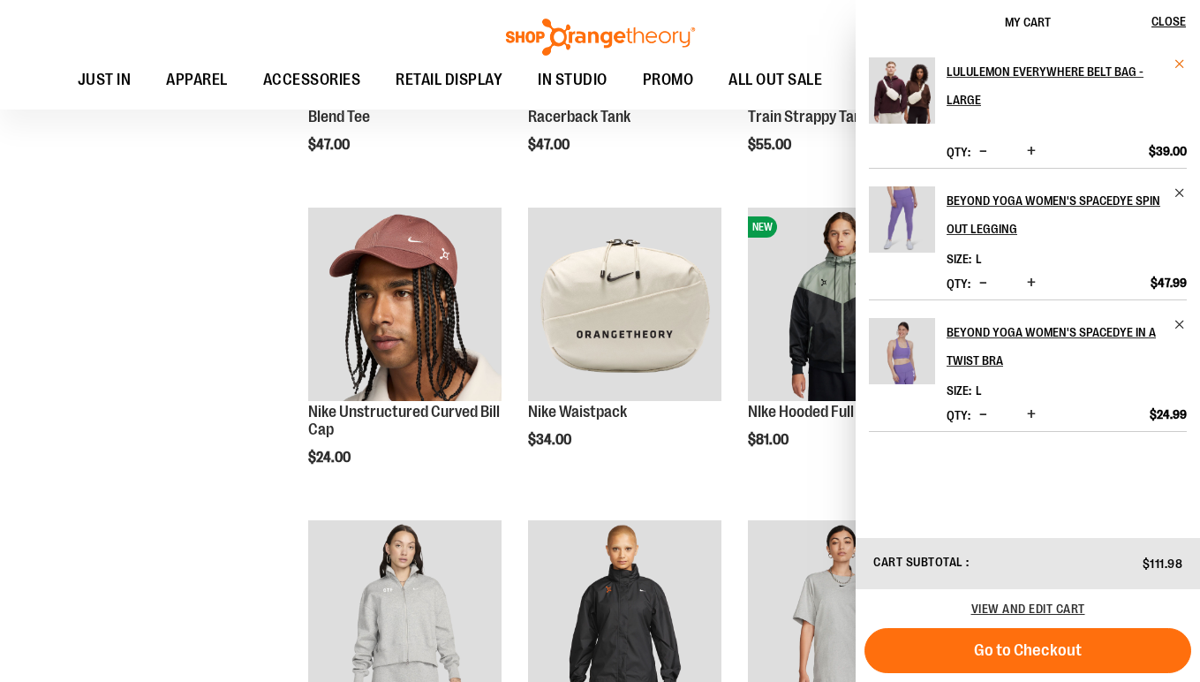
click at [1182, 64] on span "Remove item" at bounding box center [1179, 63] width 13 height 13
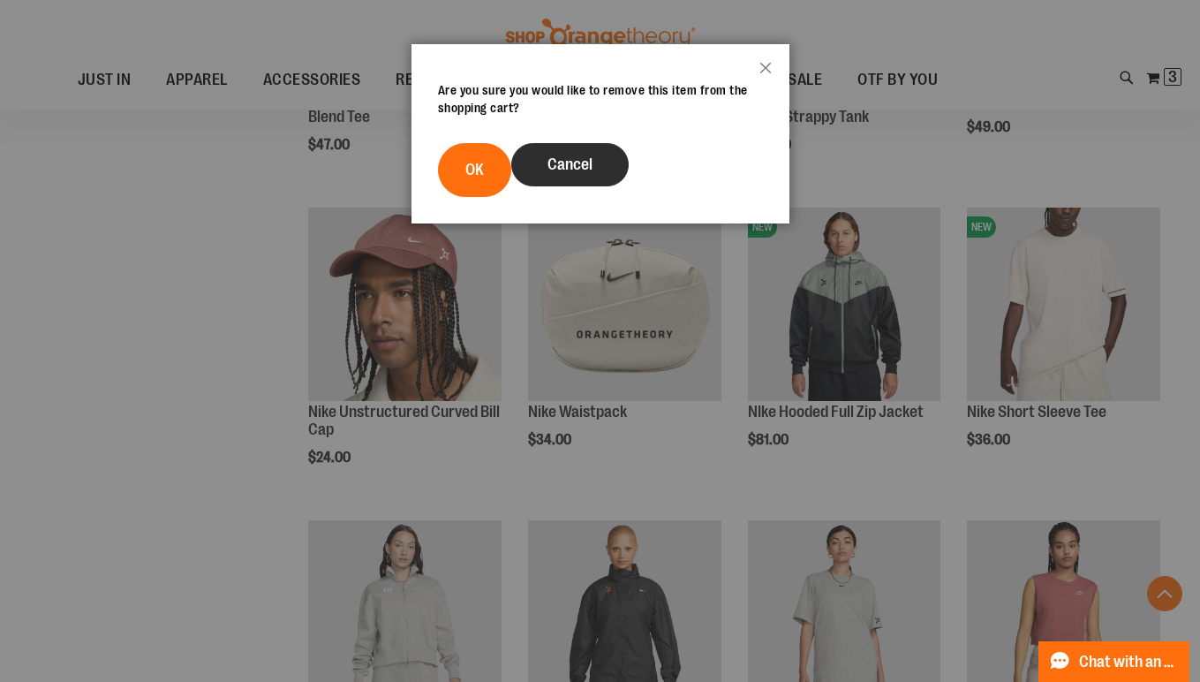
click at [583, 170] on span "Cancel" at bounding box center [569, 164] width 45 height 18
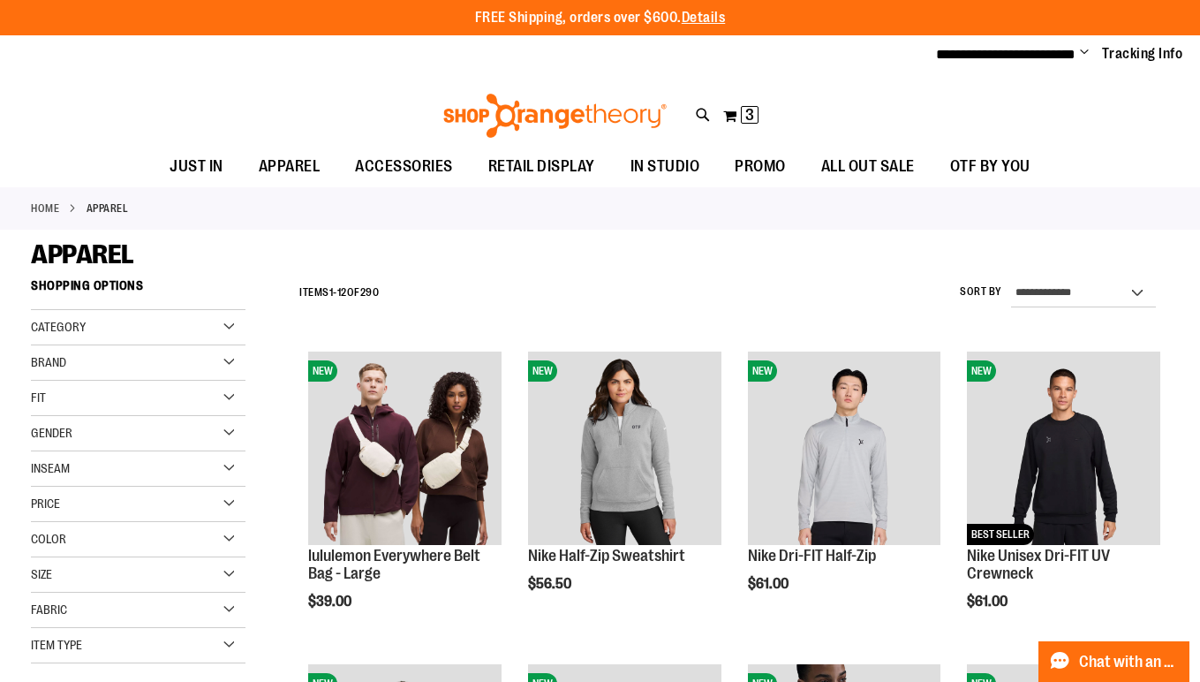
click at [147, 358] on div "Brand" at bounding box center [138, 362] width 215 height 35
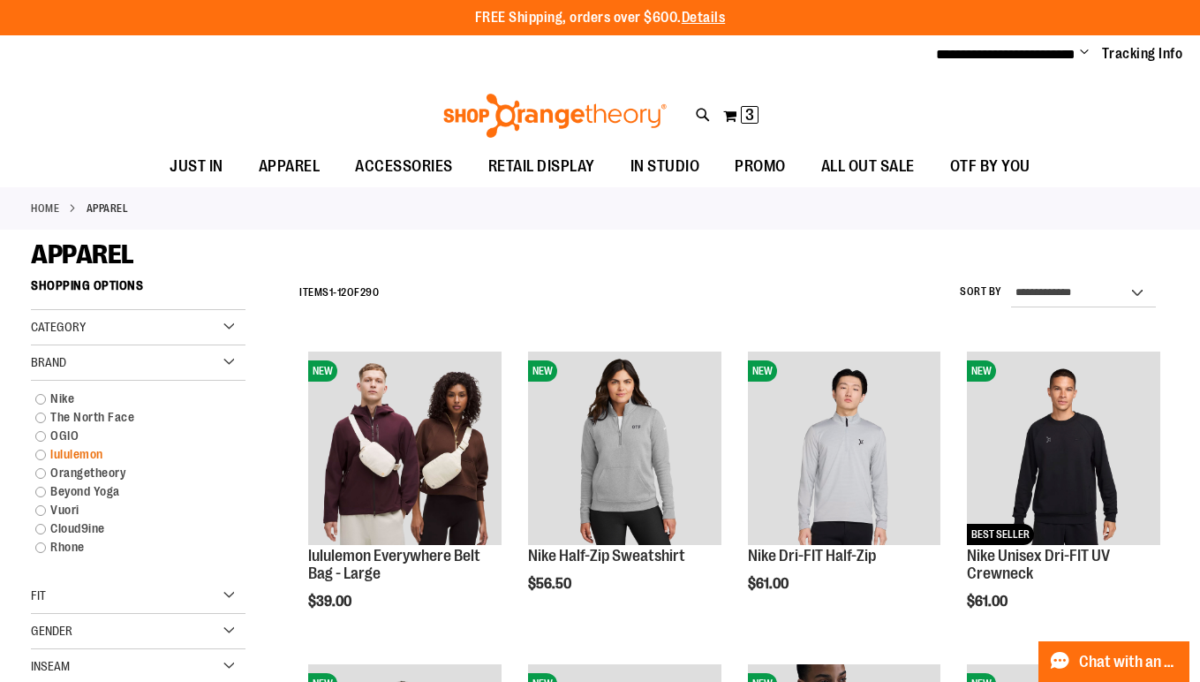
click at [94, 449] on link "lululemon" at bounding box center [129, 454] width 206 height 19
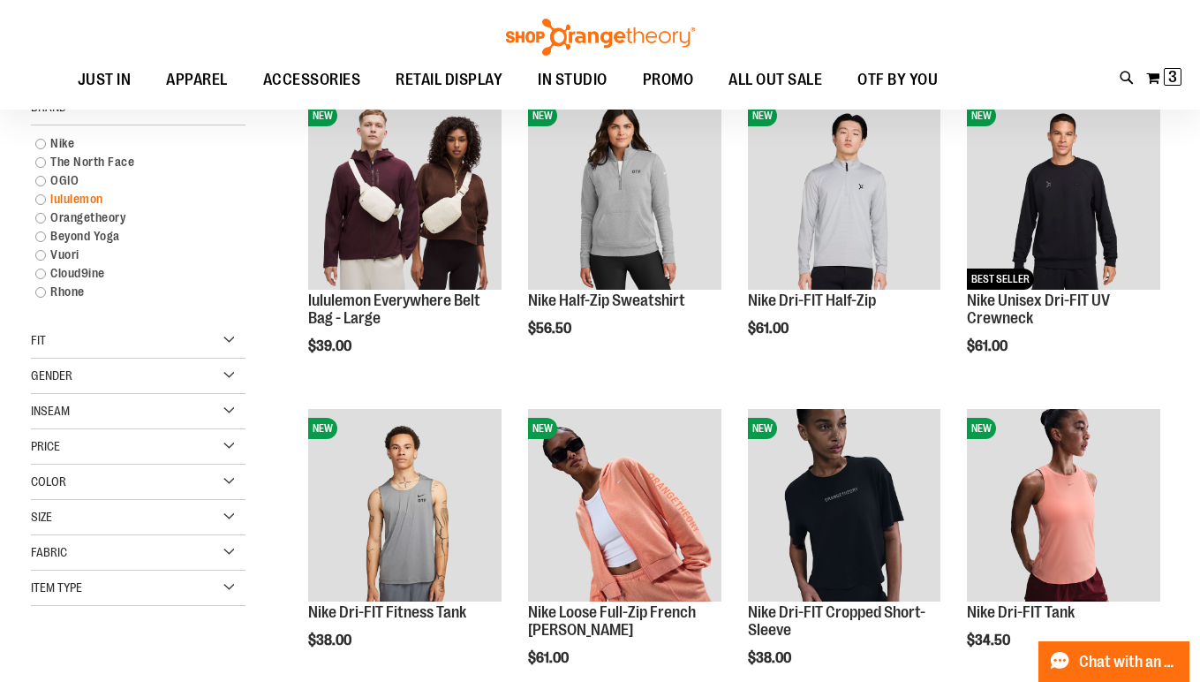
scroll to position [269, 0]
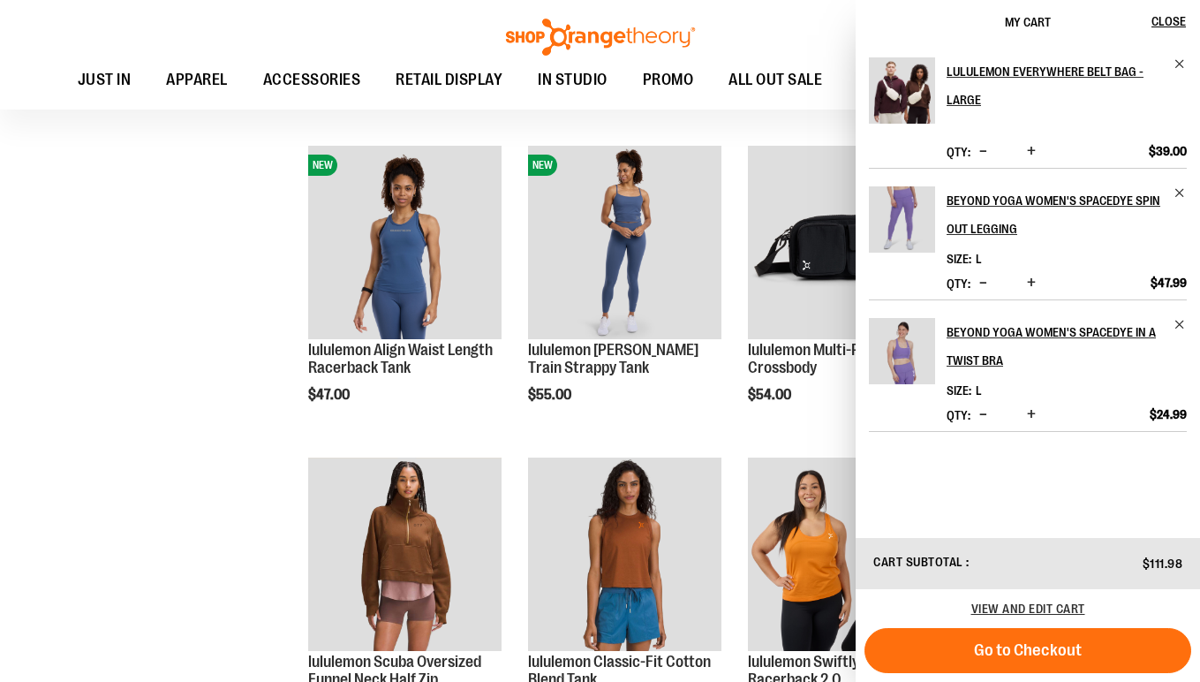
scroll to position [832, 0]
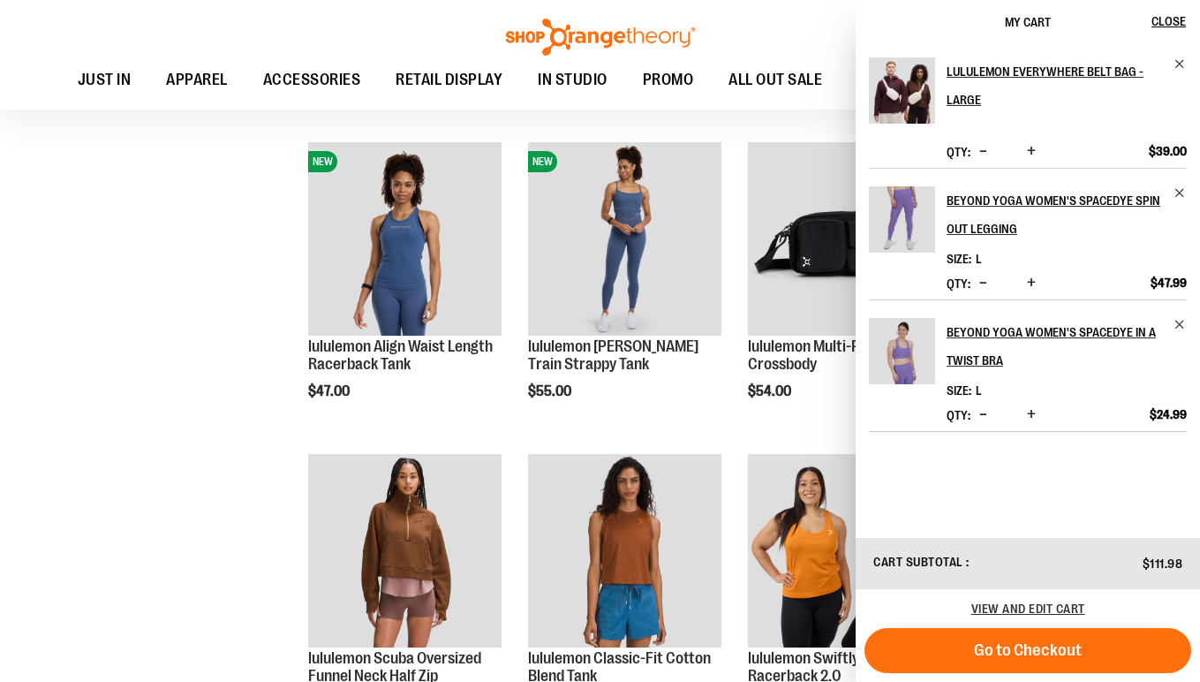
click at [214, 560] on div "**********" at bounding box center [600, 462] width 1138 height 2050
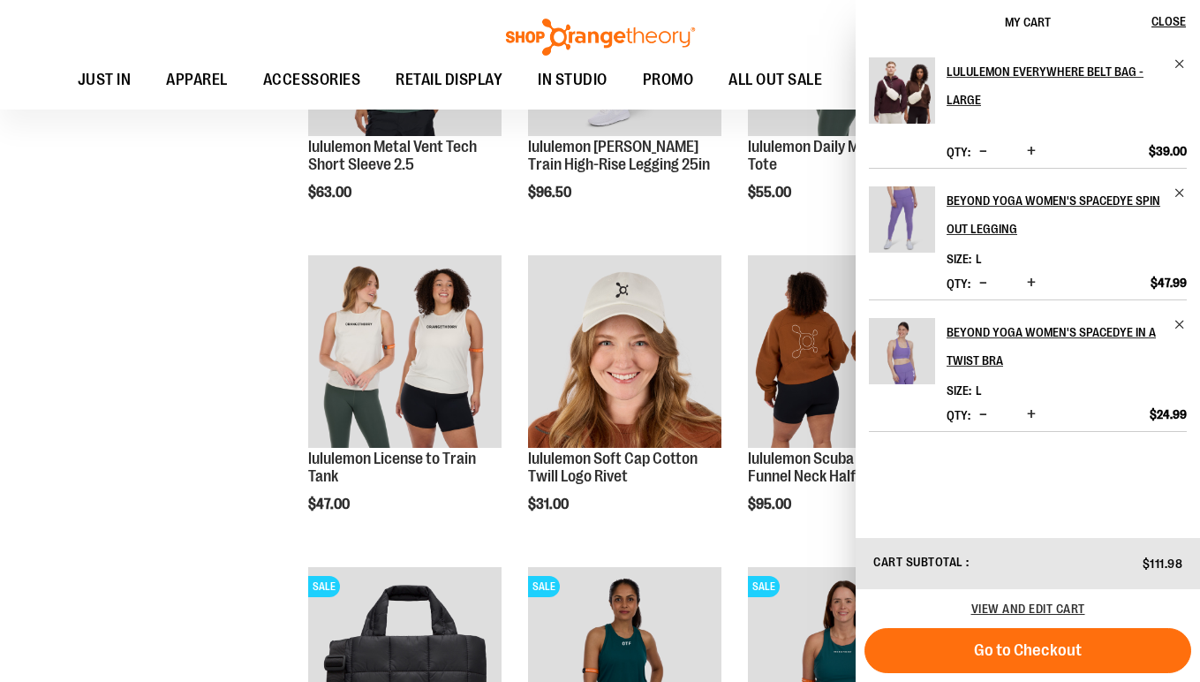
scroll to position [2286, 0]
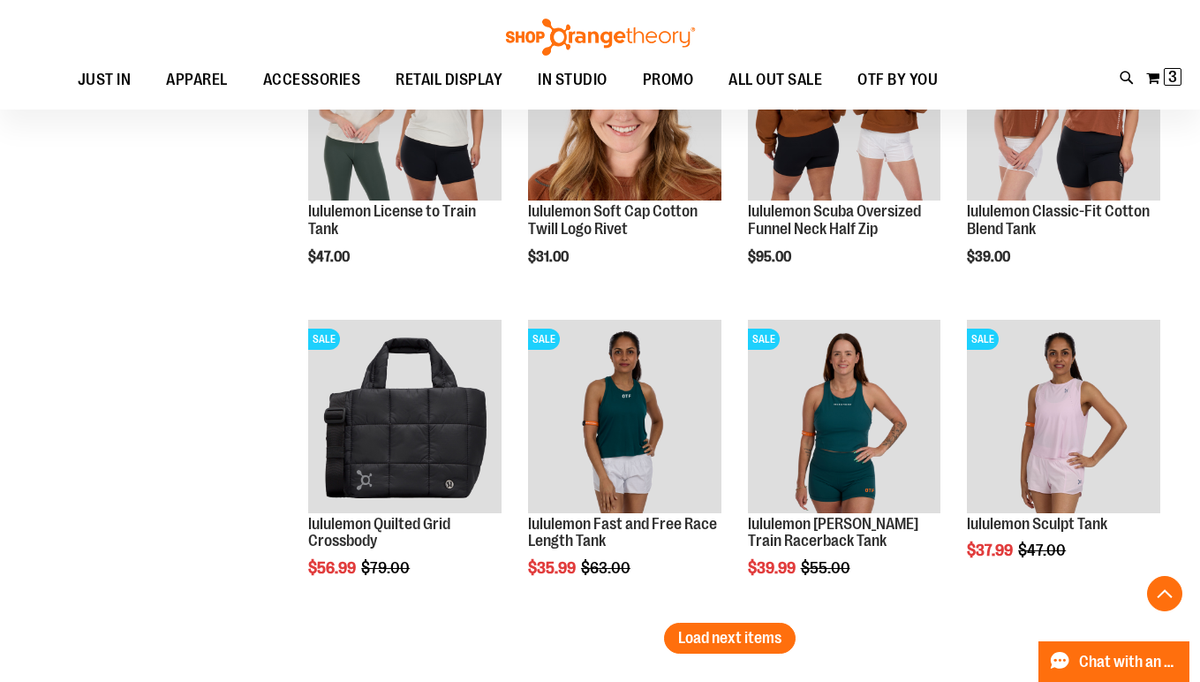
scroll to position [2527, 0]
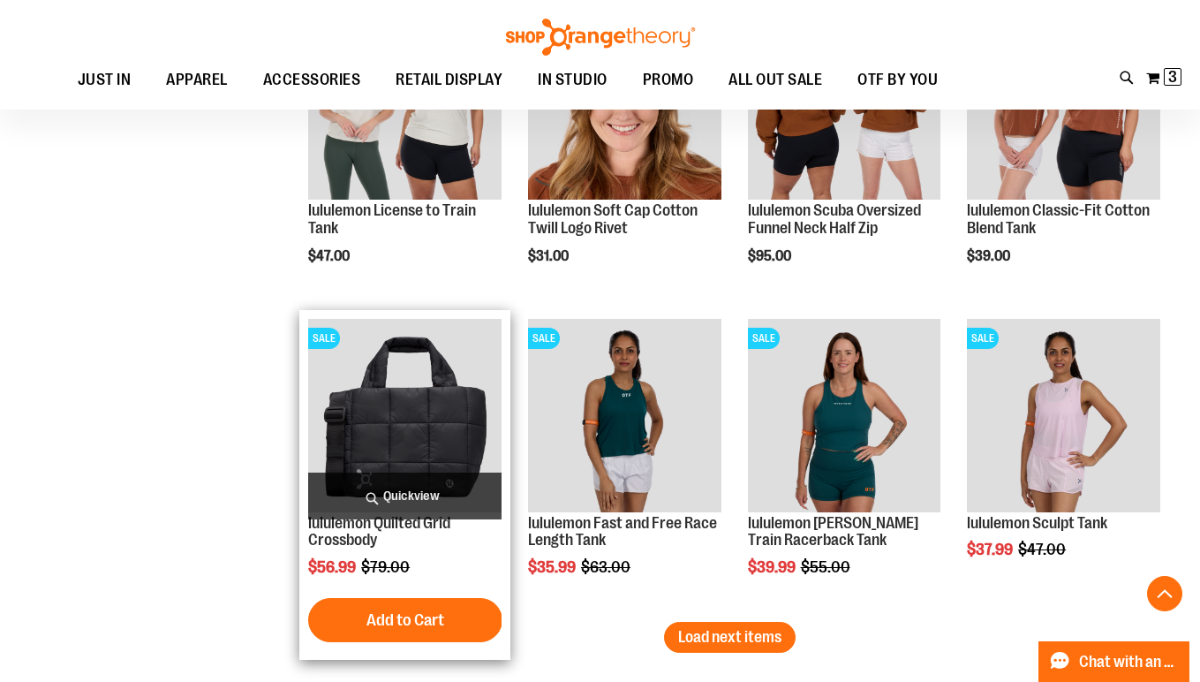
click at [410, 492] on span "Quickview" at bounding box center [404, 495] width 193 height 47
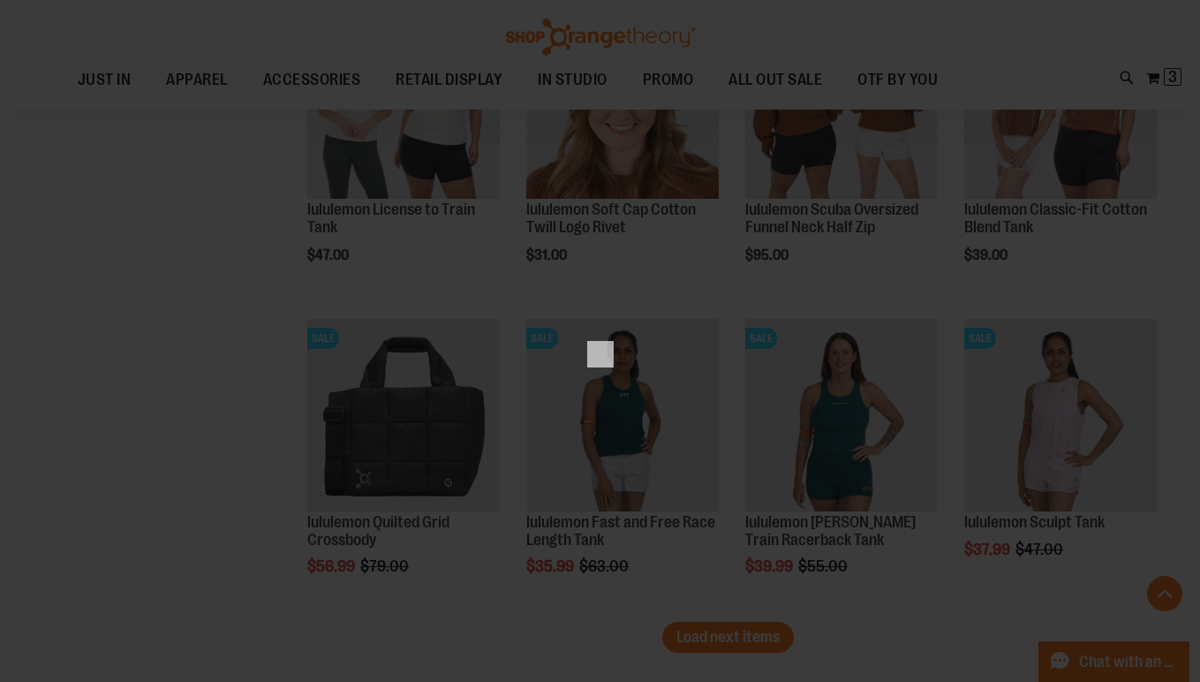
scroll to position [0, 0]
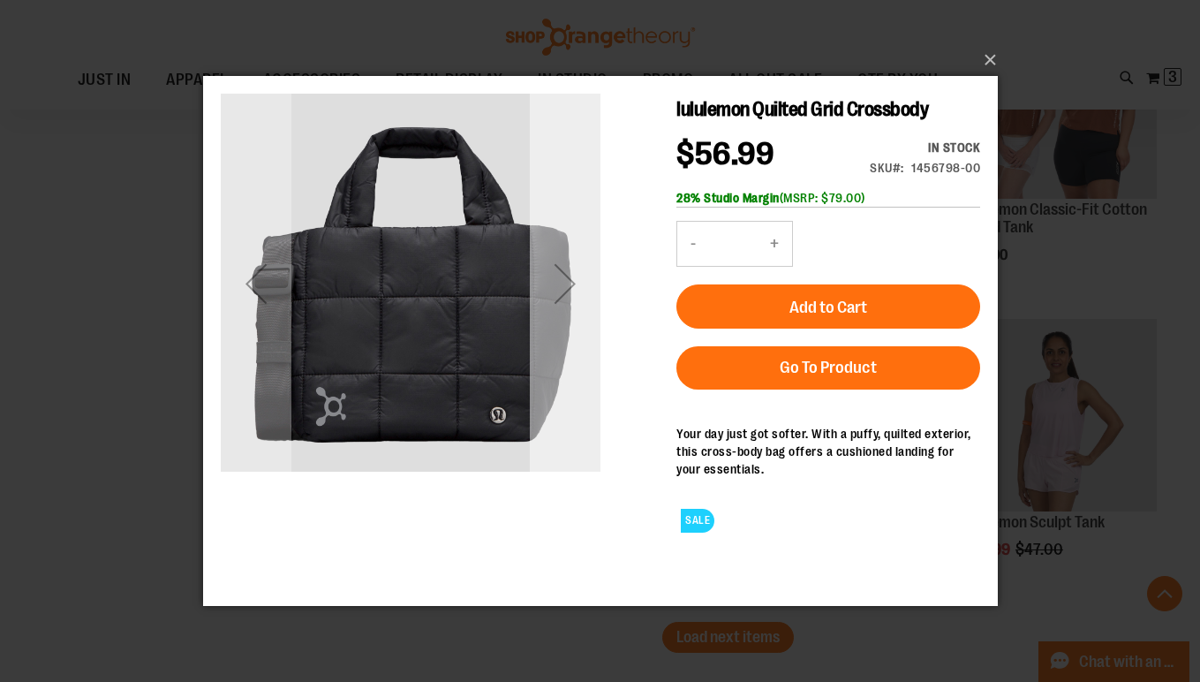
click at [559, 289] on div "Next" at bounding box center [564, 283] width 71 height 71
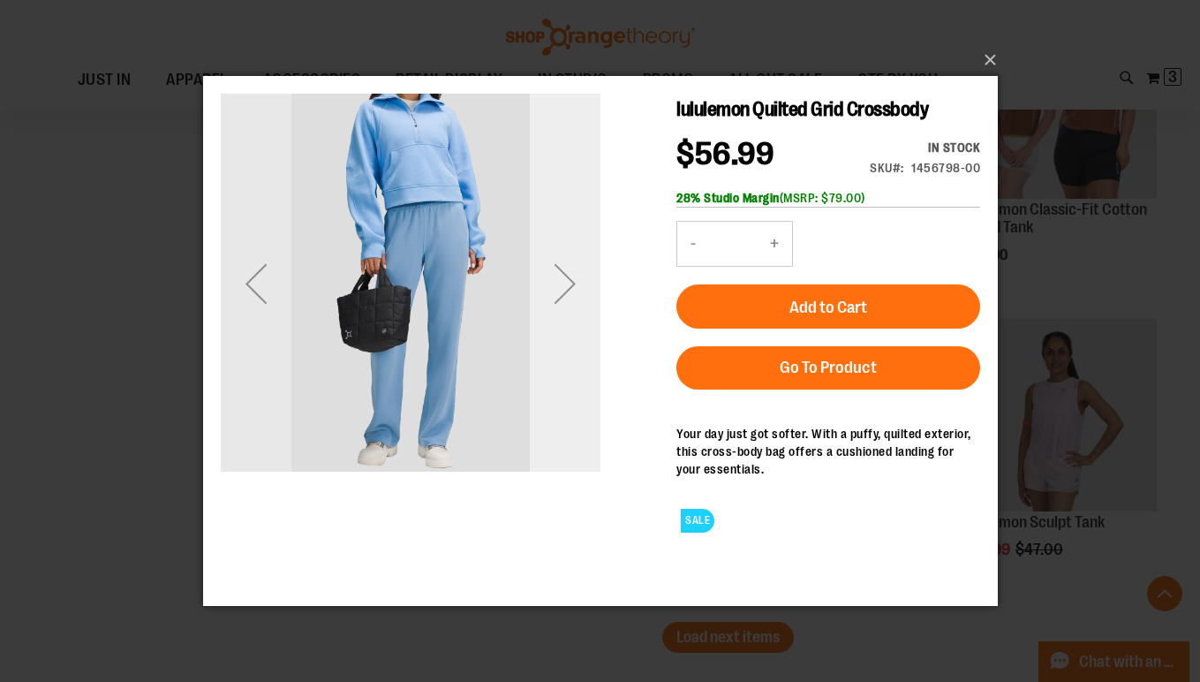
click at [559, 289] on div "Next" at bounding box center [564, 283] width 71 height 71
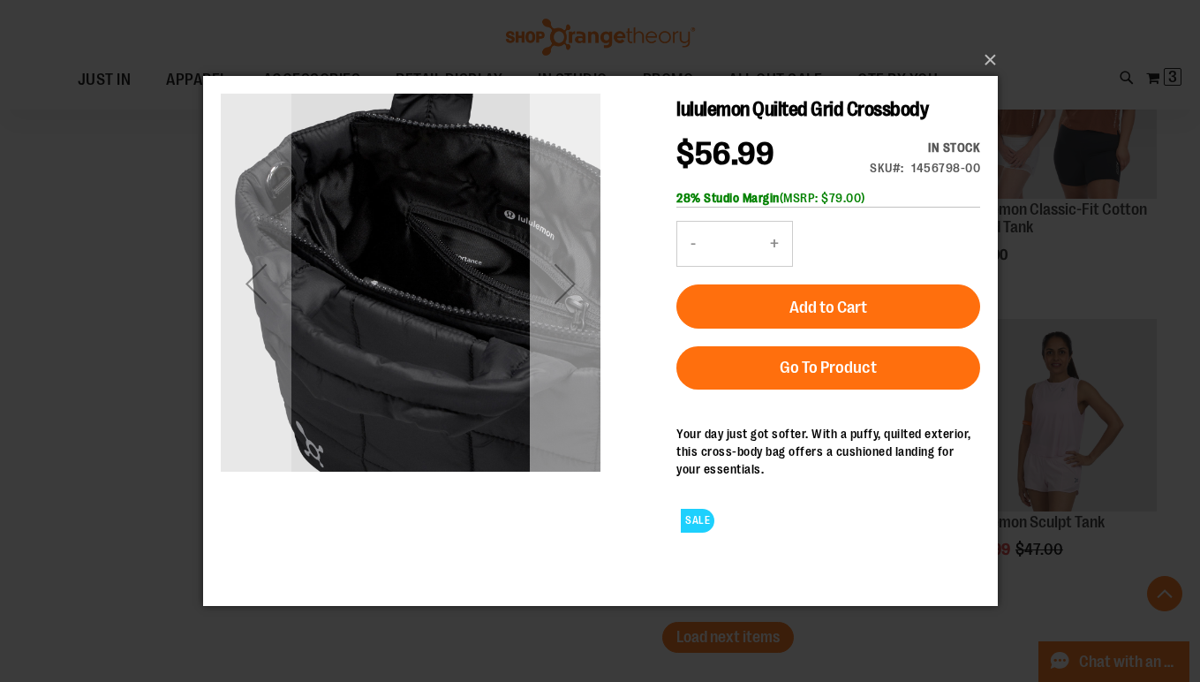
click at [572, 302] on div "Next" at bounding box center [564, 283] width 71 height 71
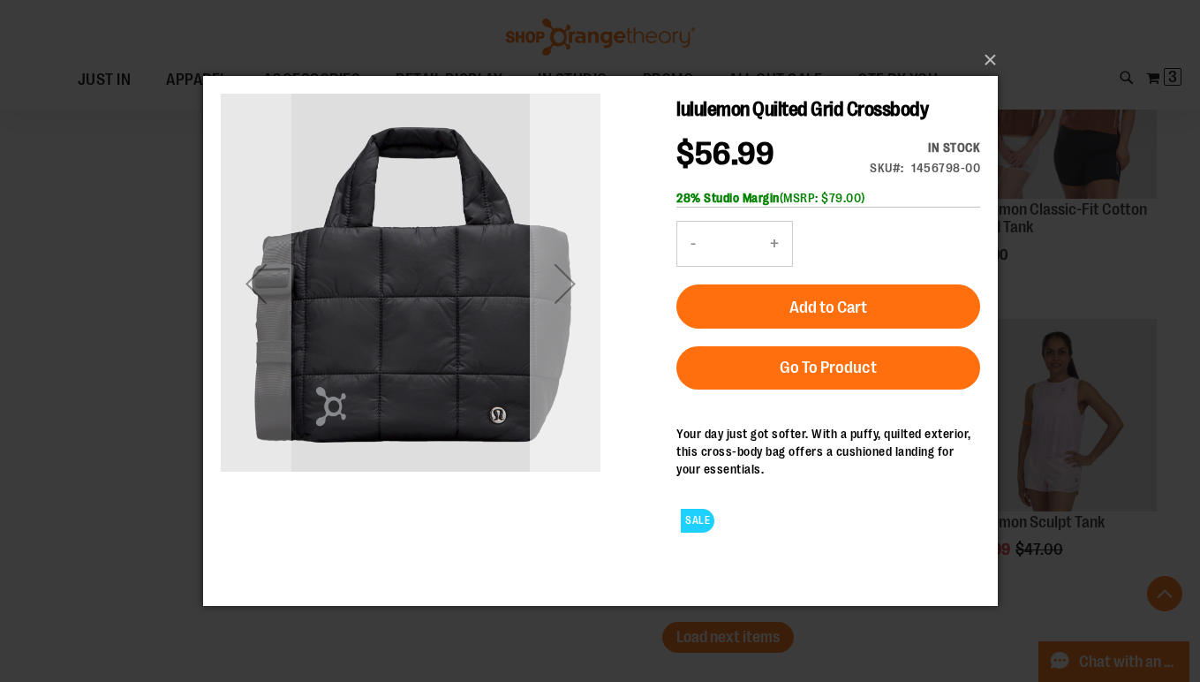
click at [572, 302] on div "Next" at bounding box center [564, 283] width 71 height 71
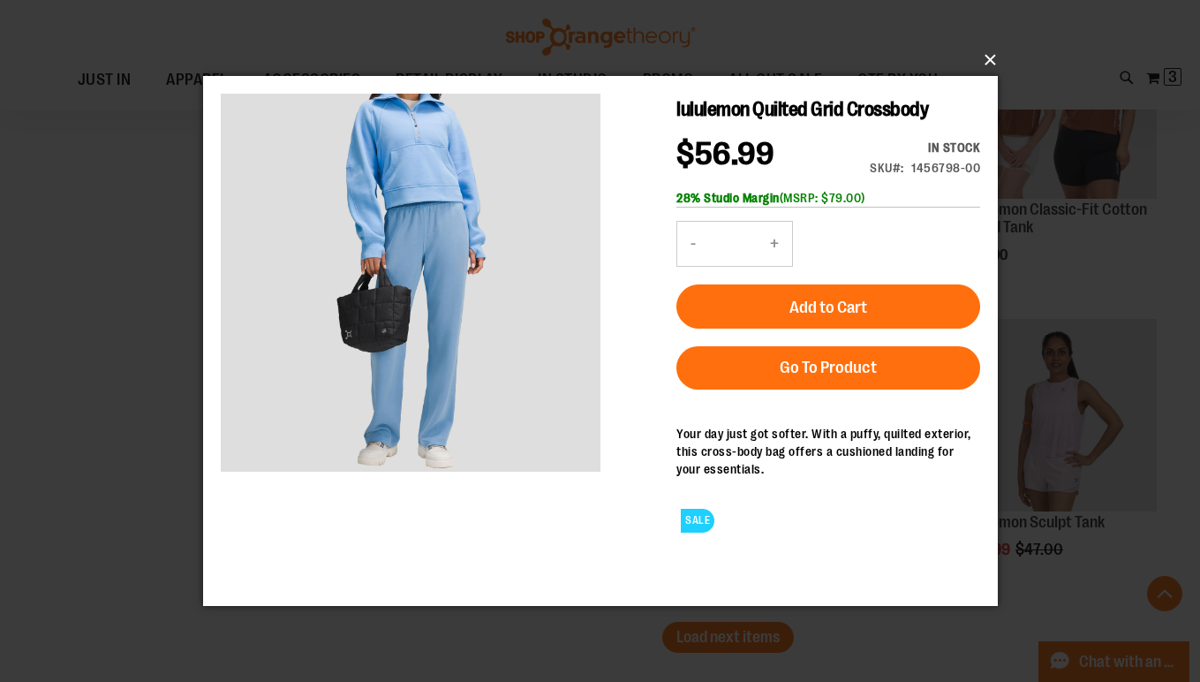
click at [984, 62] on button "×" at bounding box center [605, 60] width 795 height 39
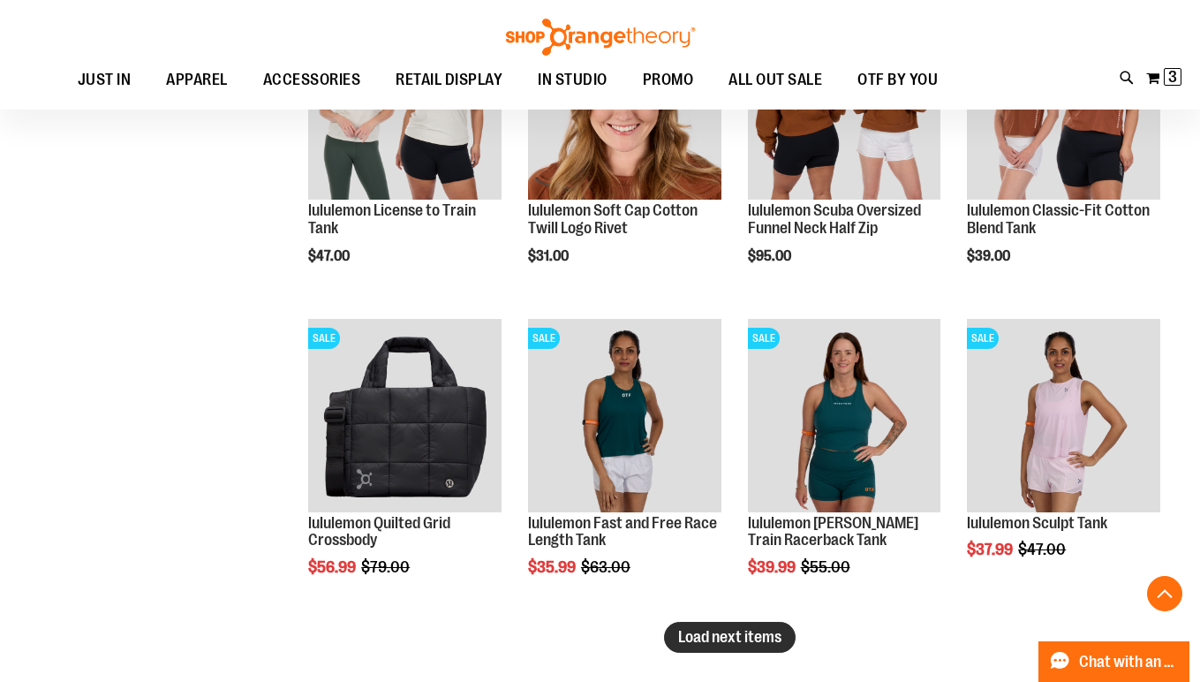
click at [773, 642] on span "Load next items" at bounding box center [729, 637] width 103 height 18
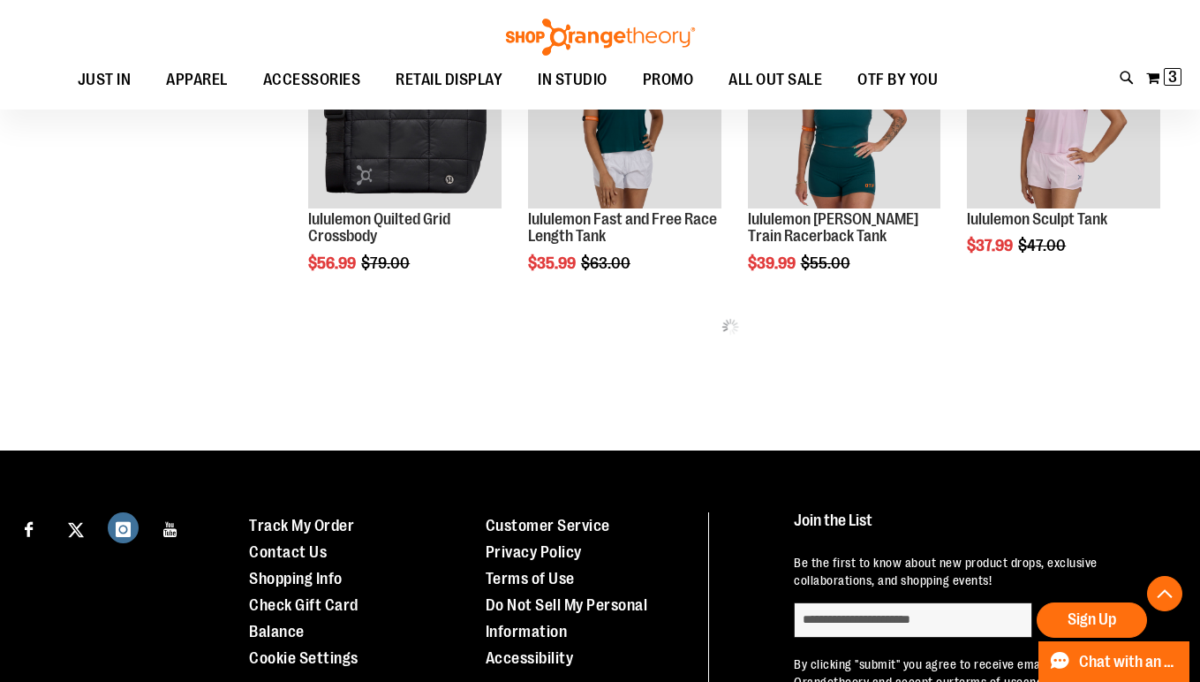
scroll to position [2833, 0]
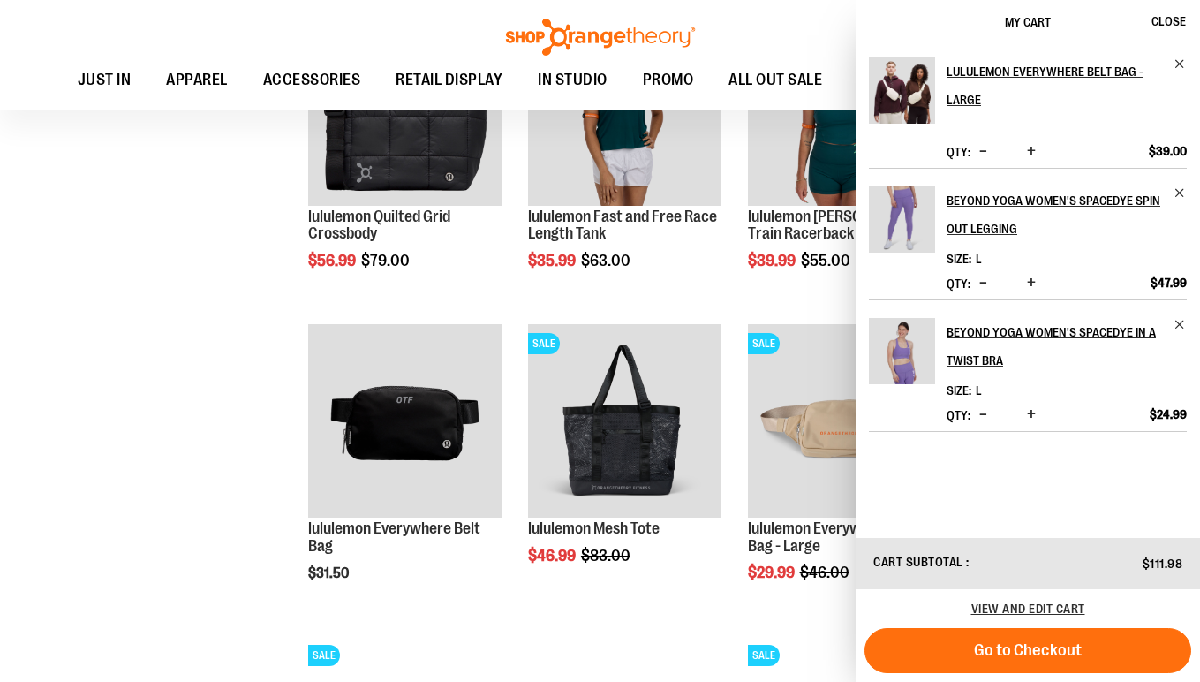
drag, startPoint x: 215, startPoint y: 276, endPoint x: 217, endPoint y: 297, distance: 20.4
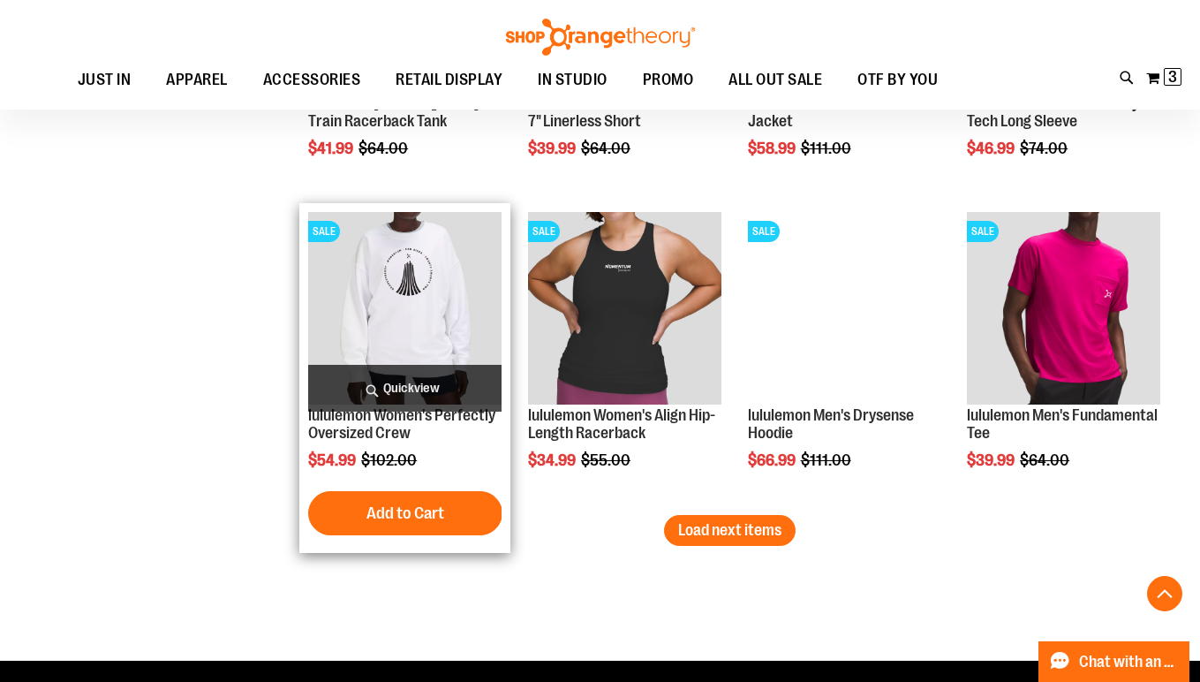
scroll to position [3570, 0]
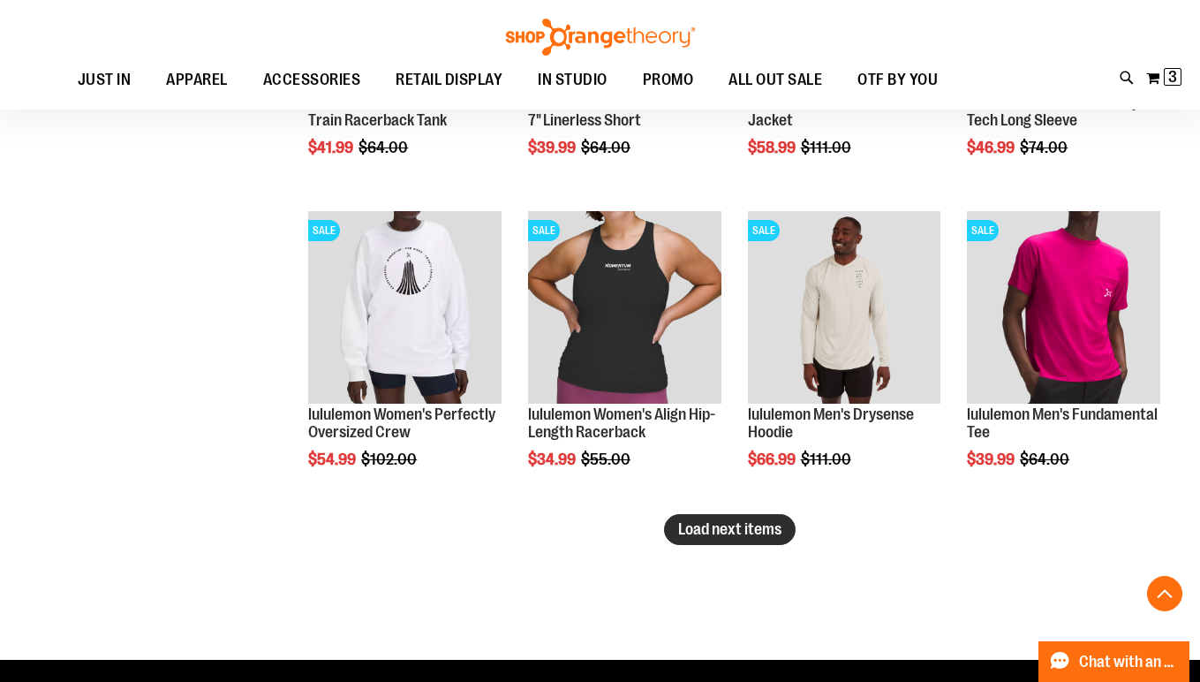
click at [709, 537] on span "Load next items" at bounding box center [729, 529] width 103 height 18
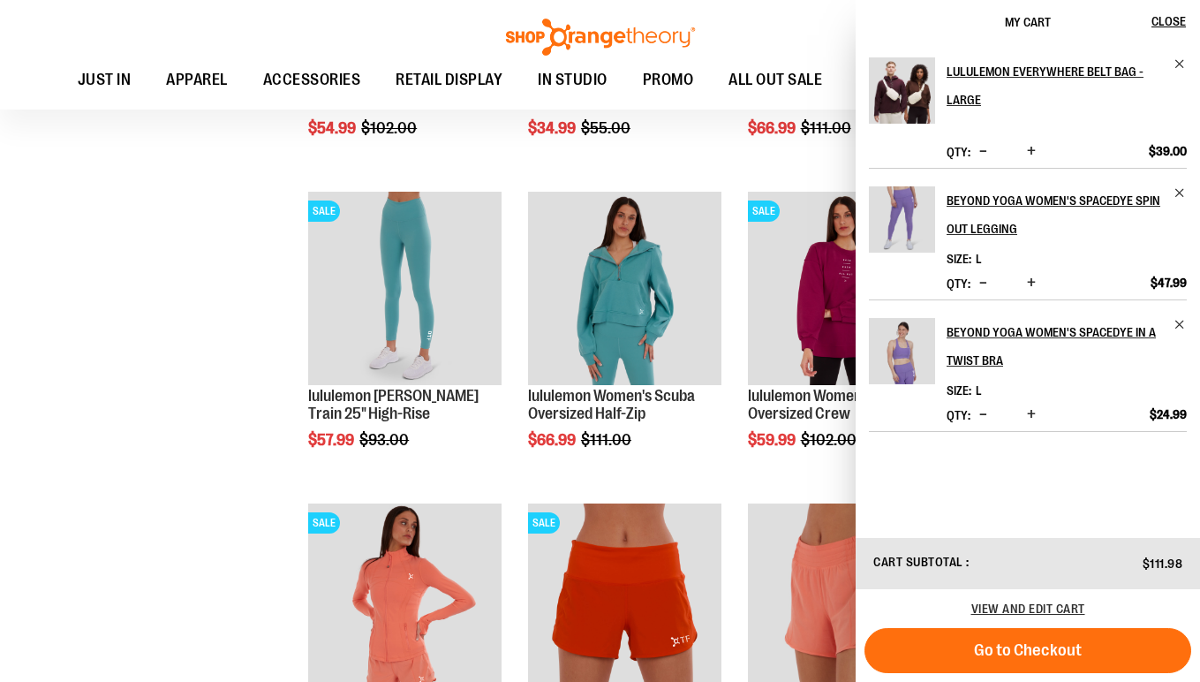
scroll to position [3910, 0]
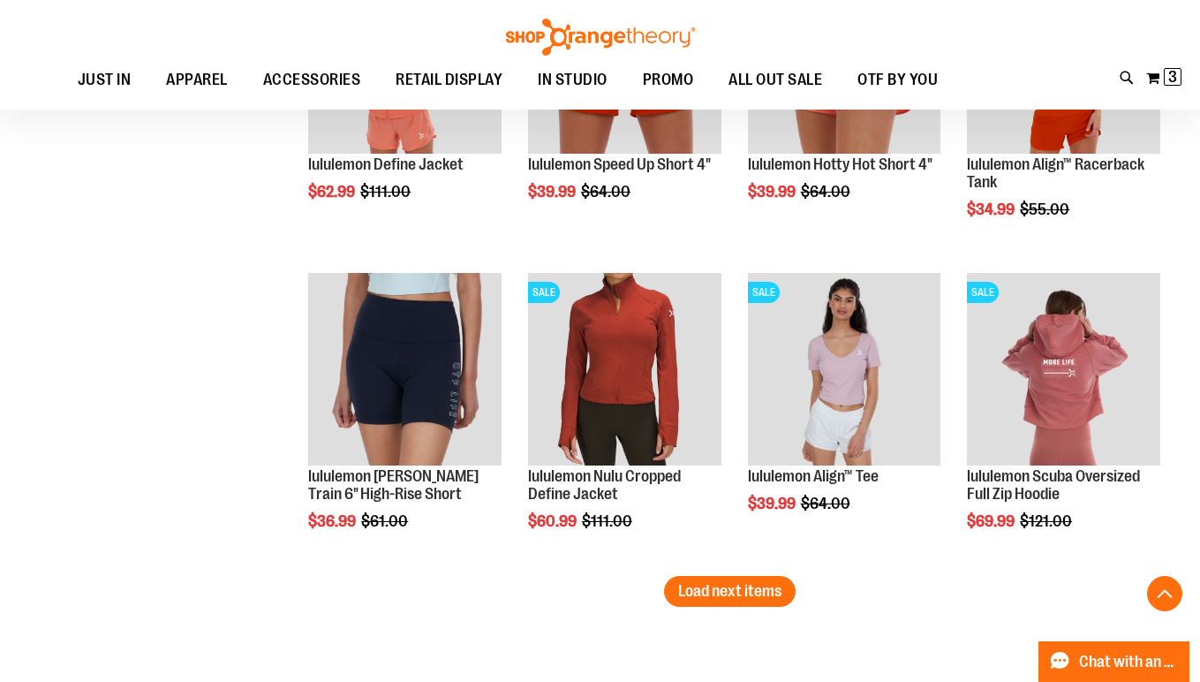
scroll to position [4447, 0]
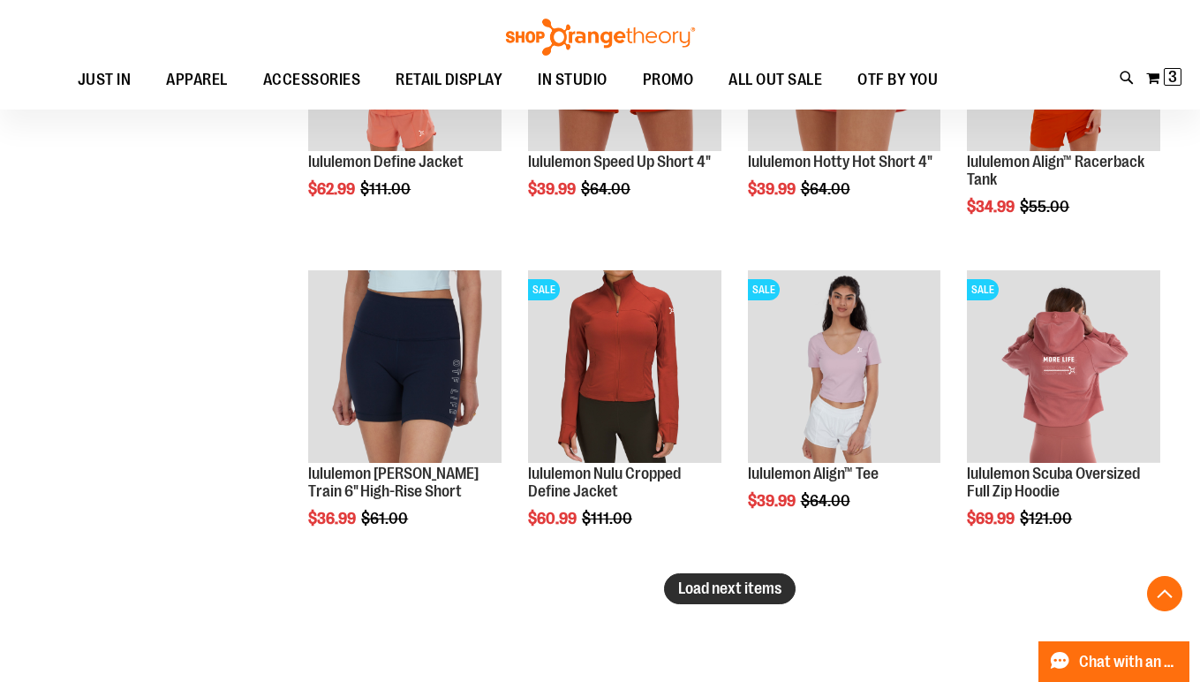
click at [769, 585] on span "Load next items" at bounding box center [729, 588] width 103 height 18
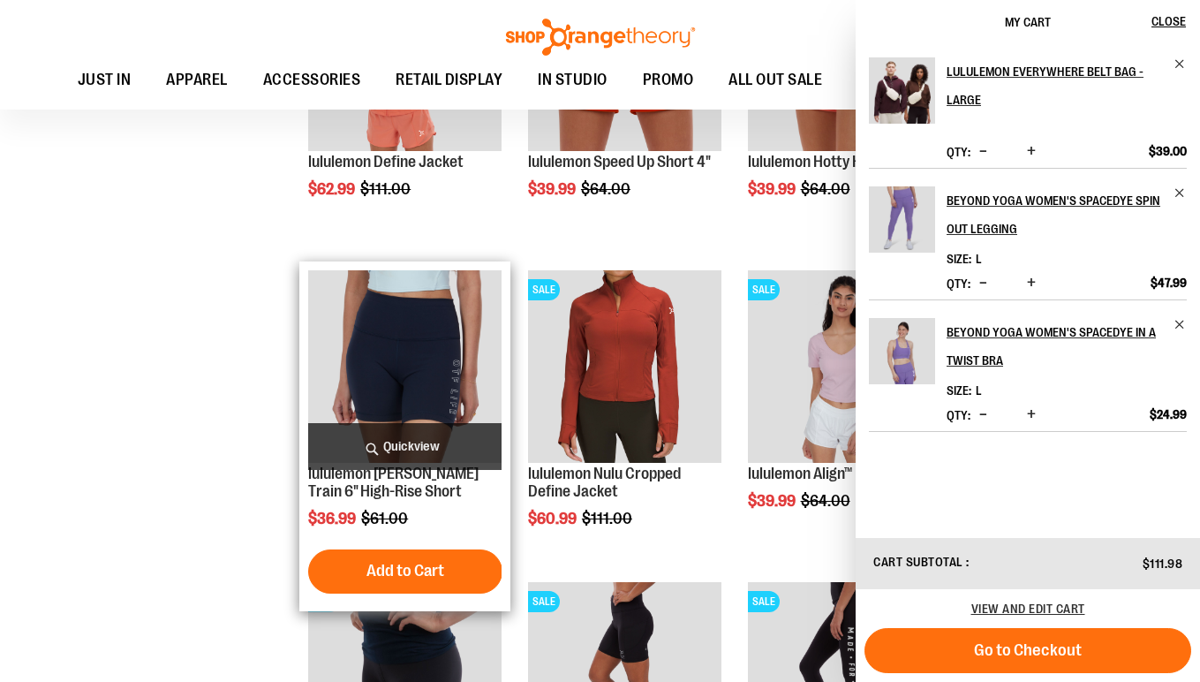
click at [408, 451] on span "Quickview" at bounding box center [404, 446] width 193 height 47
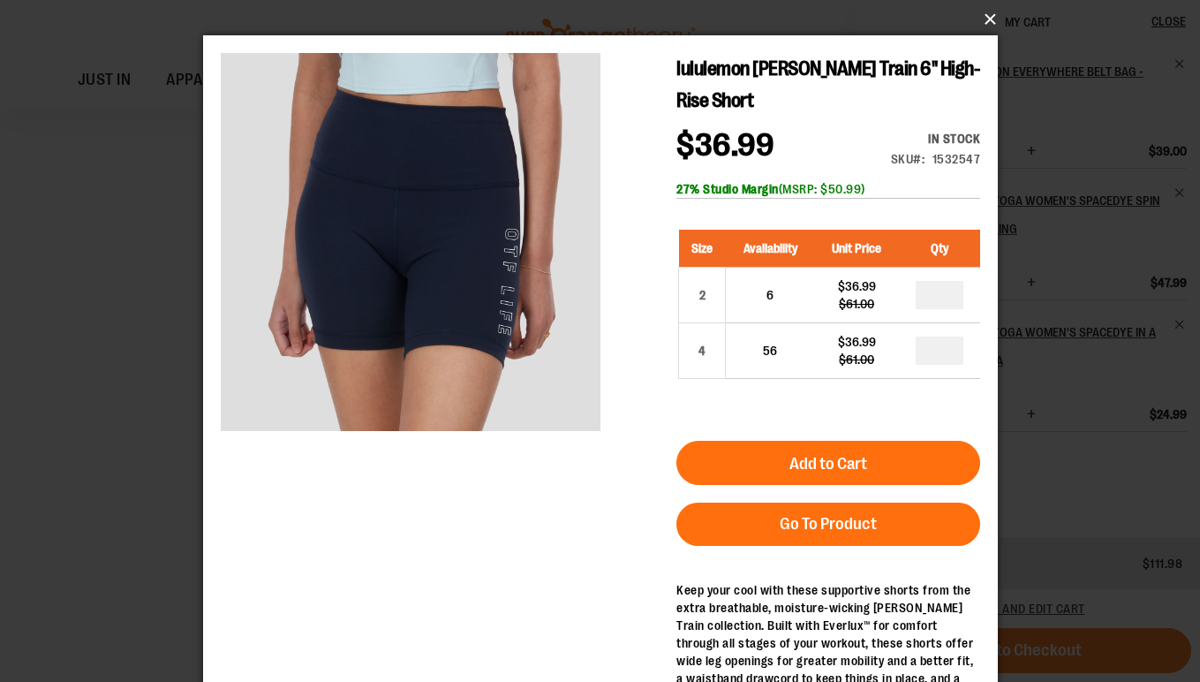
click at [991, 22] on button "×" at bounding box center [605, 19] width 795 height 39
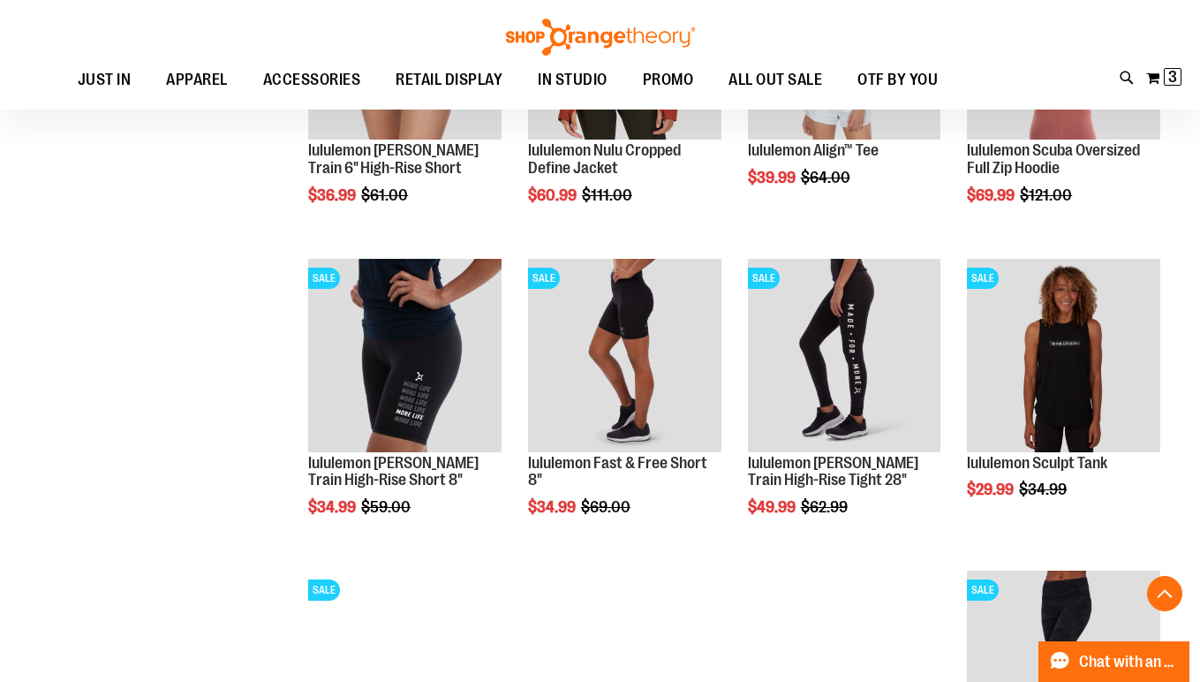
scroll to position [4777, 0]
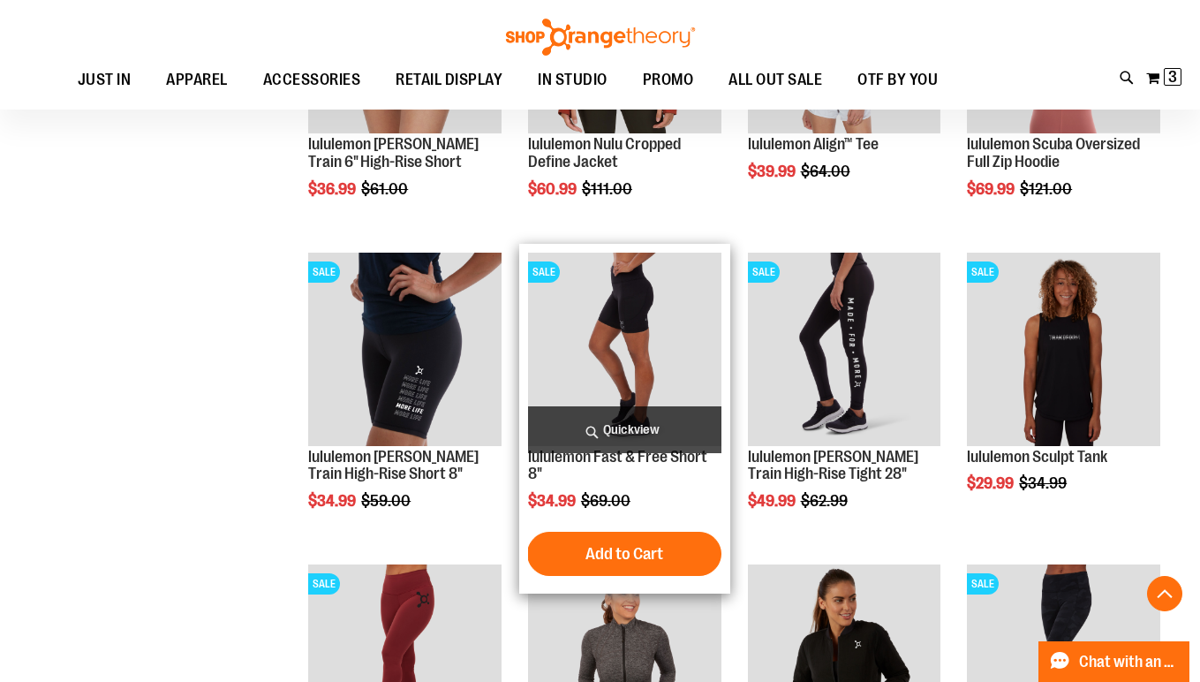
click at [612, 426] on span "Quickview" at bounding box center [624, 429] width 193 height 47
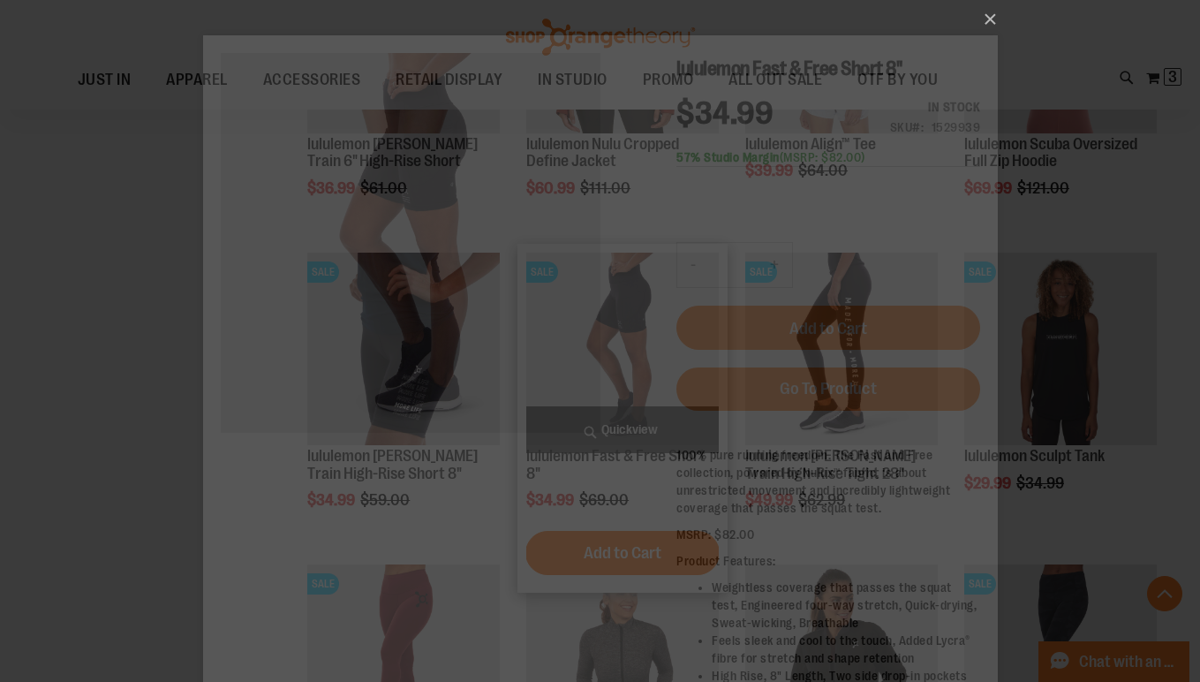
scroll to position [0, 0]
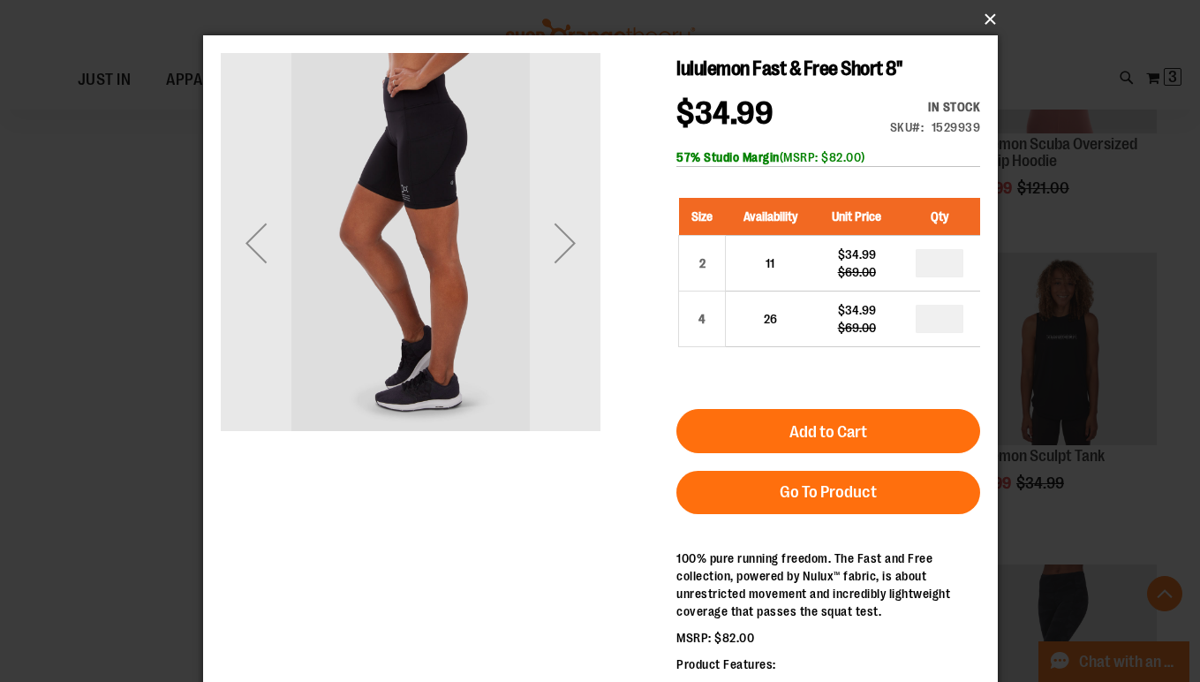
click at [979, 16] on button "×" at bounding box center [605, 19] width 795 height 39
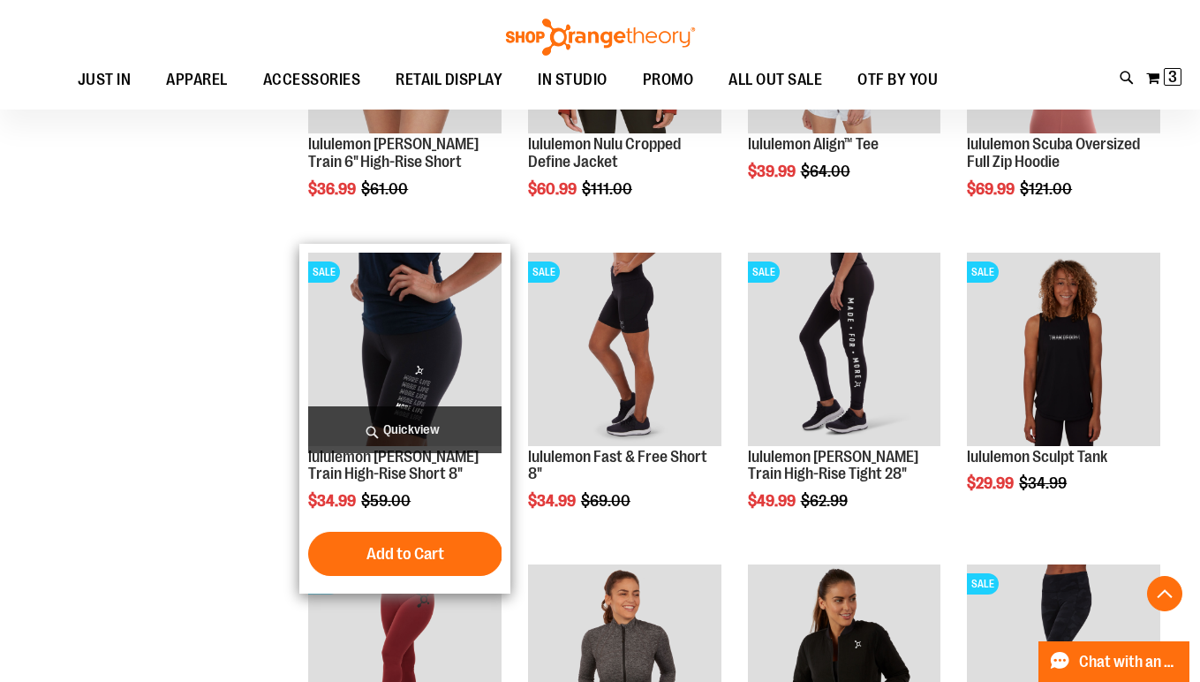
click at [425, 426] on span "Quickview" at bounding box center [404, 429] width 193 height 47
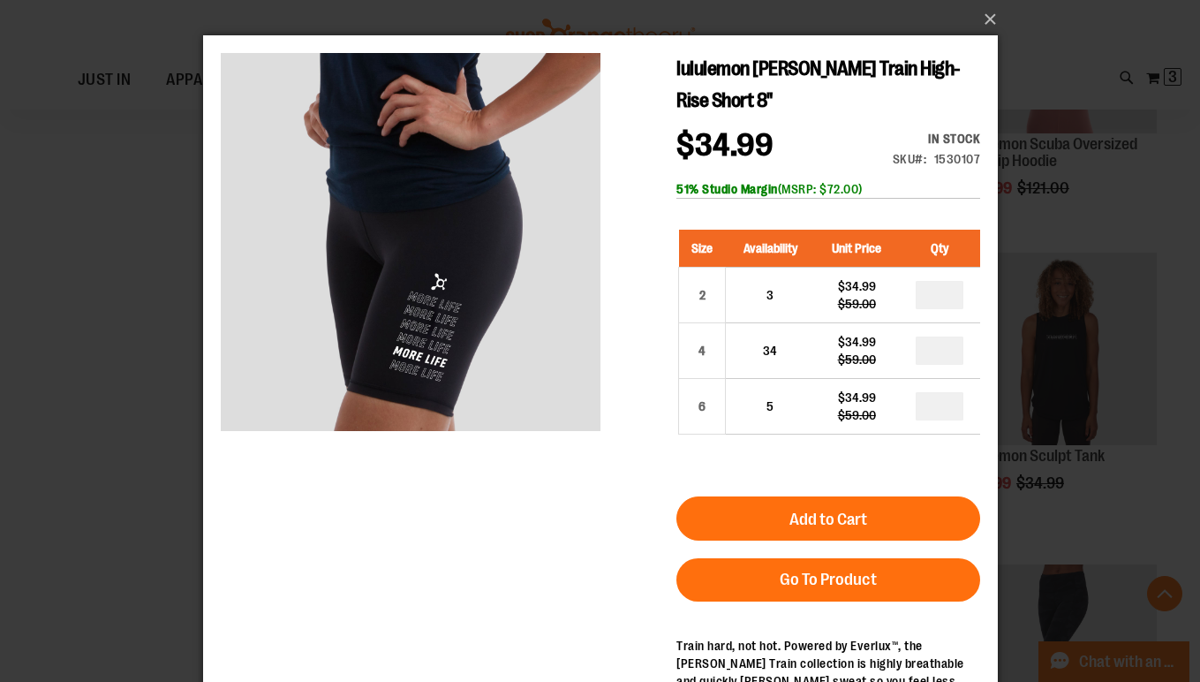
click at [1074, 64] on div "×" at bounding box center [600, 341] width 1200 height 682
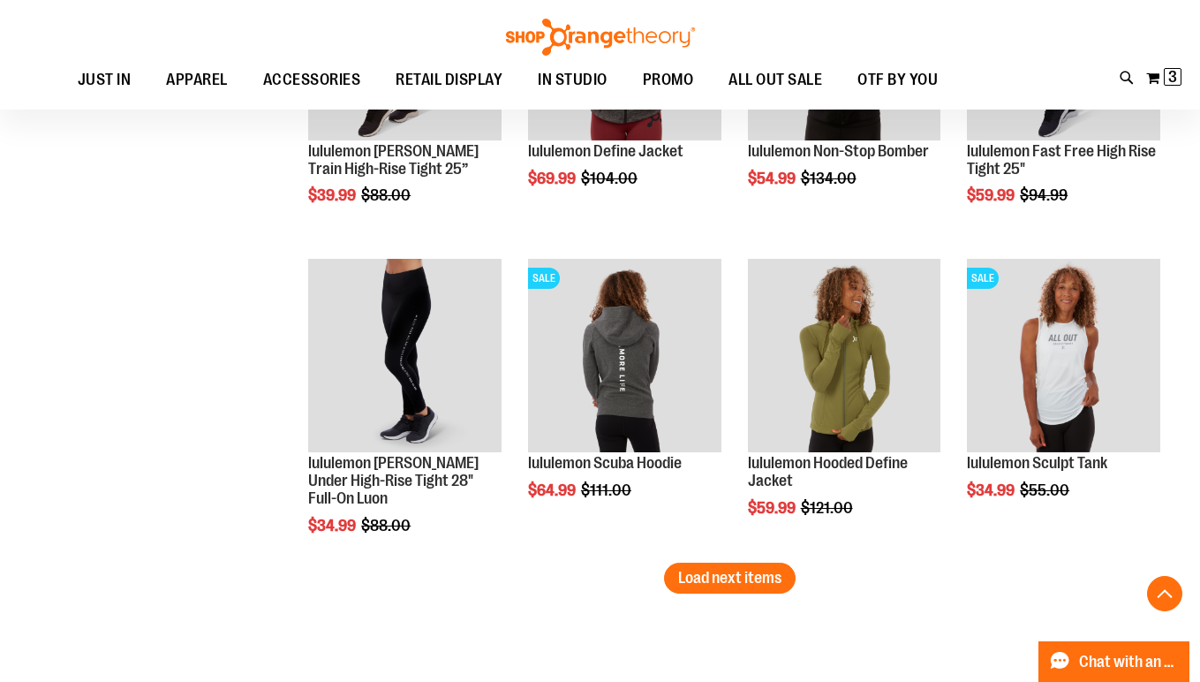
scroll to position [5399, 0]
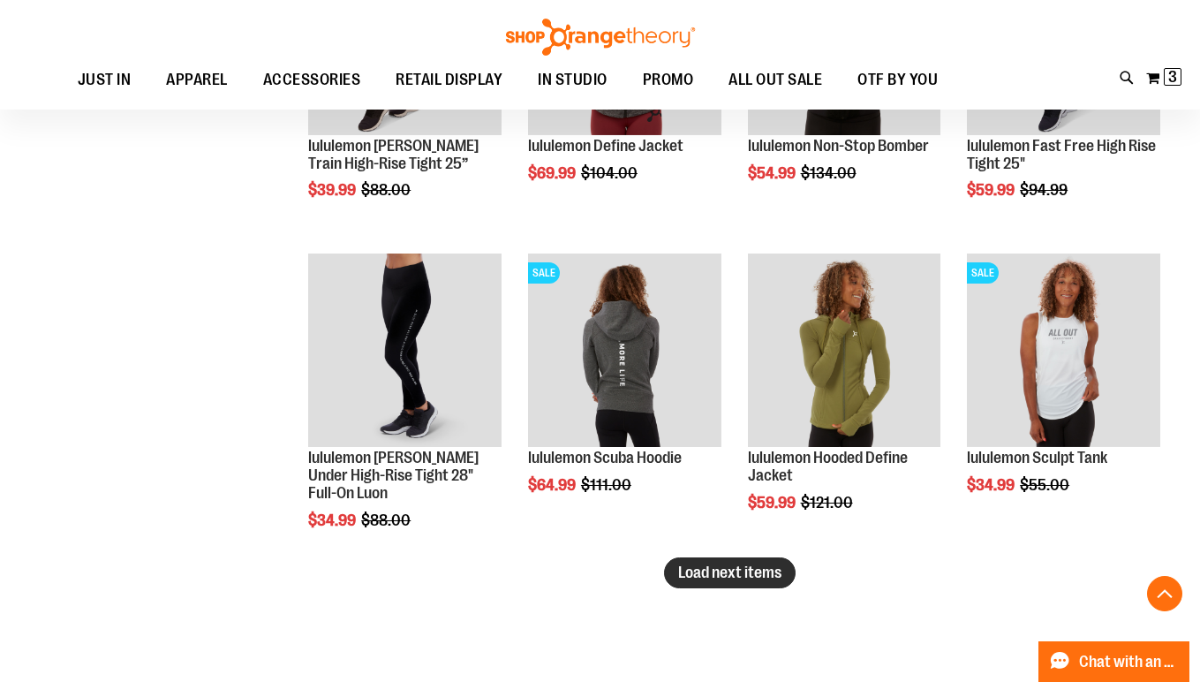
click at [740, 575] on span "Load next items" at bounding box center [729, 572] width 103 height 18
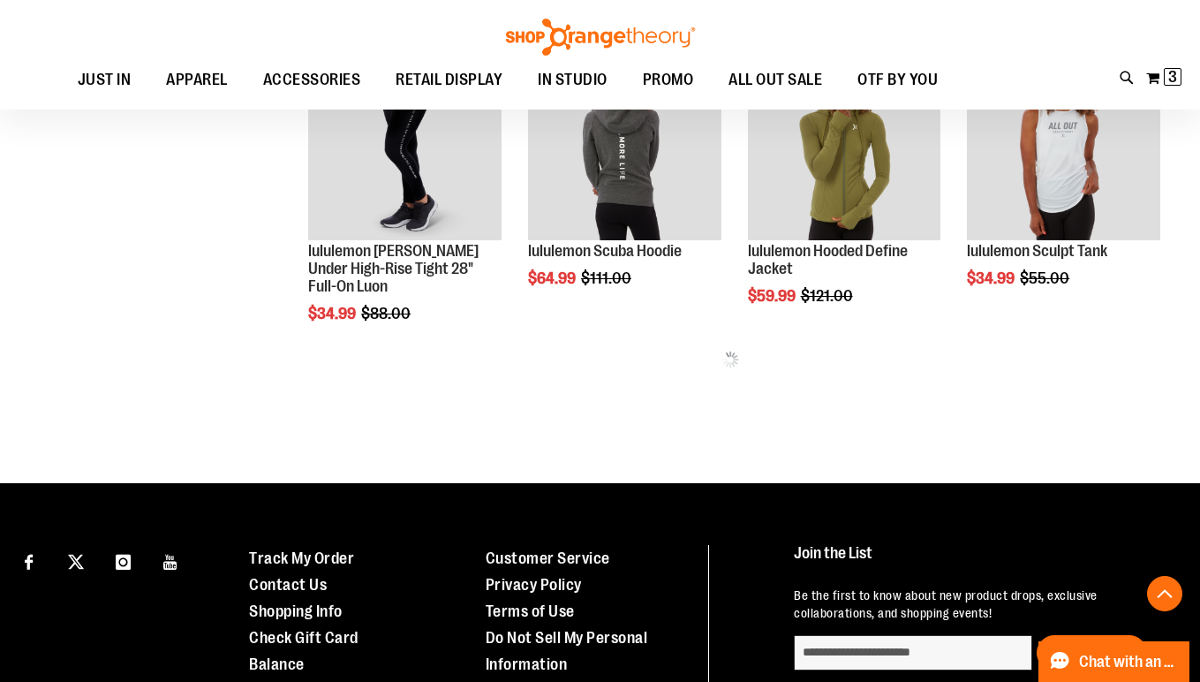
scroll to position [5607, 0]
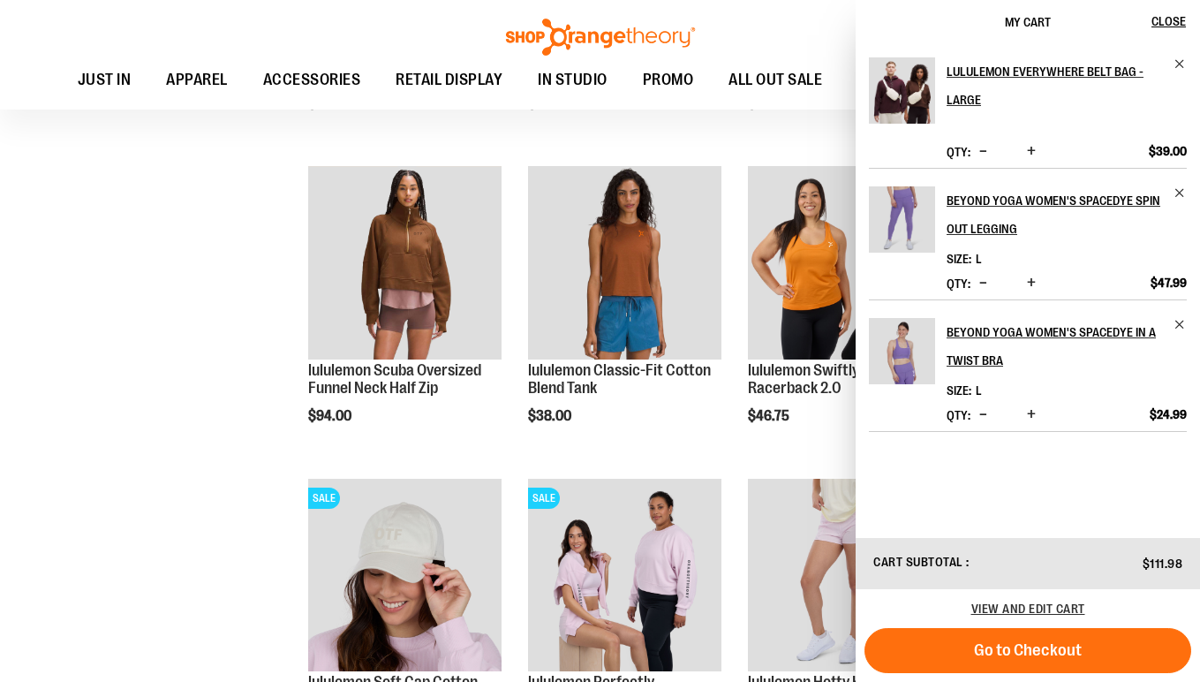
scroll to position [203, 0]
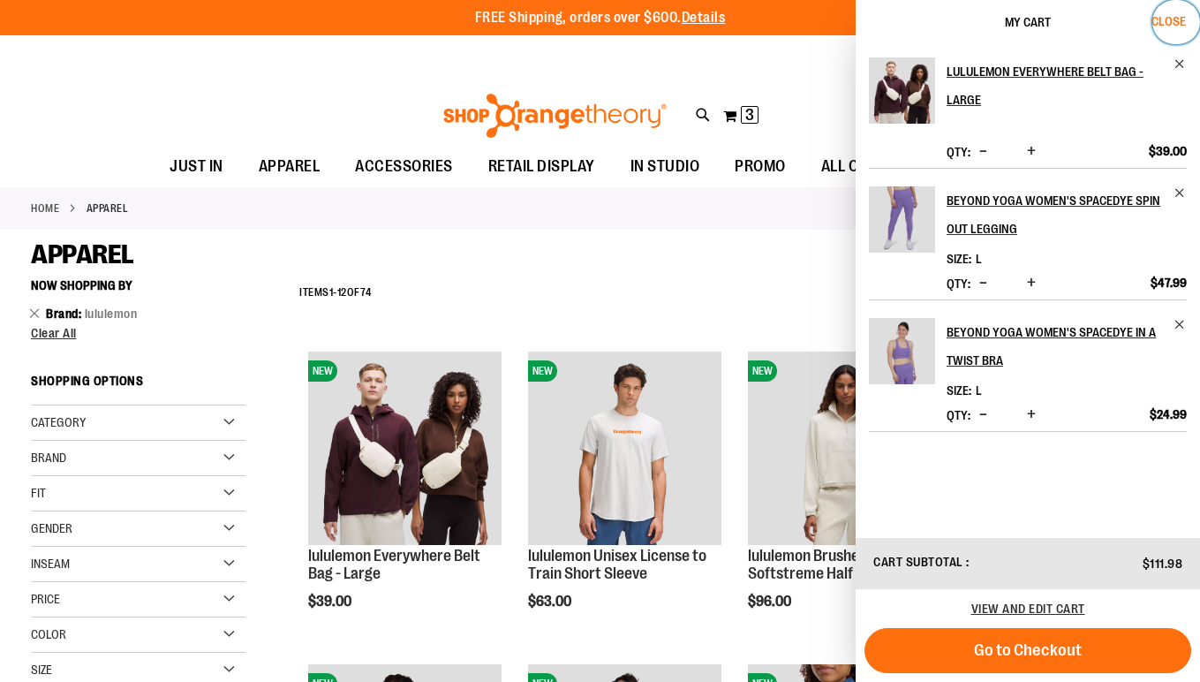
click at [1175, 20] on span "Close" at bounding box center [1168, 21] width 34 height 14
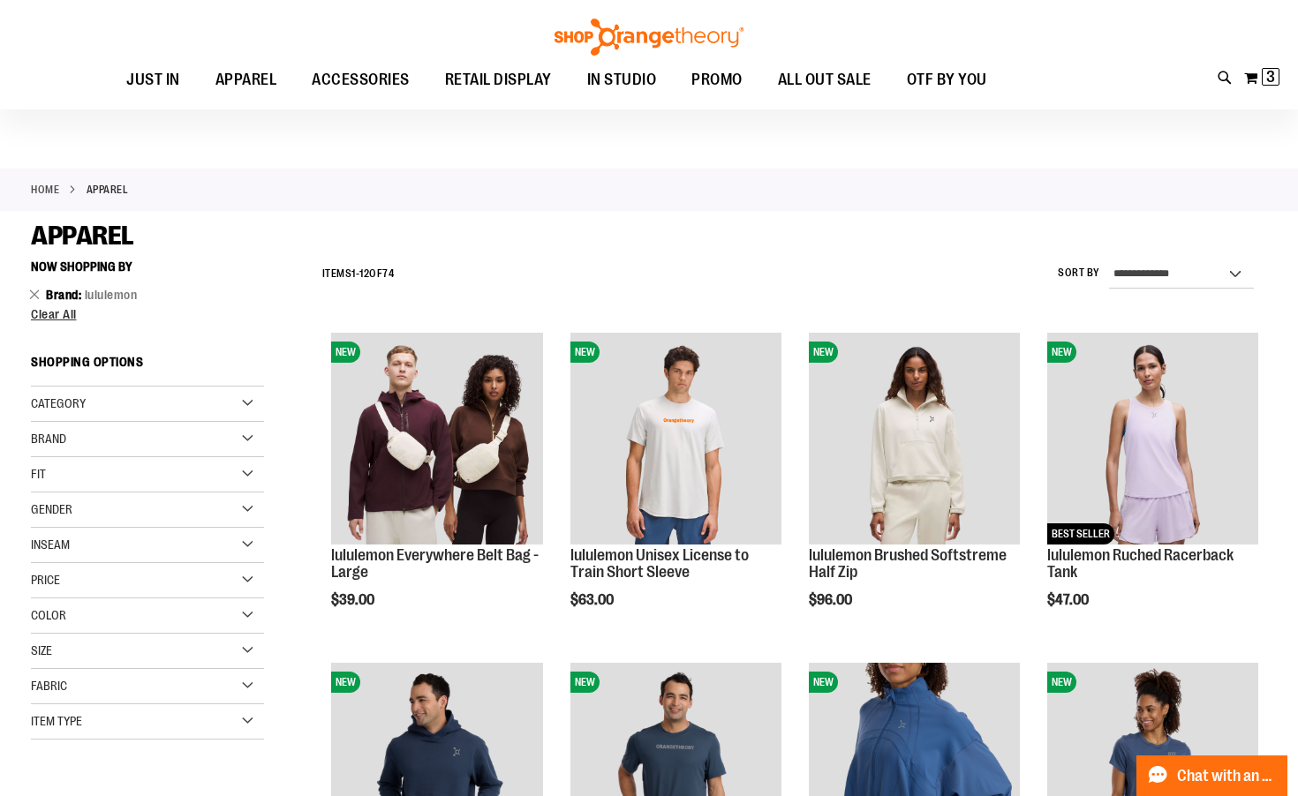
scroll to position [16, 0]
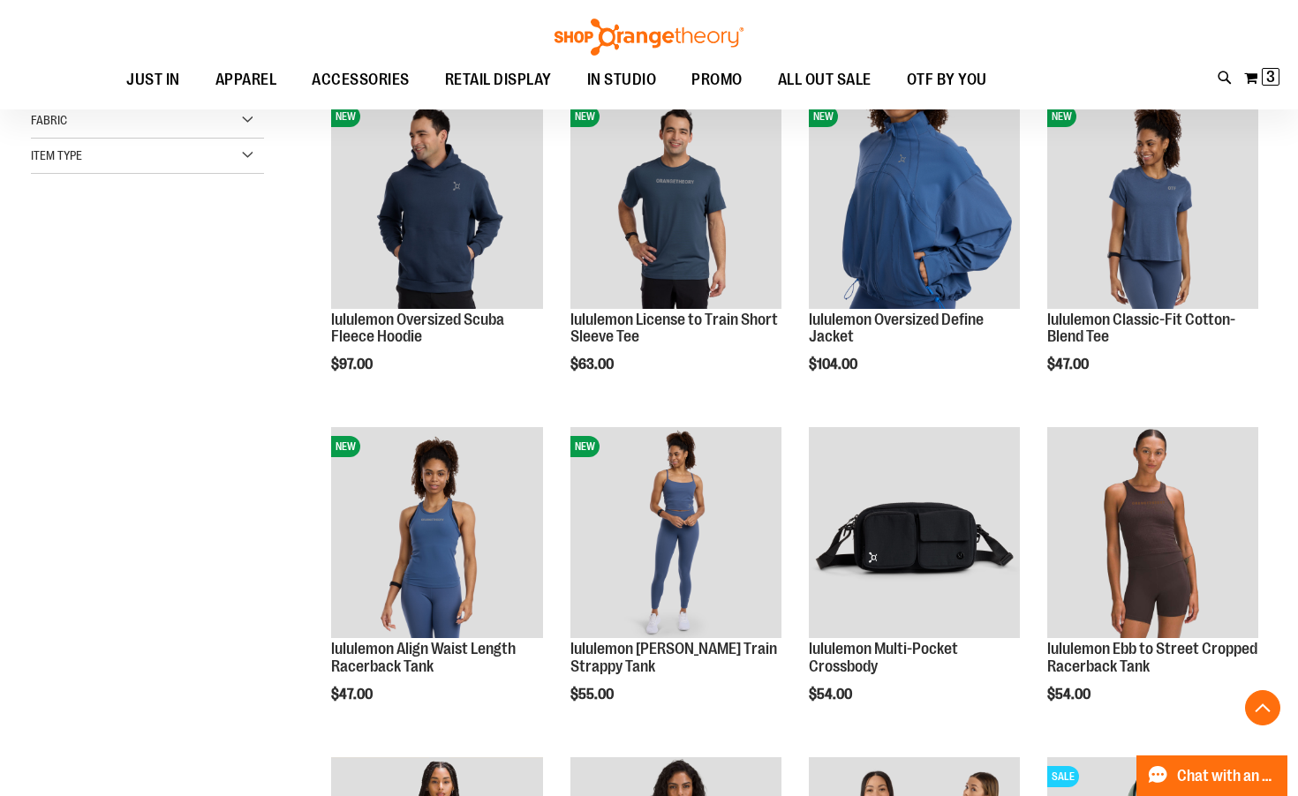
scroll to position [409, 0]
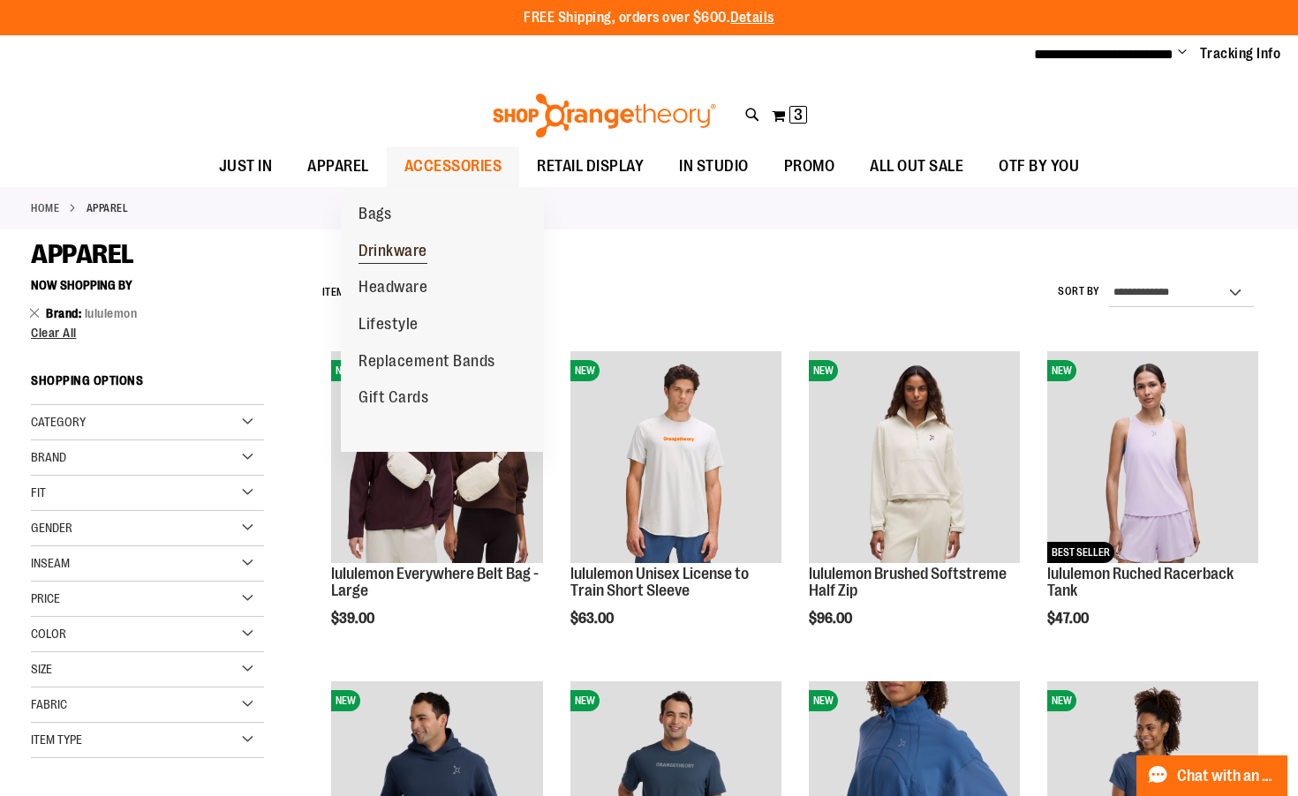
click at [421, 254] on span "Drinkware" at bounding box center [392, 253] width 69 height 22
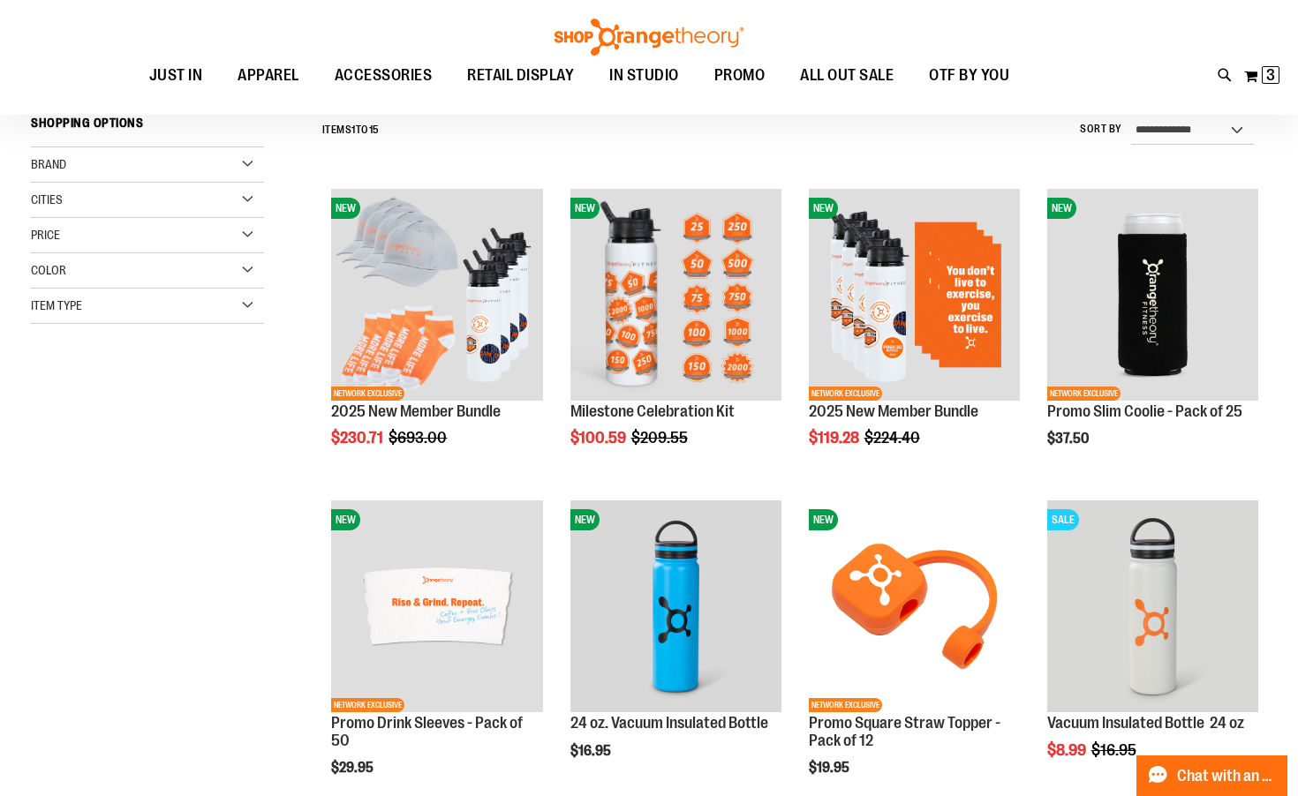
scroll to position [172, 0]
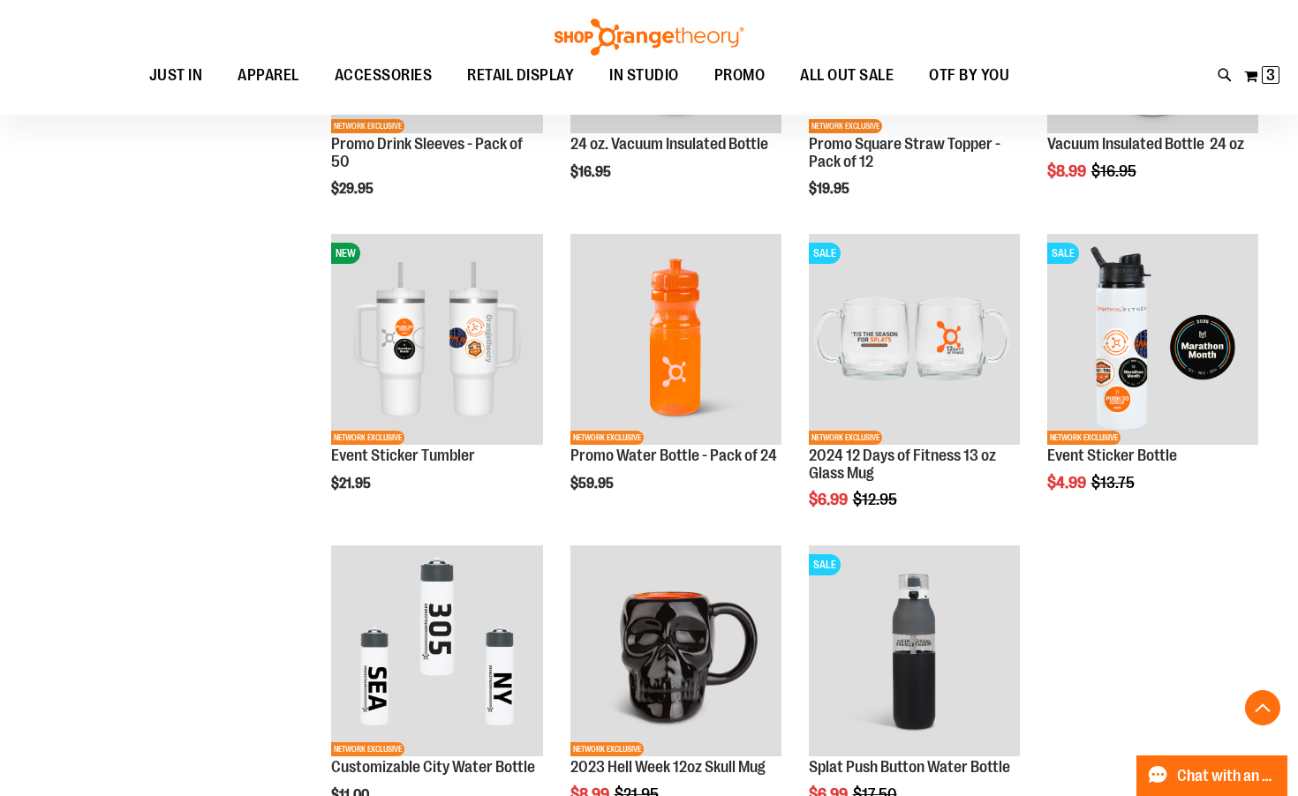
scroll to position [26, 0]
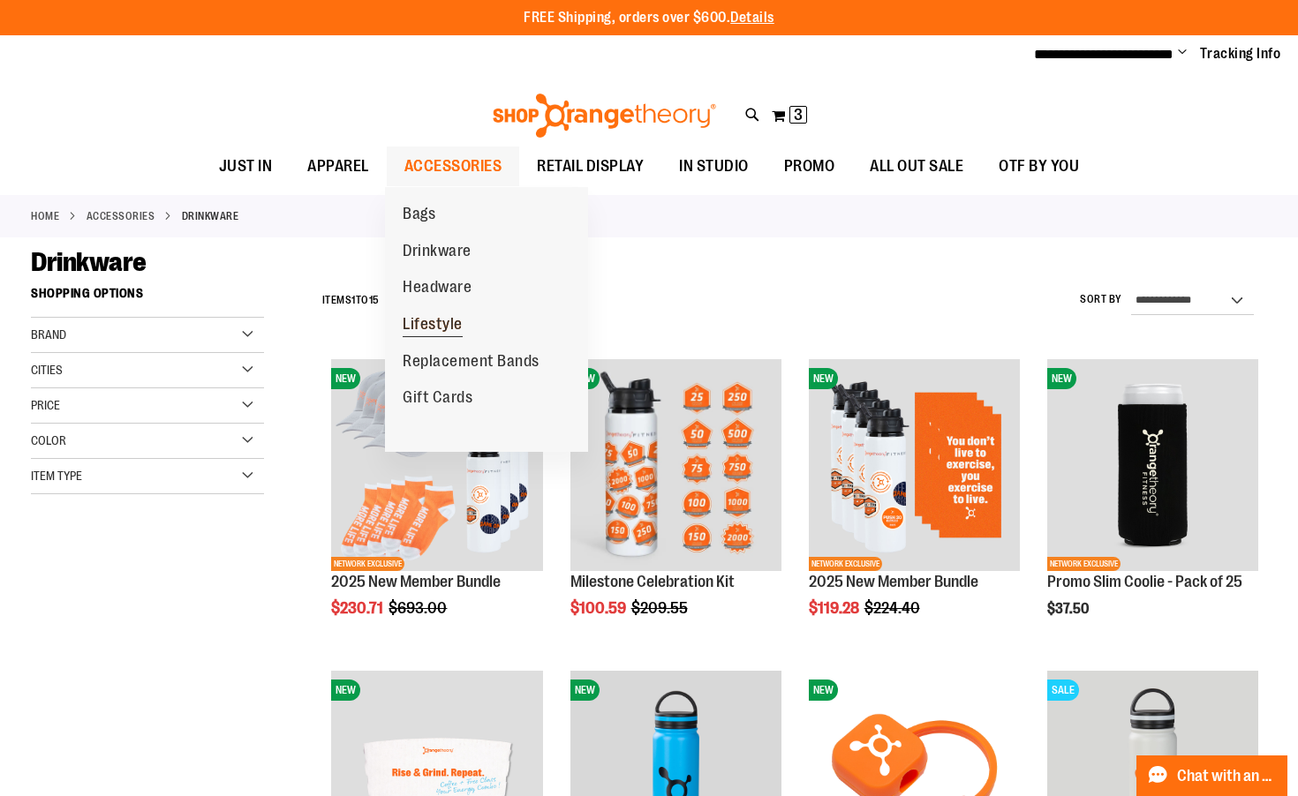
type input "**********"
click at [443, 327] on span "Lifestyle" at bounding box center [433, 326] width 60 height 22
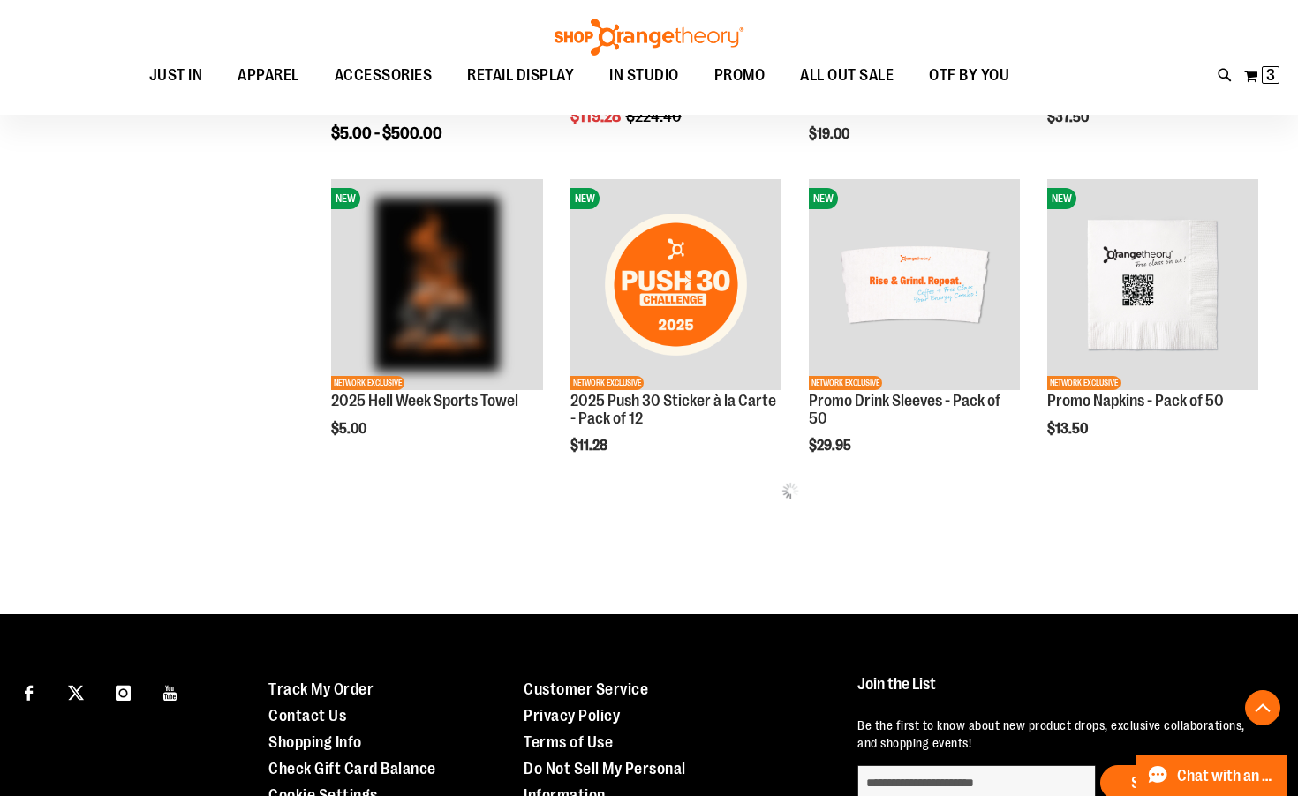
scroll to position [847, 0]
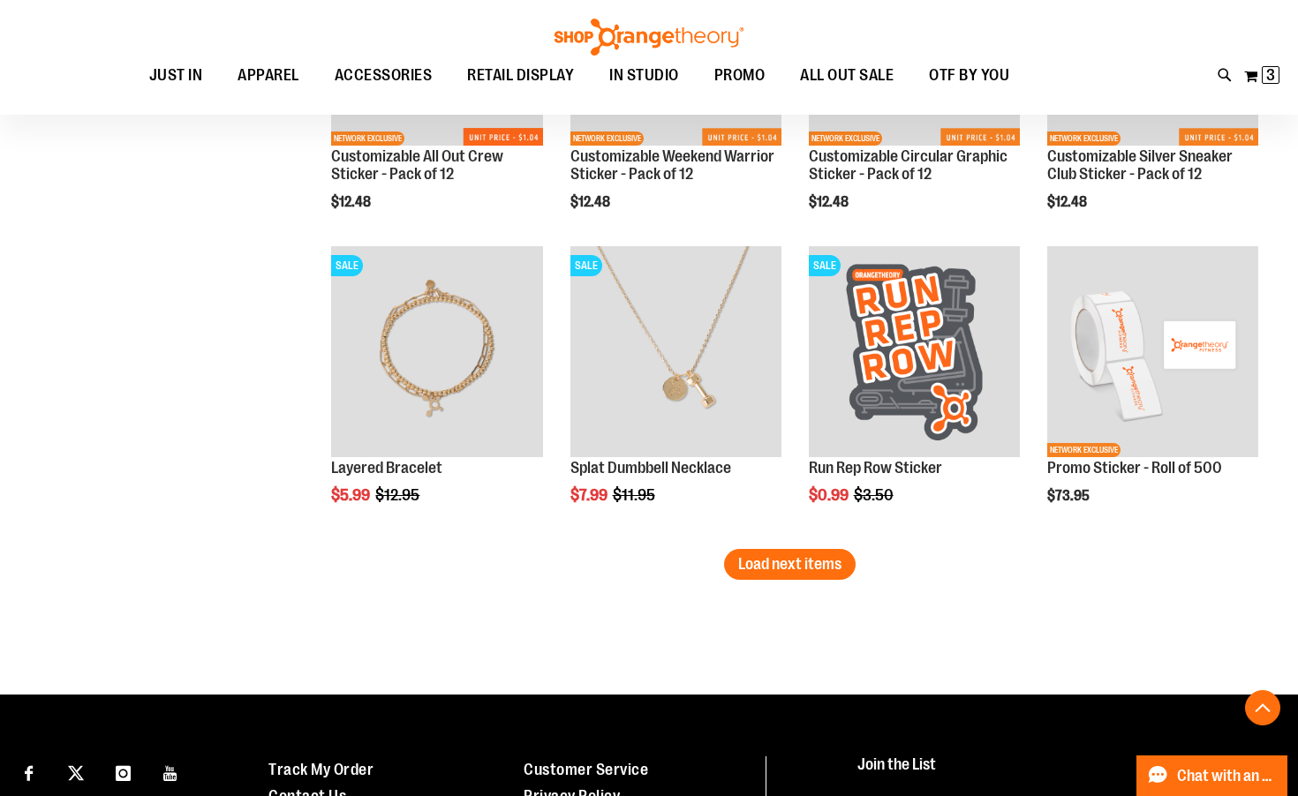
scroll to position [2616, 0]
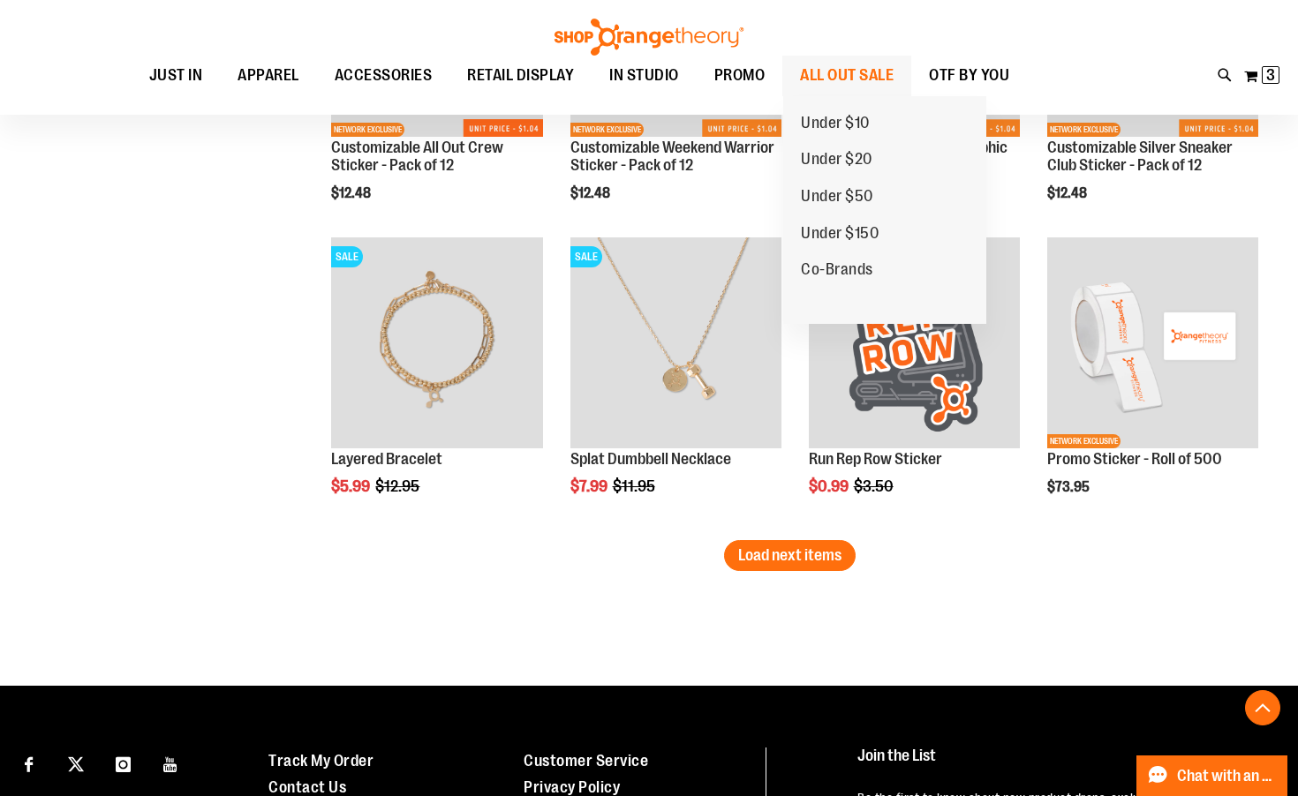
type input "**********"
click at [869, 71] on span "ALL OUT SALE" at bounding box center [847, 76] width 94 height 40
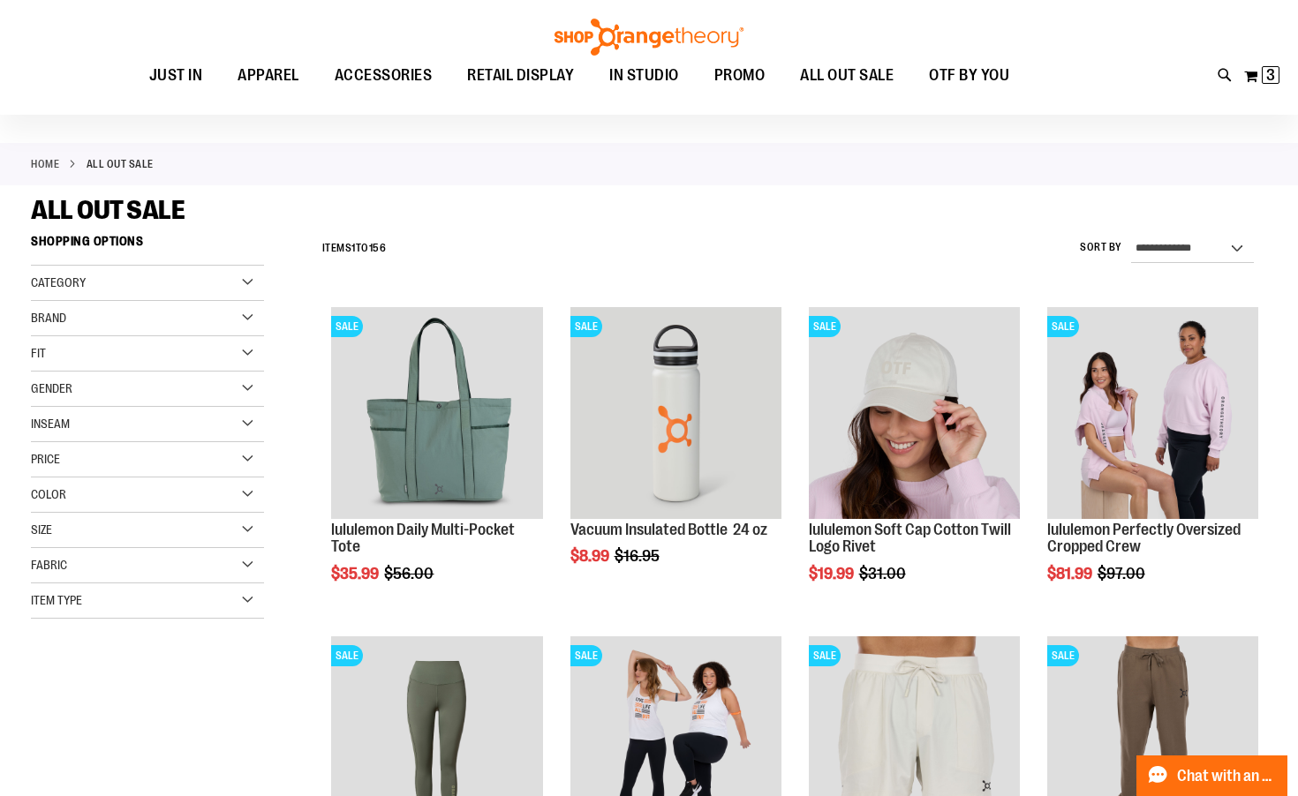
scroll to position [54, 0]
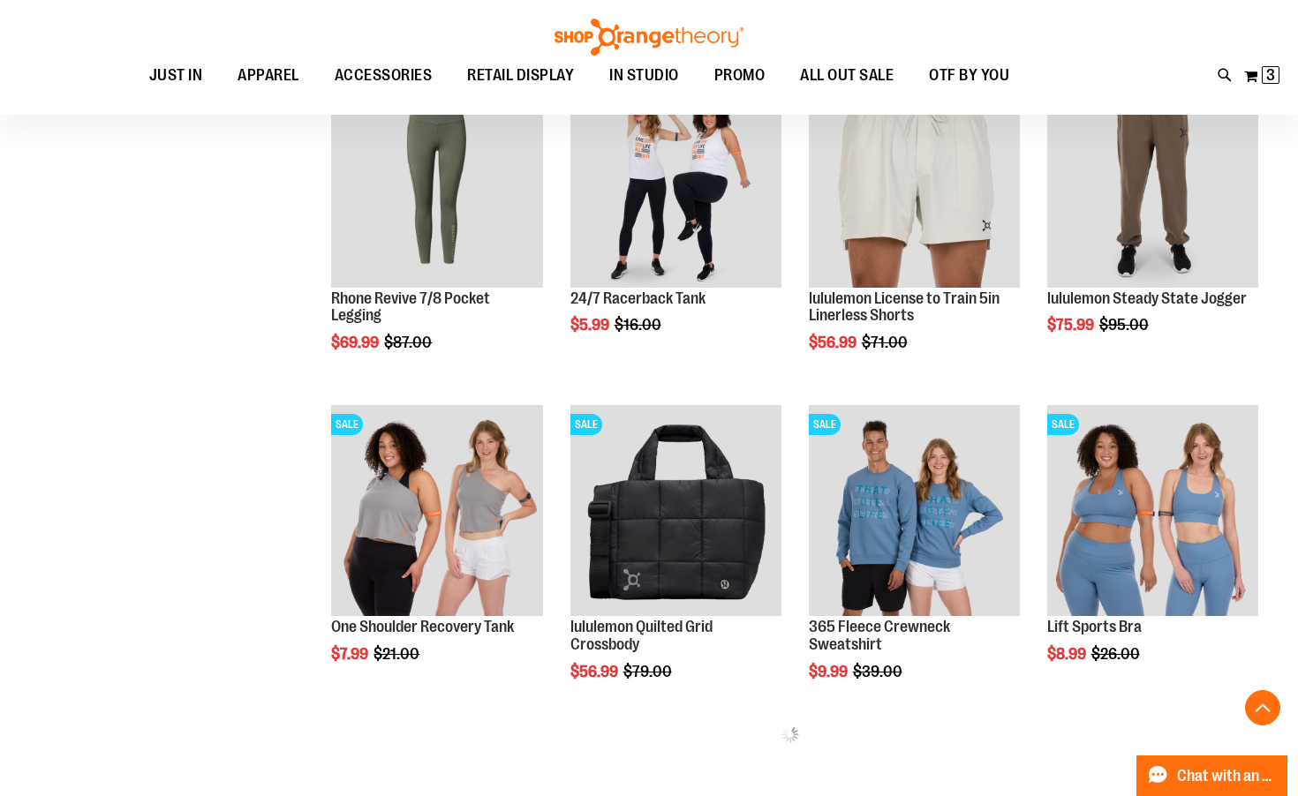
scroll to position [617, 0]
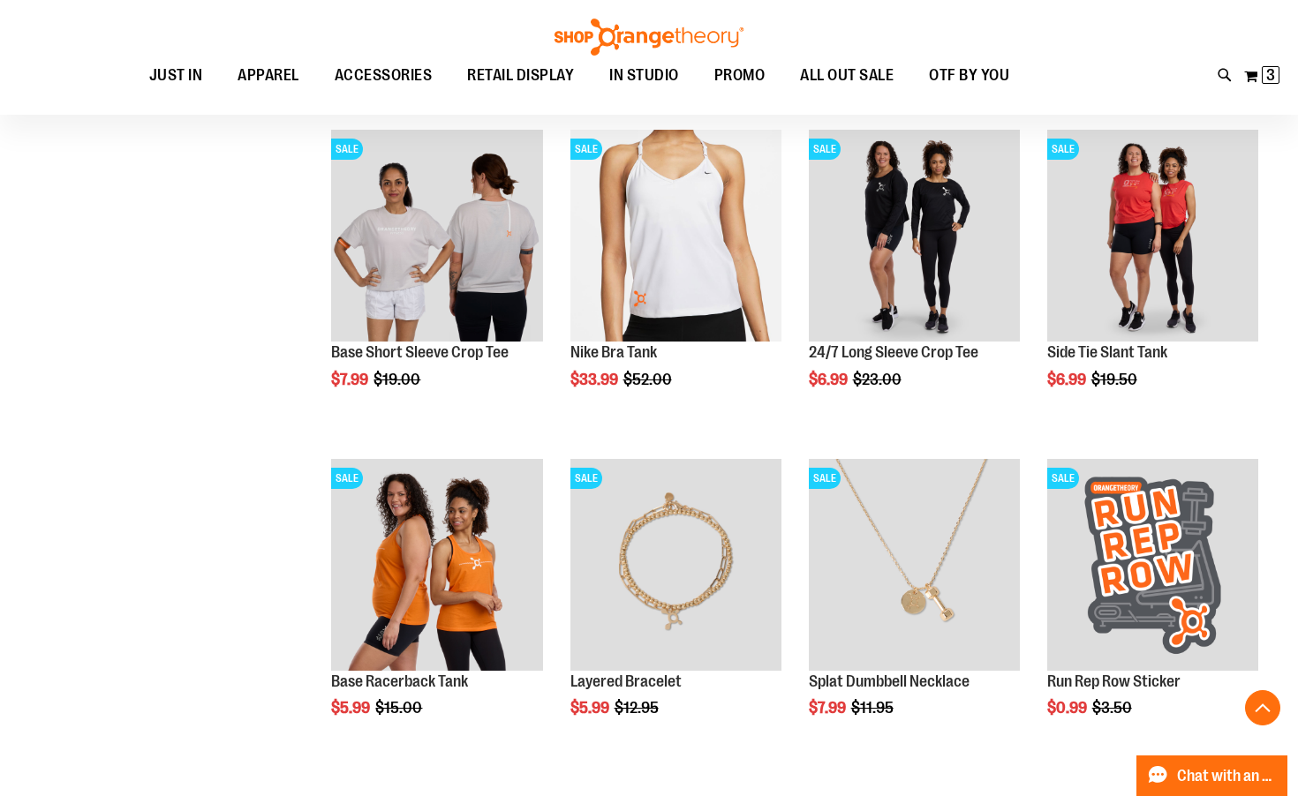
scroll to position [2265, 0]
